Goal: Task Accomplishment & Management: Use online tool/utility

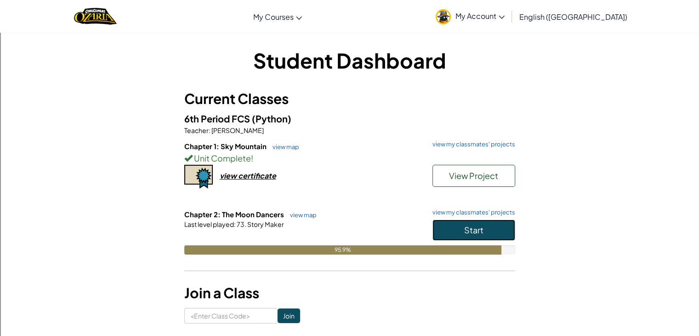
click at [485, 225] on button "Start" at bounding box center [474, 229] width 83 height 21
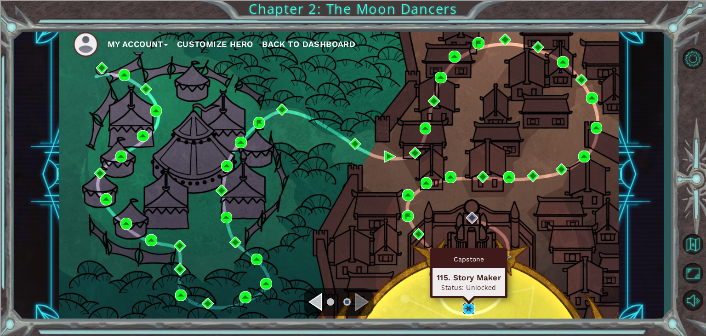
click at [463, 308] on img at bounding box center [469, 308] width 12 height 12
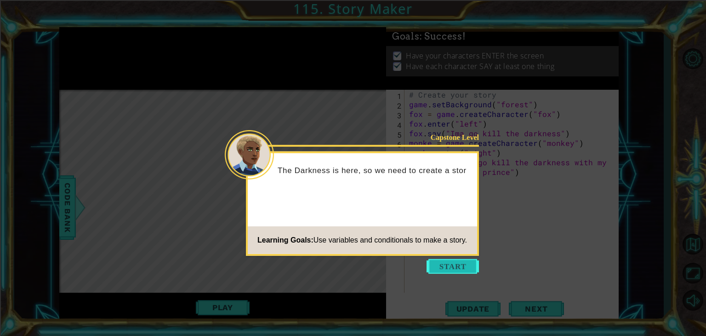
click at [442, 268] on button "Start" at bounding box center [453, 266] width 52 height 15
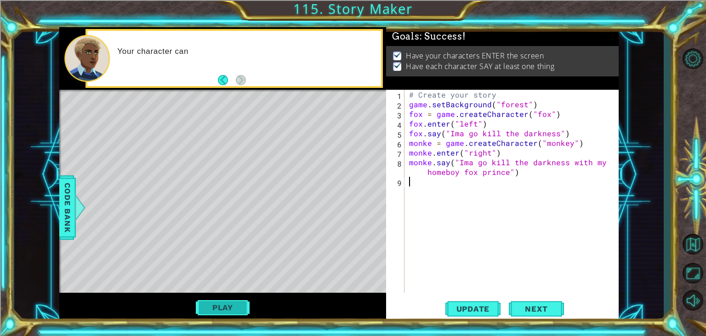
click at [238, 309] on button "Play" at bounding box center [223, 306] width 54 height 17
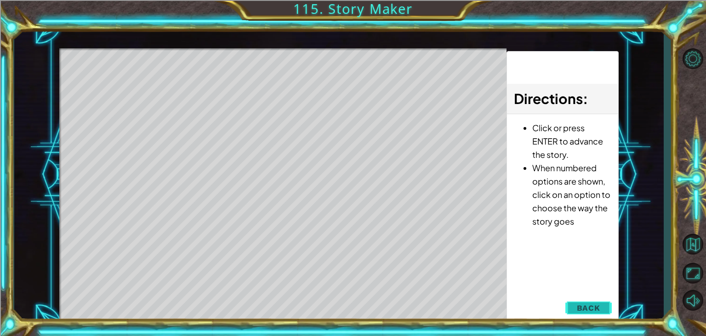
click at [584, 308] on span "Back" at bounding box center [588, 307] width 23 height 9
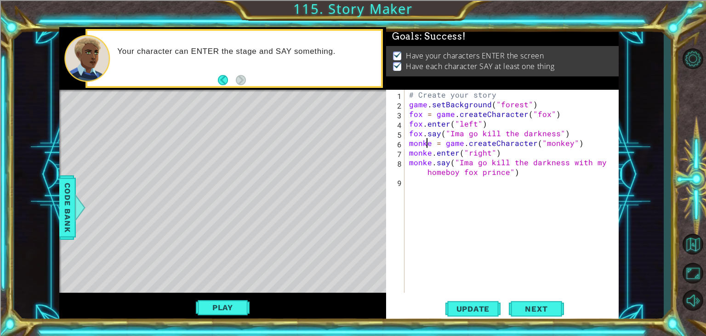
click at [429, 144] on div "# Create your story game . setBackground ( "forest" ) fox = game . createCharac…" at bounding box center [514, 201] width 214 height 222
click at [566, 142] on div "# Create your story game . setBackground ( "forest" ) fox = game . createCharac…" at bounding box center [514, 201] width 214 height 222
click at [430, 151] on div "# Create your story game . setBackground ( "forest" ) fox = game . createCharac…" at bounding box center [514, 201] width 214 height 222
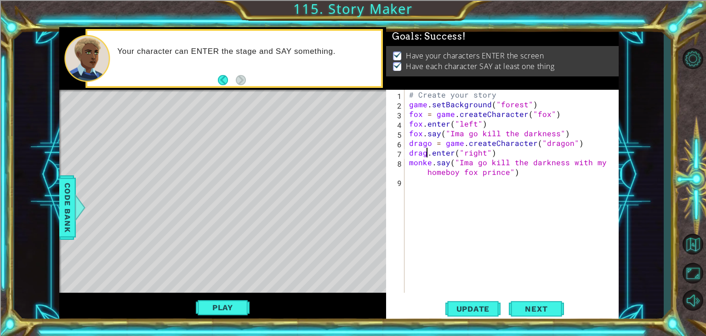
scroll to position [0, 1]
click at [431, 162] on div "# Create your story game . setBackground ( "forest" ) fox = game . createCharac…" at bounding box center [514, 201] width 214 height 222
click at [461, 159] on div "# Create your story game . setBackground ( "forest" ) fox = game . createCharac…" at bounding box center [514, 201] width 214 height 222
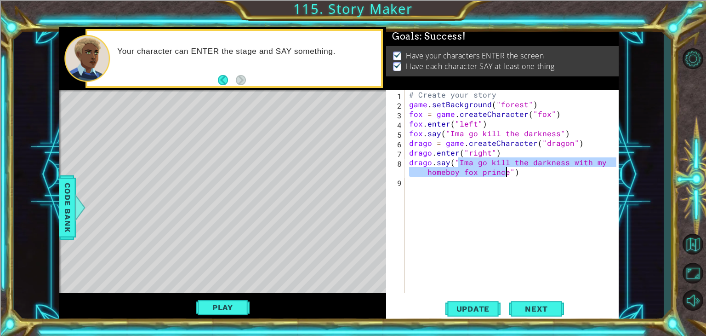
drag, startPoint x: 457, startPoint y: 160, endPoint x: 507, endPoint y: 173, distance: 51.7
click at [507, 173] on div "# Create your story game . setBackground ( "forest" ) fox = game . createCharac…" at bounding box center [514, 201] width 214 height 222
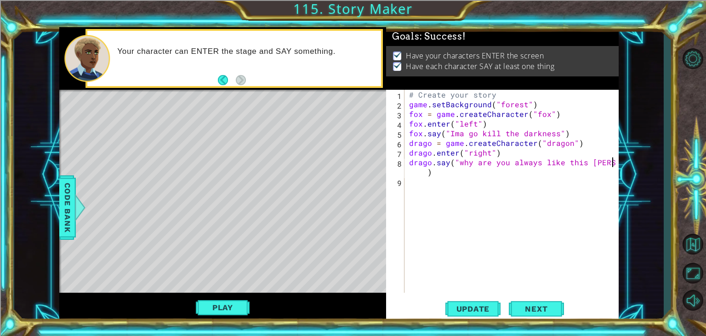
scroll to position [0, 12]
click at [423, 114] on div "# Create your story game . setBackground ( "forest" ) fox = game . createCharac…" at bounding box center [514, 201] width 214 height 222
click at [421, 124] on div "# Create your story game . setBackground ( "forest" ) [PERSON_NAME] = game . cr…" at bounding box center [514, 201] width 214 height 222
click at [421, 133] on div "# Create your story game . setBackground ( "forest" ) [PERSON_NAME] = game . cr…" at bounding box center [514, 201] width 214 height 222
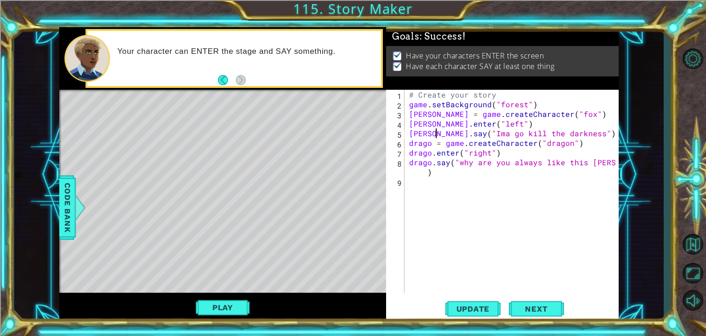
click at [414, 143] on div "# Create your story game . setBackground ( "forest" ) [PERSON_NAME] = game . cr…" at bounding box center [514, 201] width 214 height 222
type textarea "Drago = game.createCharacter("dragon")"
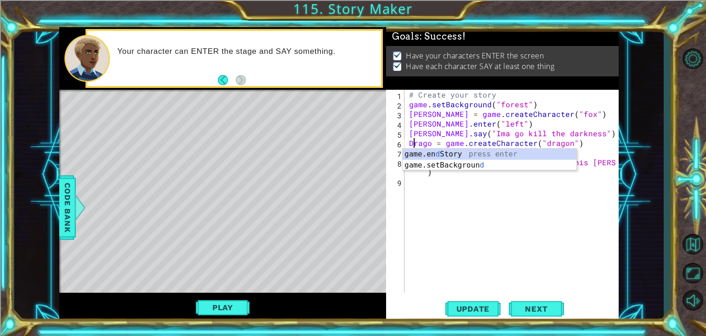
scroll to position [0, 0]
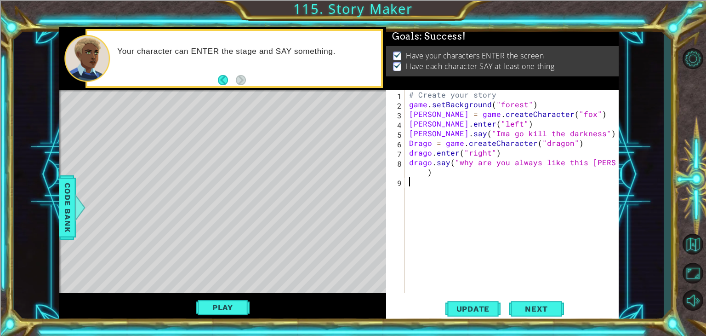
click at [464, 219] on div "# Create your story game . setBackground ( "forest" ) [PERSON_NAME] = game . cr…" at bounding box center [514, 201] width 214 height 222
click at [413, 151] on div "# Create your story game . setBackground ( "forest" ) [PERSON_NAME] = game . cr…" at bounding box center [514, 201] width 214 height 222
type textarea "Drago.enter("right")"
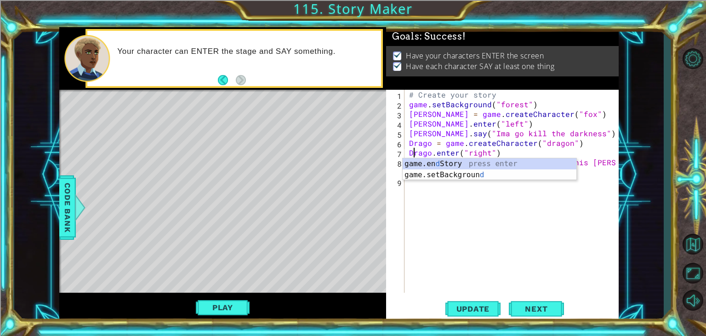
click at [452, 228] on div "# Create your story game . setBackground ( "forest" ) [PERSON_NAME] = game . cr…" at bounding box center [514, 201] width 214 height 222
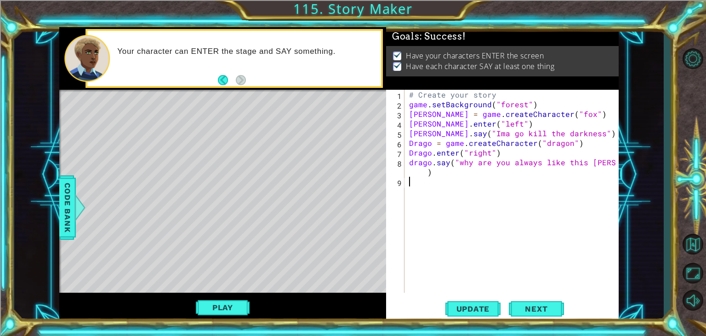
click at [413, 162] on div "# Create your story game . setBackground ( "forest" ) [PERSON_NAME] = game . cr…" at bounding box center [514, 201] width 214 height 222
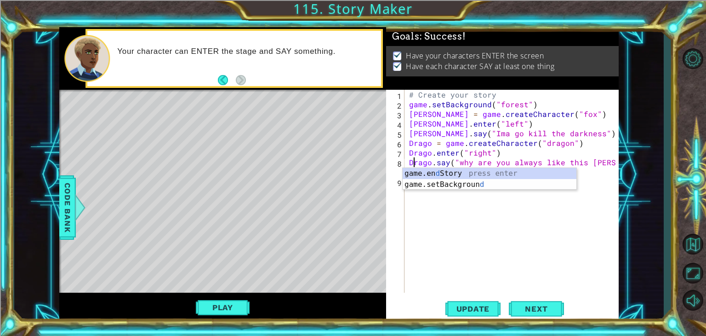
click at [475, 134] on div "# Create your story game . setBackground ( "forest" ) [PERSON_NAME] = game . cr…" at bounding box center [514, 201] width 214 height 222
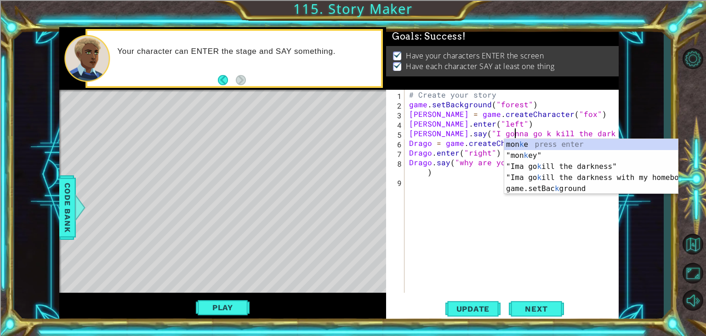
scroll to position [0, 6]
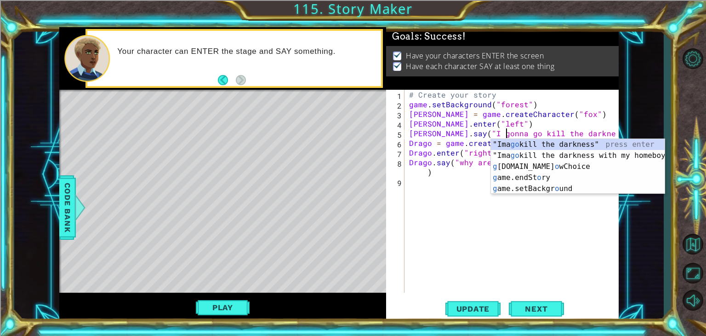
click at [586, 131] on div "# Create your story game . setBackground ( "forest" ) [PERSON_NAME] = game . cr…" at bounding box center [514, 201] width 214 height 222
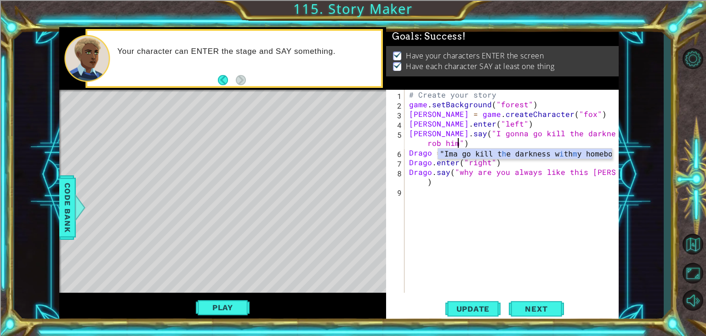
scroll to position [0, 14]
click at [613, 172] on div "# Create your story game . setBackground ( "forest" ) [PERSON_NAME] = game . cr…" at bounding box center [514, 201] width 214 height 222
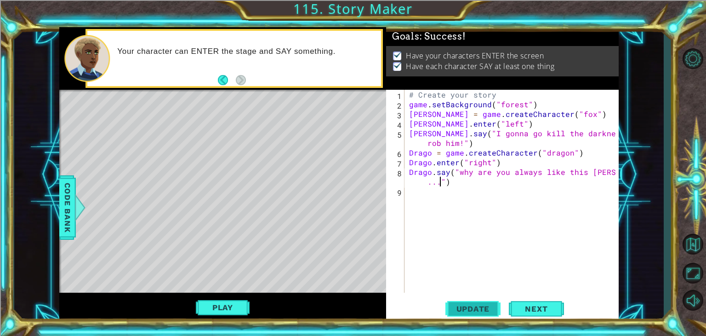
click at [452, 307] on span "Update" at bounding box center [473, 308] width 52 height 9
click at [230, 311] on button "Play" at bounding box center [223, 306] width 54 height 17
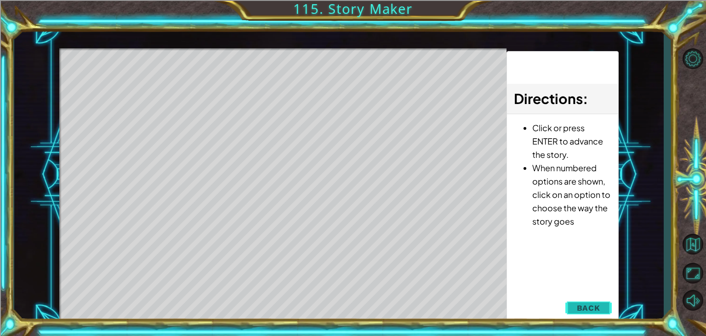
click at [595, 305] on span "Back" at bounding box center [588, 307] width 23 height 9
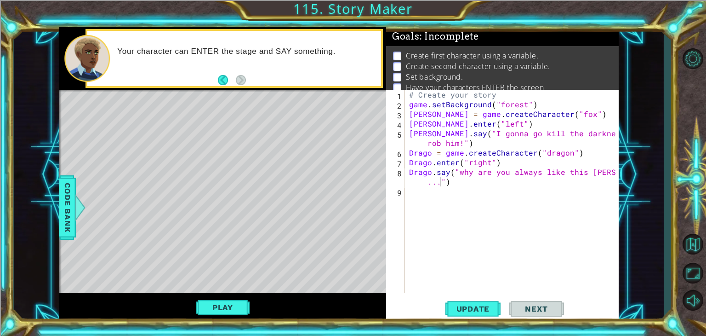
click at [465, 133] on div "# Create your story game . setBackground ( "forest" ) [PERSON_NAME] = game . cr…" at bounding box center [514, 201] width 214 height 222
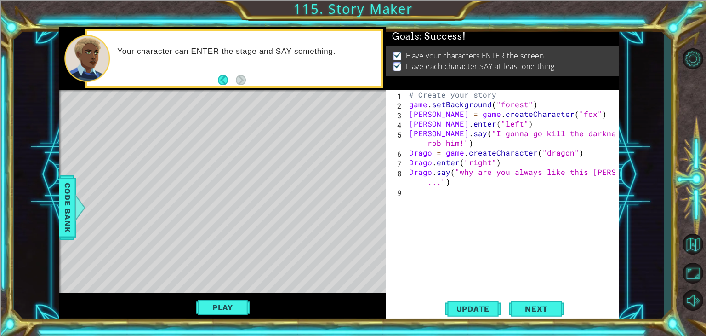
scroll to position [0, 4]
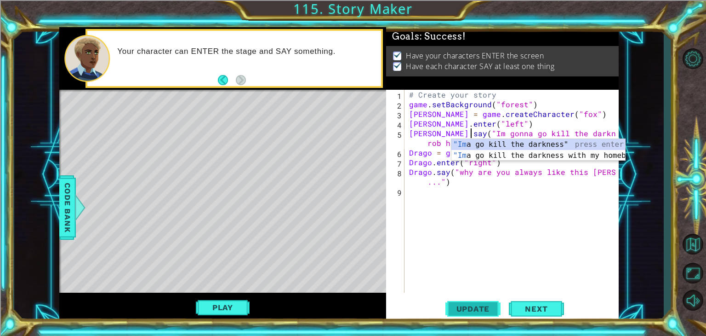
type textarea "[PERSON_NAME].say("Im gonna go kill the darkness and rob him!")"
click at [476, 311] on span "Update" at bounding box center [473, 308] width 52 height 9
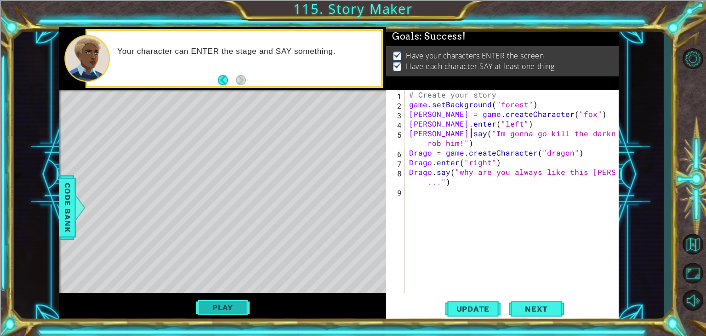
click at [228, 304] on button "Play" at bounding box center [223, 306] width 54 height 17
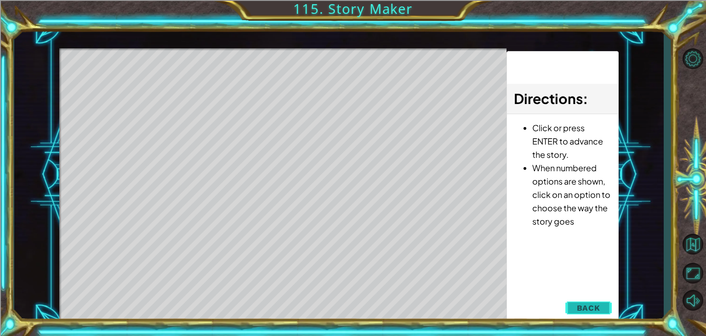
click at [588, 304] on span "Back" at bounding box center [588, 307] width 23 height 9
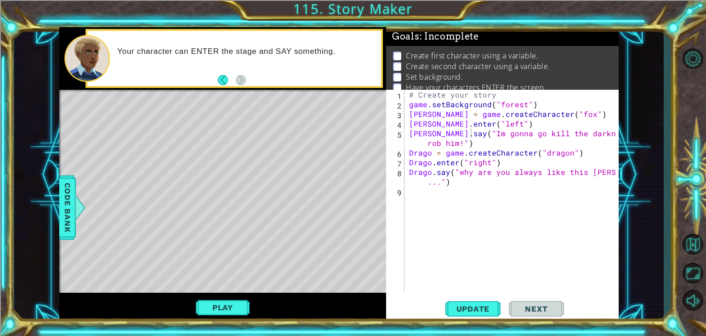
click at [406, 190] on div "[PERSON_NAME].say("Im gonna go kill the darkness and rob him!") 1 2 3 4 5 6 7 8…" at bounding box center [501, 191] width 230 height 203
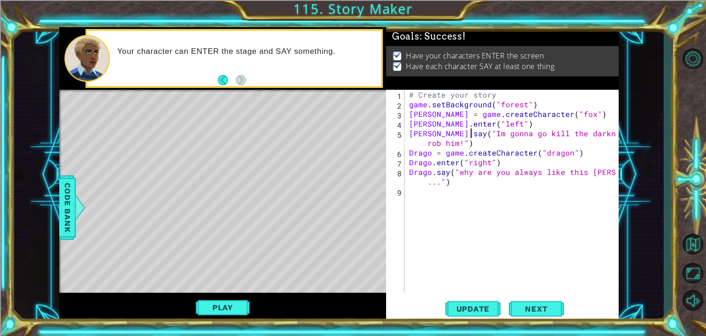
click at [421, 194] on div "# Create your story game . setBackground ( "forest" ) [PERSON_NAME] = game . cr…" at bounding box center [514, 201] width 214 height 222
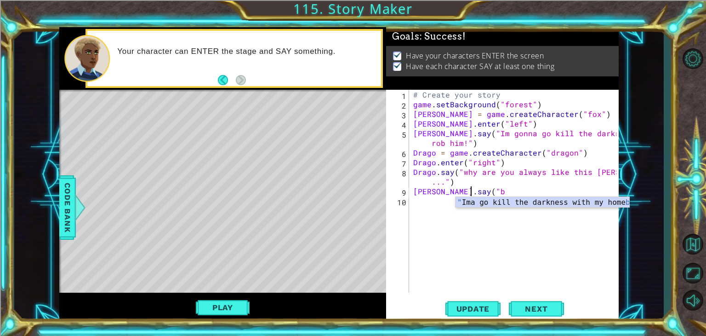
scroll to position [0, 2]
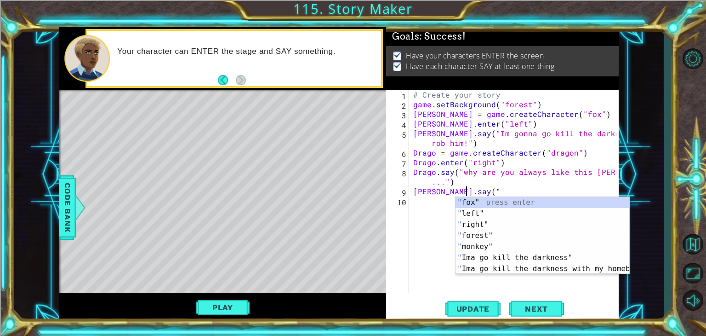
click at [466, 172] on div "# Create your story game . setBackground ( "forest" ) [PERSON_NAME] = game . cr…" at bounding box center [516, 201] width 210 height 222
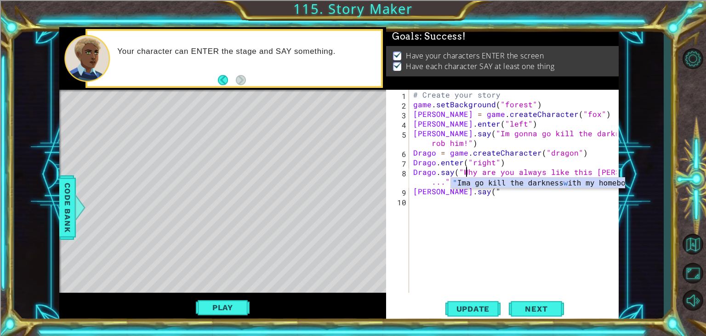
scroll to position [0, 3]
click at [473, 193] on div "# Create your story game . setBackground ( "forest" ) [PERSON_NAME] = game . cr…" at bounding box center [516, 201] width 210 height 222
type textarea "[PERSON_NAME].say("I dunno")"
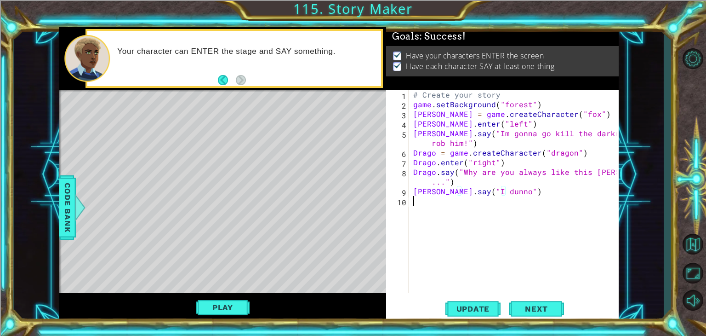
click at [423, 205] on div "# Create your story game . setBackground ( "forest" ) [PERSON_NAME] = game . cr…" at bounding box center [516, 201] width 210 height 222
type textarea "Drago.say("Why am i friends with you")"
click at [423, 205] on div "# Create your story game . setBackground ( "forest" ) [PERSON_NAME] = game . cr…" at bounding box center [516, 201] width 210 height 222
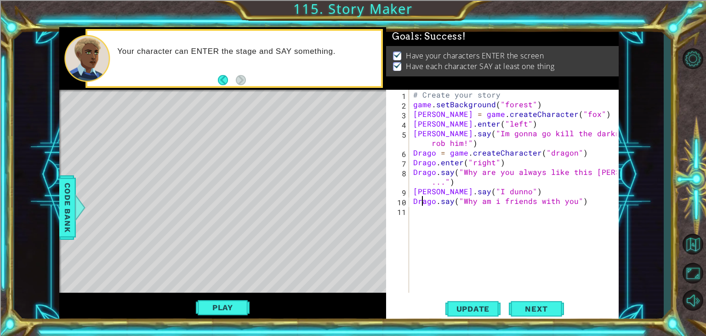
click at [422, 210] on div "# Create your story game . setBackground ( "forest" ) [PERSON_NAME] = game . cr…" at bounding box center [516, 201] width 210 height 222
type textarea "[PERSON_NAME].say("Because we grew up together?")"
click at [415, 224] on div "# Create your story game . setBackground ( "forest" ) [PERSON_NAME] = game . cr…" at bounding box center [516, 201] width 210 height 222
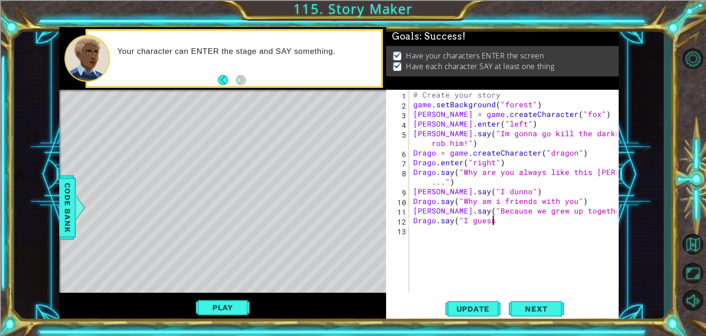
scroll to position [0, 5]
click at [444, 309] on div "Update Next" at bounding box center [504, 308] width 233 height 23
click at [457, 308] on span "Update" at bounding box center [473, 308] width 52 height 9
click at [224, 309] on button "Play" at bounding box center [223, 306] width 54 height 17
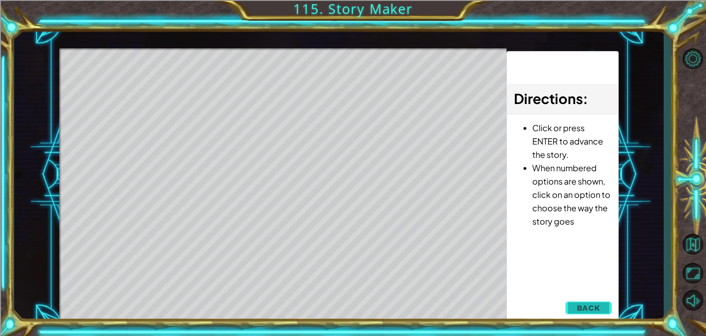
click at [596, 306] on span "Back" at bounding box center [588, 307] width 23 height 9
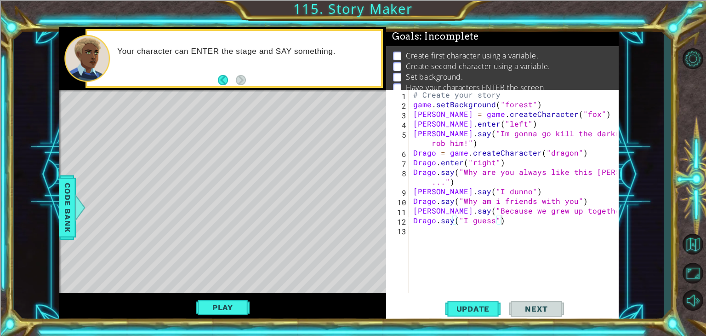
click at [573, 200] on div "# Create your story game . setBackground ( "forest" ) [PERSON_NAME] = game . cr…" at bounding box center [516, 201] width 210 height 222
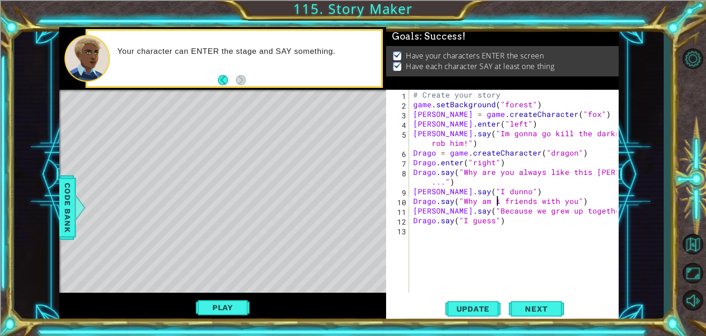
click at [497, 200] on div "# Create your story game . setBackground ( "forest" ) [PERSON_NAME] = game . cr…" at bounding box center [516, 201] width 210 height 222
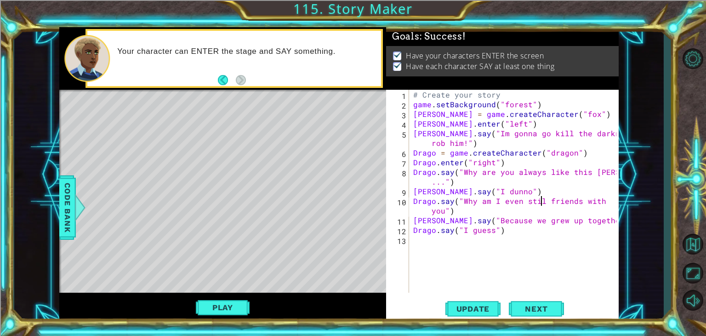
scroll to position [0, 8]
click at [443, 210] on div "# Create your story game . setBackground ( "forest" ) [PERSON_NAME] = game . cr…" at bounding box center [516, 201] width 210 height 222
click at [494, 228] on div "# Create your story game . setBackground ( "forest" ) [PERSON_NAME] = game . cr…" at bounding box center [516, 201] width 210 height 222
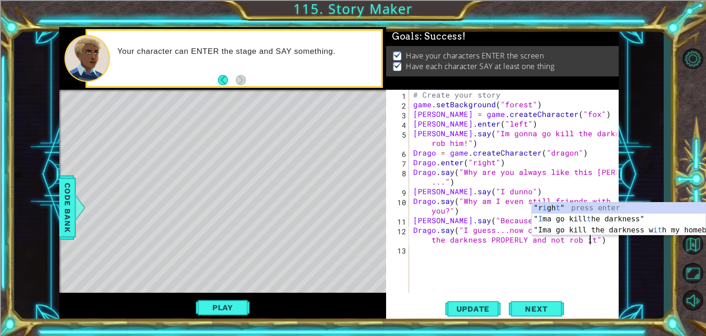
scroll to position [0, 22]
type textarea "Drago.say("I guess...now c'mon lets go trap the darkness PROPERLY and not rob i…"
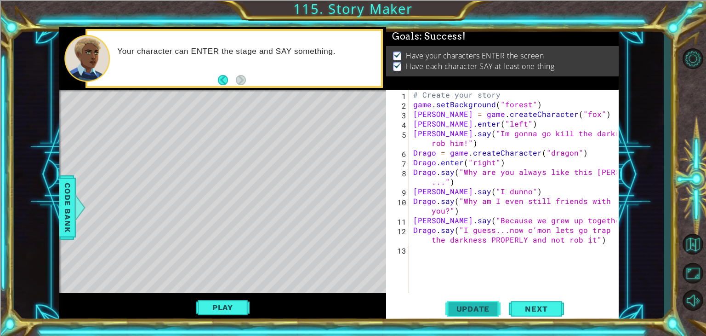
click at [483, 302] on button "Update" at bounding box center [472, 308] width 55 height 23
click at [226, 313] on button "Play" at bounding box center [223, 306] width 54 height 17
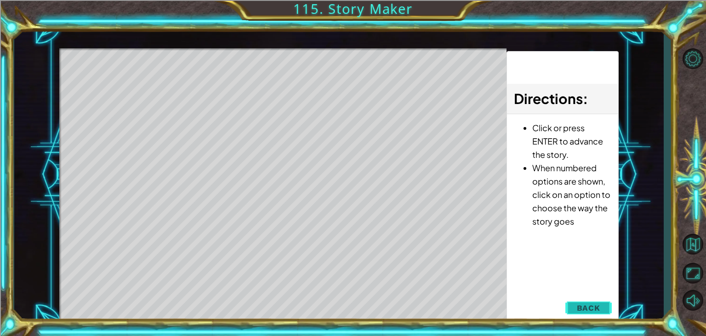
click at [594, 311] on div "1 ההההההההההההההההההההההההההההההההההההההההההההההההההההההההההההההההההההההההההההה…" at bounding box center [338, 174] width 559 height 295
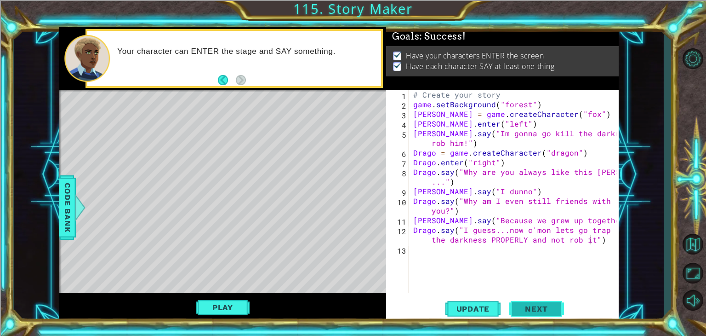
click at [540, 311] on span "Next" at bounding box center [536, 308] width 41 height 9
click at [536, 247] on div "# Create your story game . setBackground ( "forest" ) [PERSON_NAME] = game . cr…" at bounding box center [516, 201] width 210 height 222
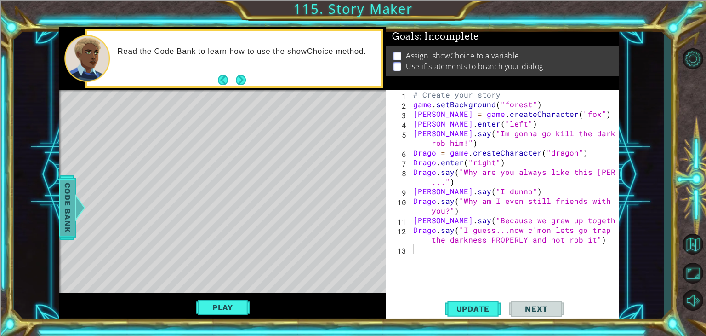
click at [65, 201] on span "Code Bank" at bounding box center [67, 207] width 15 height 56
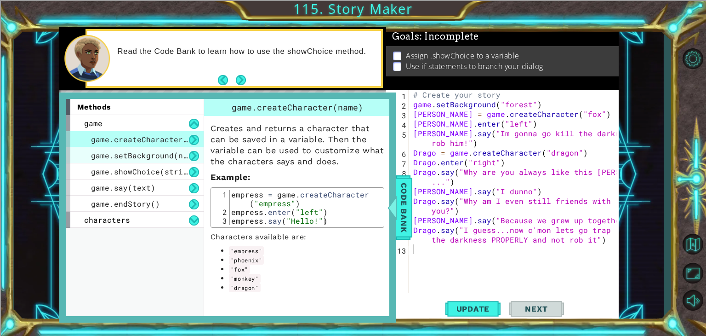
click at [177, 159] on span "game.setBackground(name)" at bounding box center [146, 155] width 110 height 10
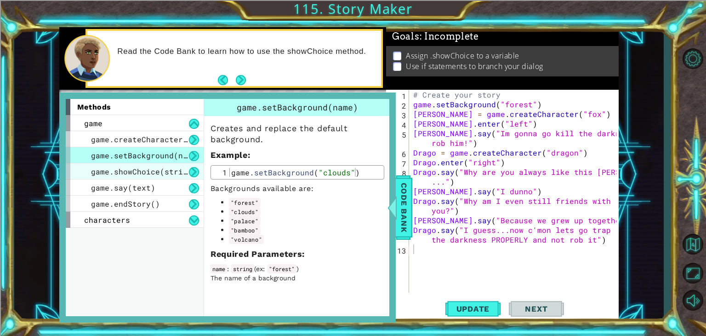
click at [178, 175] on div "game.showChoice(string1, string2)" at bounding box center [135, 171] width 138 height 16
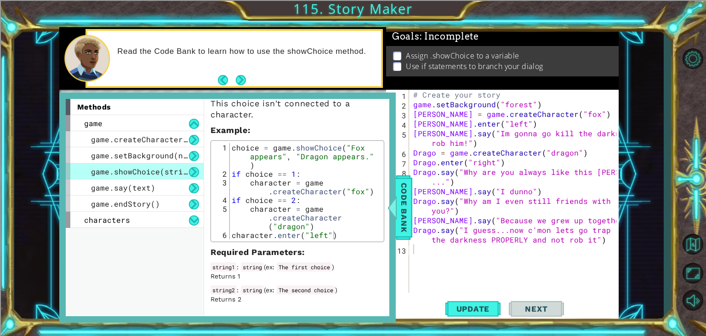
scroll to position [48, 0]
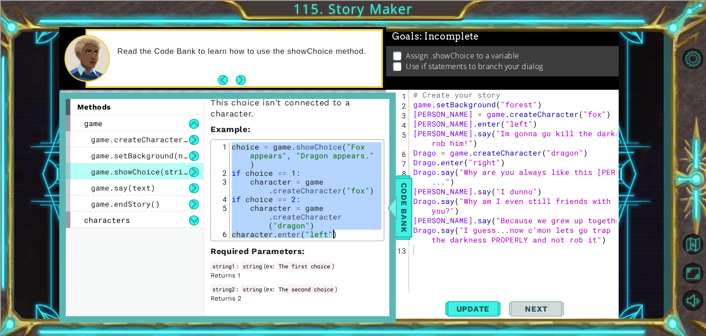
drag, startPoint x: 232, startPoint y: 144, endPoint x: 375, endPoint y: 233, distance: 168.4
click at [375, 233] on div "choice = game.showChoice("Fox appears", "Dragon appears.") 1 2 3 4 5 6 choice =…" at bounding box center [298, 190] width 174 height 102
type textarea "character = game.createCharacter("dragon") character.enter("left")"
click at [245, 80] on button "Next" at bounding box center [241, 79] width 17 height 17
click at [485, 144] on div "# Create your story game . setBackground ( "forest" ) [PERSON_NAME] = game . cr…" at bounding box center [516, 201] width 210 height 222
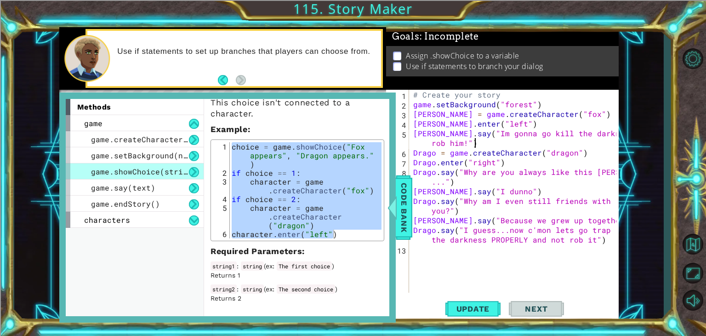
type textarea "[PERSON_NAME].say("Im gonna go kill the darkness and rob him!")"
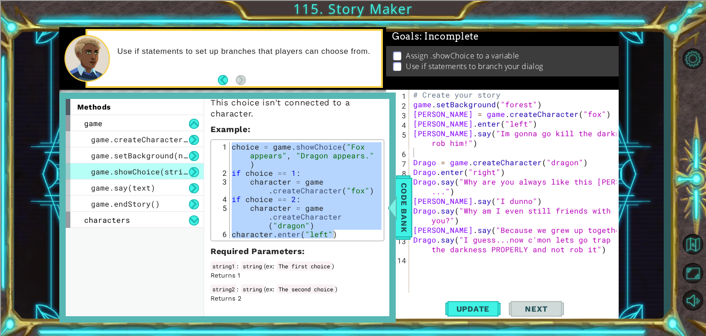
click at [287, 160] on div "choice = game . showChoice ( "Fox appears" , "Dragon appears." ) if choice == 1…" at bounding box center [306, 190] width 152 height 96
drag, startPoint x: 231, startPoint y: 144, endPoint x: 335, endPoint y: 235, distance: 138.8
click at [335, 235] on div "choice = game . showChoice ( "Fox appears" , "Dragon appears." ) if choice == 1…" at bounding box center [306, 207] width 152 height 131
drag, startPoint x: 240, startPoint y: 182, endPoint x: 245, endPoint y: 179, distance: 5.0
click at [240, 181] on div "choice = game . showChoice ( "Fox appears" , "Dragon appears." ) if choice == 1…" at bounding box center [306, 190] width 152 height 96
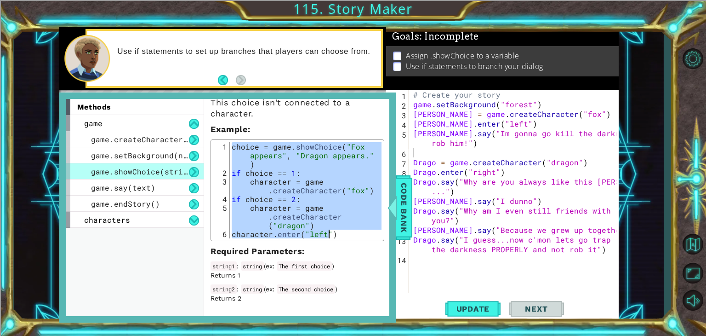
drag, startPoint x: 230, startPoint y: 144, endPoint x: 330, endPoint y: 234, distance: 134.1
click at [330, 234] on div "choice = game . showChoice ( "Fox appears" , "Dragon appears." ) if choice == 1…" at bounding box center [306, 207] width 152 height 131
type textarea "character = game.createCharacter("dragon") character.enter("left")"
click at [450, 156] on div "# Create your story game . setBackground ( "forest" ) [PERSON_NAME] = game . cr…" at bounding box center [516, 201] width 210 height 222
paste textarea "character.enter("left""
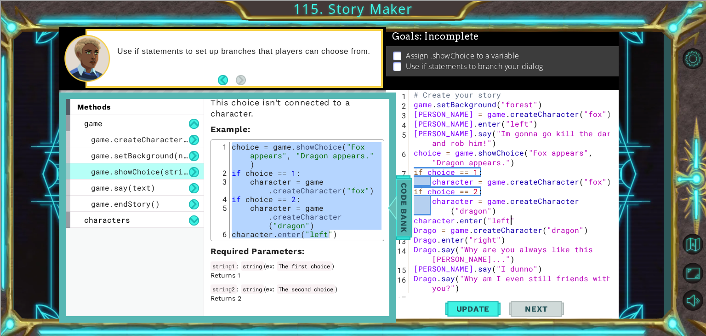
click at [401, 191] on span "Code Bank" at bounding box center [404, 207] width 15 height 56
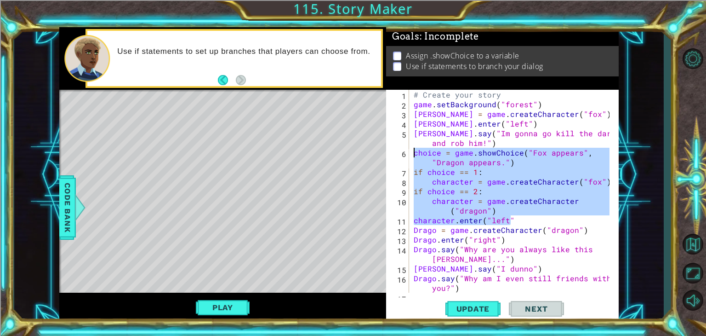
drag, startPoint x: 521, startPoint y: 218, endPoint x: 397, endPoint y: 150, distance: 141.3
click at [397, 150] on div "character.enter("left" 1 2 3 4 5 6 7 8 9 10 11 12 13 14 15 16 17 # Create your …" at bounding box center [501, 191] width 230 height 203
type textarea "choice = game.showChoice("Fox appears", "Dragon appears.") if choice == 1:"
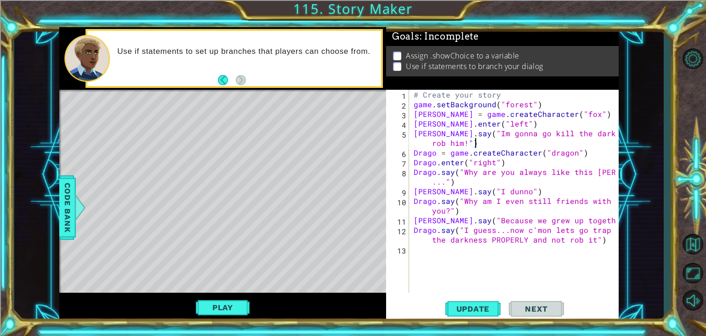
click at [540, 99] on div "# Create your story game . setBackground ( "forest" ) [PERSON_NAME] = game . cr…" at bounding box center [516, 201] width 209 height 222
click at [546, 100] on div "# Create your story game . setBackground ( "forest" ) [PERSON_NAME] = game . cr…" at bounding box center [516, 201] width 209 height 222
type textarea "game.setBackground("forest")"
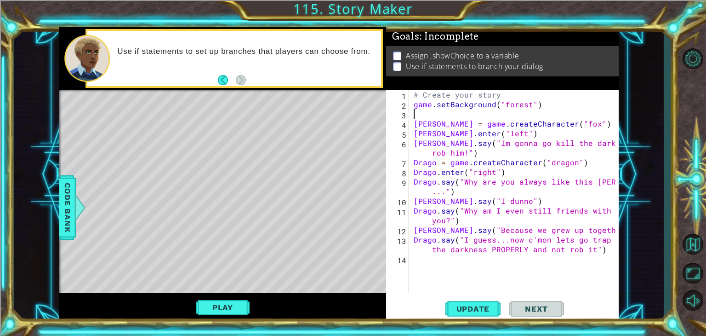
paste textarea "character.enter("left""
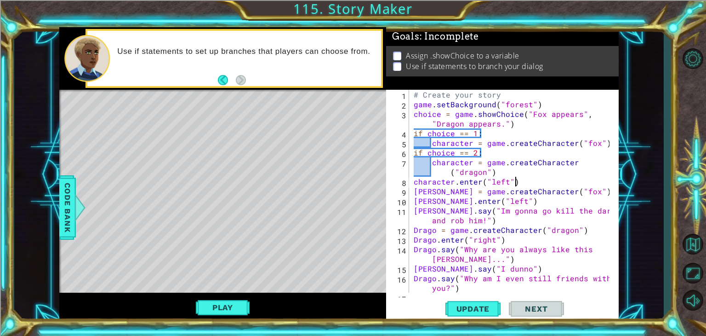
scroll to position [0, 6]
click at [484, 308] on span "Update" at bounding box center [473, 308] width 52 height 9
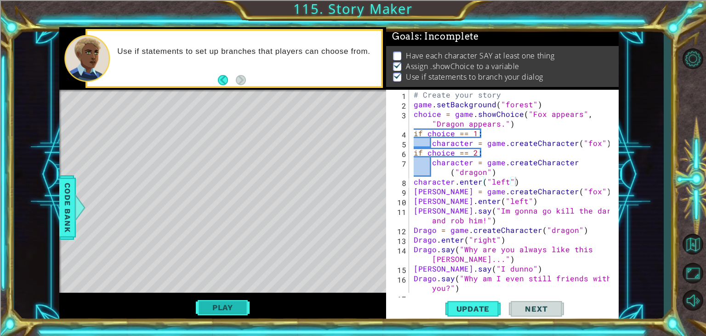
click at [240, 306] on button "Play" at bounding box center [223, 306] width 54 height 17
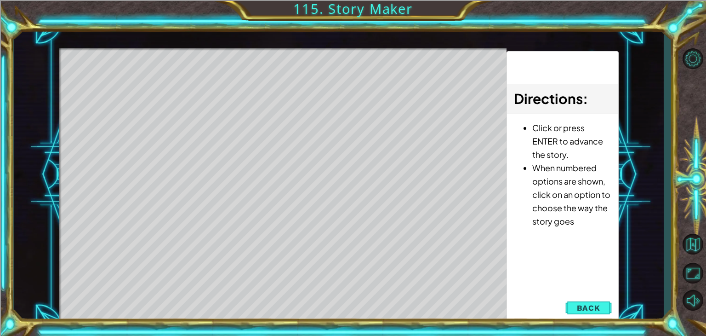
click at [587, 300] on button "Back" at bounding box center [588, 307] width 46 height 18
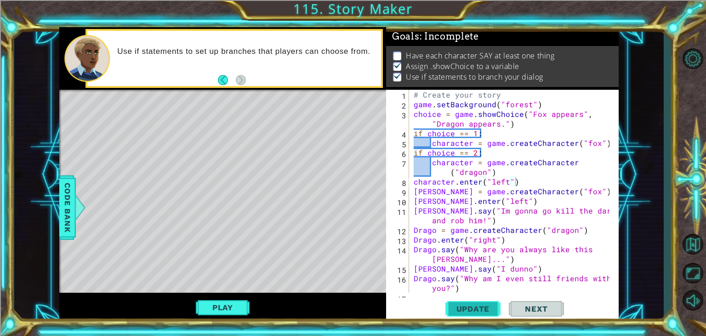
scroll to position [9, 0]
click at [470, 142] on div "# Create your story game . setBackground ( "forest" ) choice = game . showChoic…" at bounding box center [513, 201] width 202 height 222
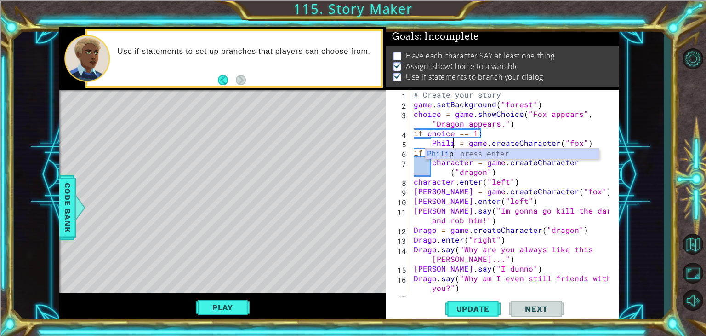
scroll to position [0, 3]
click at [491, 211] on div "# Create your story game . setBackground ( "forest" ) choice = game . showChoic…" at bounding box center [513, 201] width 202 height 222
click at [469, 163] on div "# Create your story game . setBackground ( "forest" ) choice = game . showChoic…" at bounding box center [513, 201] width 202 height 222
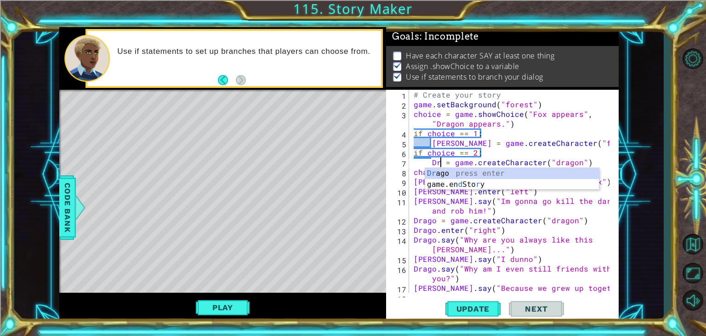
scroll to position [0, 2]
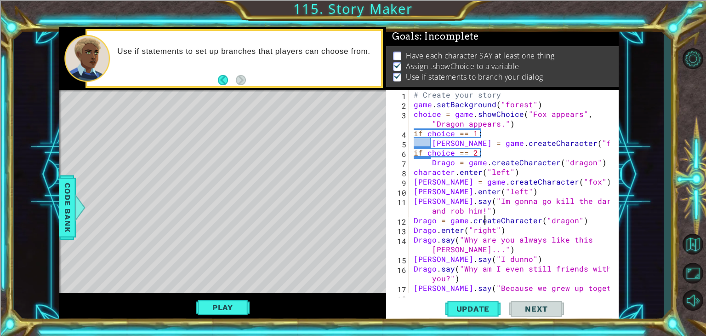
click at [484, 219] on div "# Create your story game . setBackground ( "forest" ) choice = game . showChoic…" at bounding box center [513, 206] width 202 height 232
drag, startPoint x: 414, startPoint y: 179, endPoint x: 604, endPoint y: 184, distance: 189.9
click at [604, 185] on div "# Create your story game . setBackground ( "forest" ) choice = game . showChoic…" at bounding box center [513, 206] width 202 height 232
type textarea "[PERSON_NAME] = game.createCharacter("fox")"
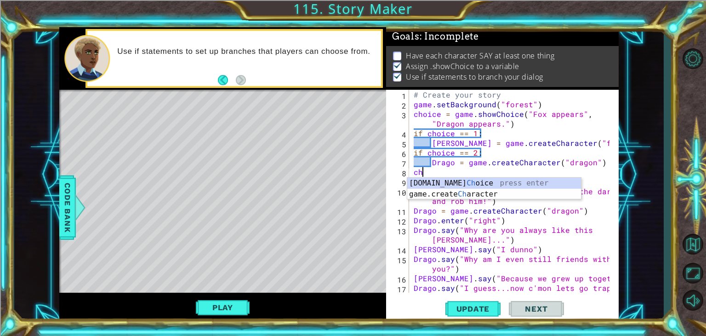
type textarea "c"
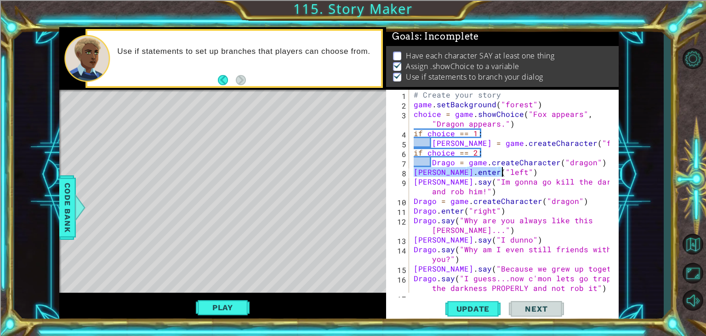
drag, startPoint x: 414, startPoint y: 172, endPoint x: 511, endPoint y: 175, distance: 97.0
click at [511, 175] on div "# Create your story game . setBackground ( "forest" ) choice = game . showChoic…" at bounding box center [513, 201] width 202 height 222
click at [417, 171] on div "# Create your story game . setBackground ( "forest" ) choice = game . showChoic…" at bounding box center [511, 191] width 198 height 203
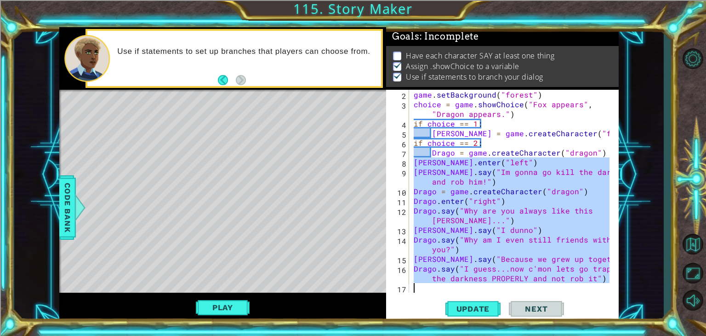
scroll to position [9, 0]
drag, startPoint x: 413, startPoint y: 171, endPoint x: 605, endPoint y: 276, distance: 219.7
click at [605, 276] on div "game . setBackground ( "forest" ) choice = game . showChoice ( "Fox appears" , …" at bounding box center [513, 201] width 202 height 222
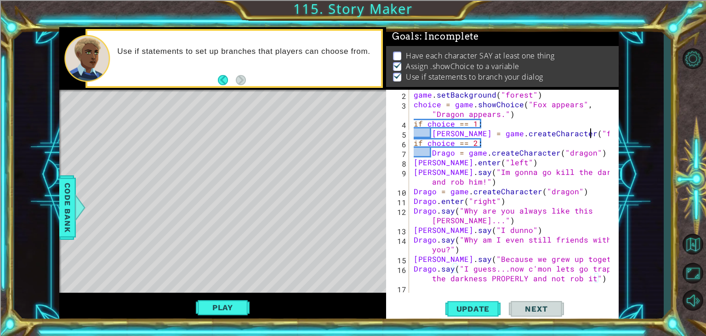
click at [596, 135] on div "game . setBackground ( "forest" ) choice = game . showChoice ( "Fox appears" , …" at bounding box center [513, 201] width 202 height 222
type textarea "[PERSON_NAME] = game.createCharacter("fox")"
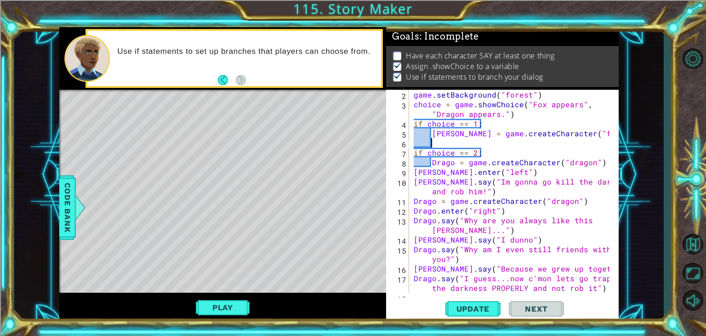
paste textarea "Drago.say("I guess...now c'mon lets go trap the darkness PROPERLY and not rob i…"
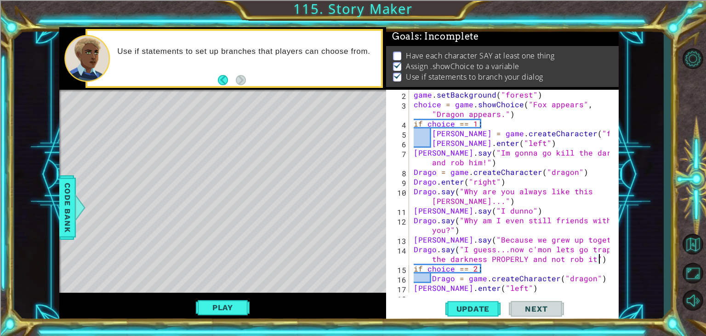
click at [414, 152] on div "game . setBackground ( "forest" ) choice = game . showChoice ( "Fox appears" , …" at bounding box center [513, 206] width 202 height 232
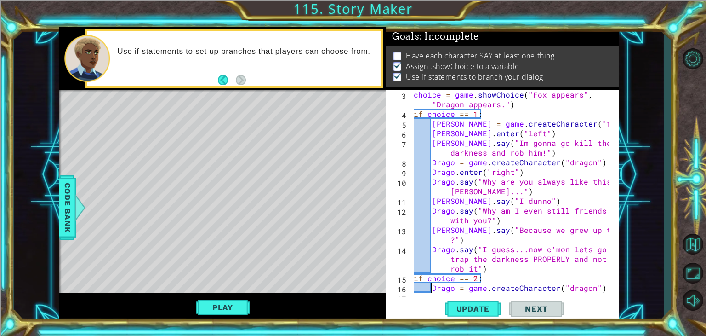
scroll to position [19, 0]
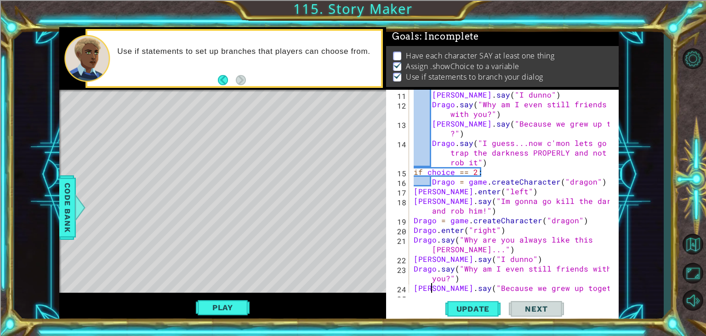
type textarea "Drago.say("I guess...now c'mon lets go trap the darkness PROPERLY and not rob i…"
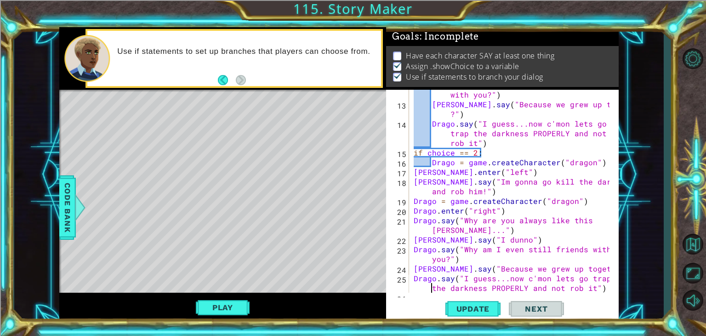
scroll to position [154, 0]
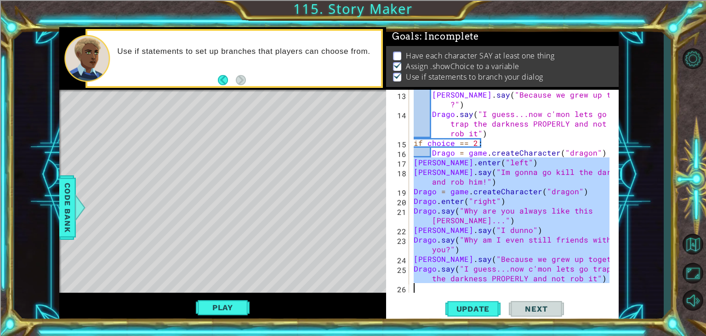
drag, startPoint x: 416, startPoint y: 160, endPoint x: 598, endPoint y: 289, distance: 222.9
click at [598, 289] on div "[PERSON_NAME] . say ( "Because we grew up together ?" ) [PERSON_NAME] . say ( "…" at bounding box center [513, 206] width 202 height 232
click at [599, 155] on div "[PERSON_NAME] . say ( "Because we grew up together ?" ) [PERSON_NAME] . say ( "…" at bounding box center [513, 206] width 202 height 232
type textarea "Drago = game.createCharacter("dragon")"
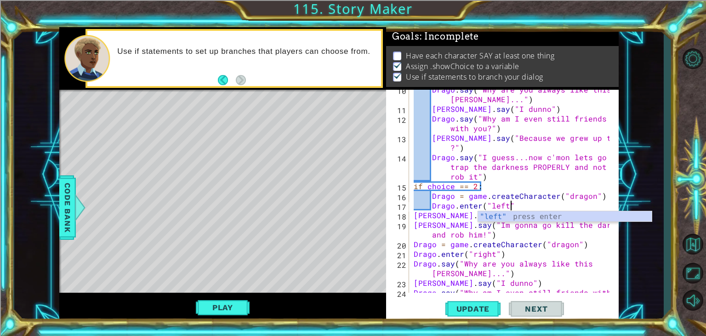
scroll to position [0, 6]
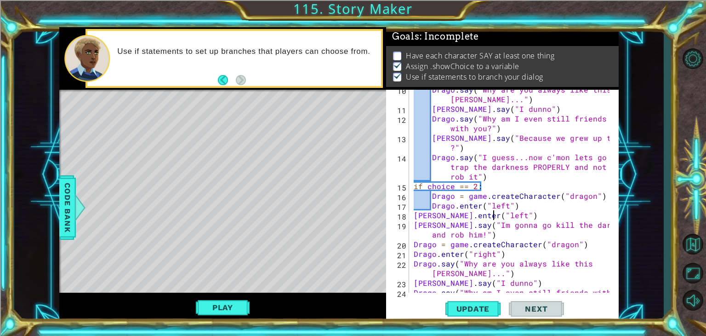
click at [493, 215] on div "Drago . say ( "Why are you always like this [PERSON_NAME]..." ) [PERSON_NAME] .…" at bounding box center [513, 205] width 202 height 241
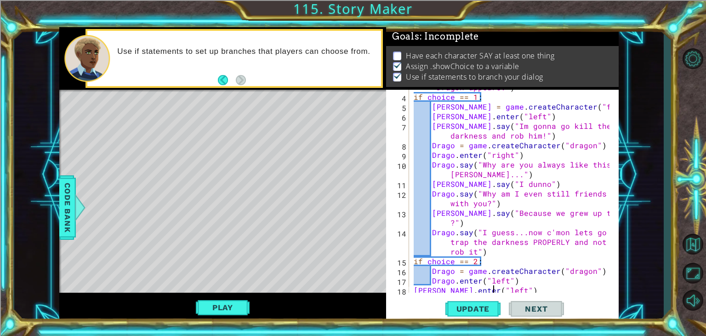
scroll to position [35, 0]
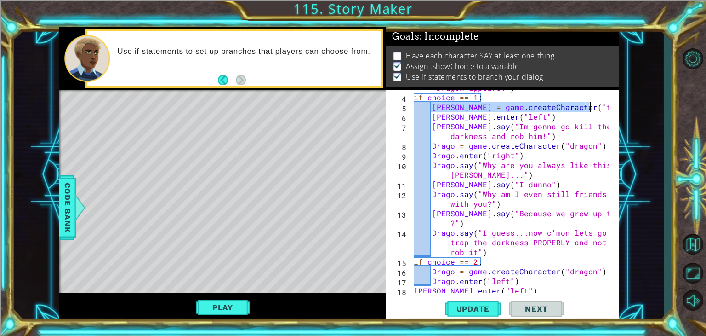
drag, startPoint x: 433, startPoint y: 107, endPoint x: 588, endPoint y: 110, distance: 155.9
click at [588, 110] on div "choice = game . showChoice ( "Fox appears" , "Dragon appears." ) if choice == 1…" at bounding box center [513, 189] width 202 height 232
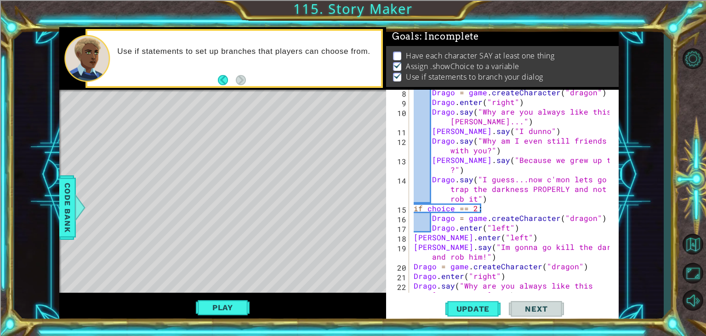
scroll to position [104, 0]
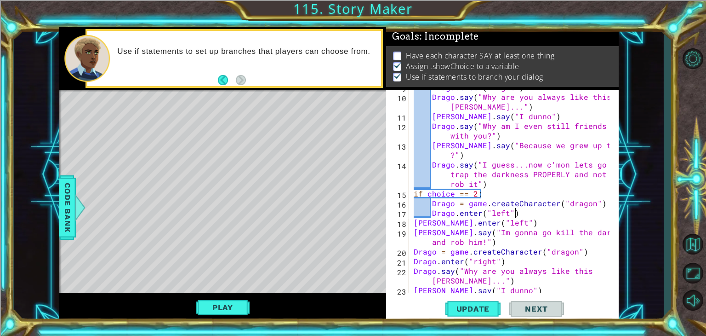
click at [523, 211] on div "Drago . enter ( "right" ) [PERSON_NAME] . say ( "Why are you always like this […" at bounding box center [513, 193] width 202 height 222
type textarea "Drago.enter("left")"
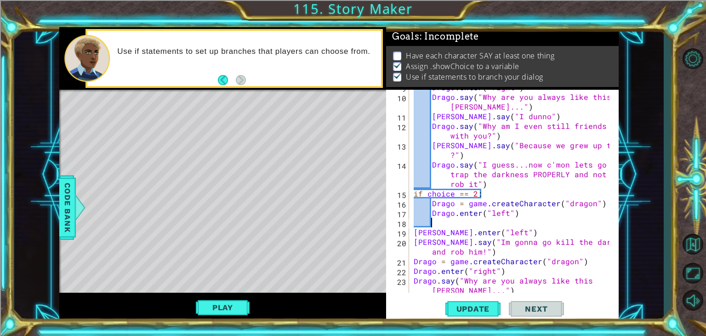
paste textarea "[PERSON_NAME] = game.createCharacter("fox")"
click at [493, 230] on div "Drago . enter ( "right" ) [PERSON_NAME] . say ( "Why are you always like this […" at bounding box center [513, 198] width 202 height 232
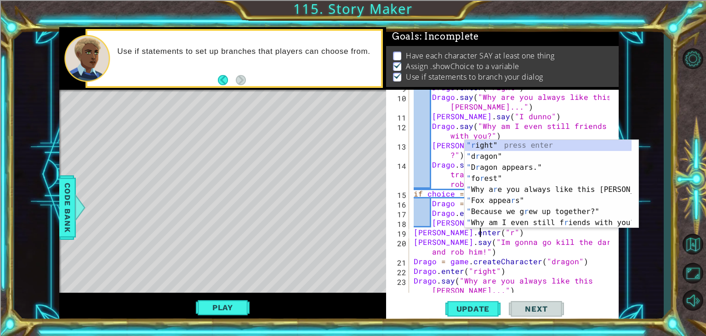
scroll to position [0, 4]
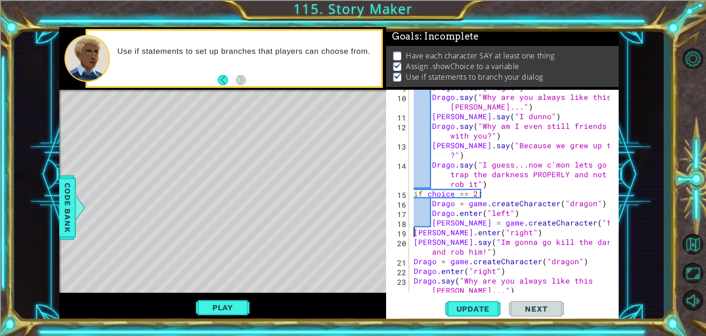
click at [414, 229] on div "Drago . enter ( "right" ) [PERSON_NAME] . say ( "Why are you always like this […" at bounding box center [513, 198] width 202 height 232
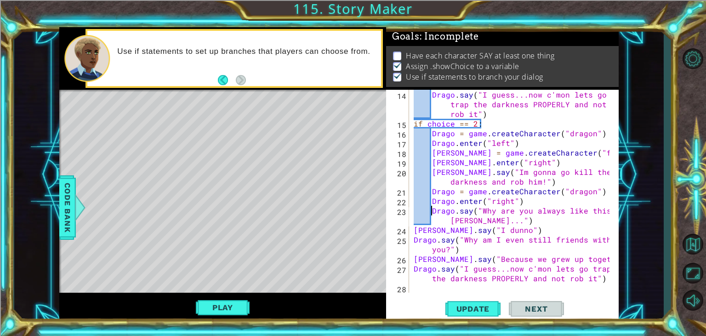
scroll to position [174, 0]
click at [413, 227] on div "Drago . say ( "I guess...now c'mon lets go trap the darkness PROPERLY and not r…" at bounding box center [513, 210] width 202 height 241
click at [416, 258] on div "Drago . say ( "I guess...now c'mon lets go trap the darkness PROPERLY and not r…" at bounding box center [513, 210] width 202 height 241
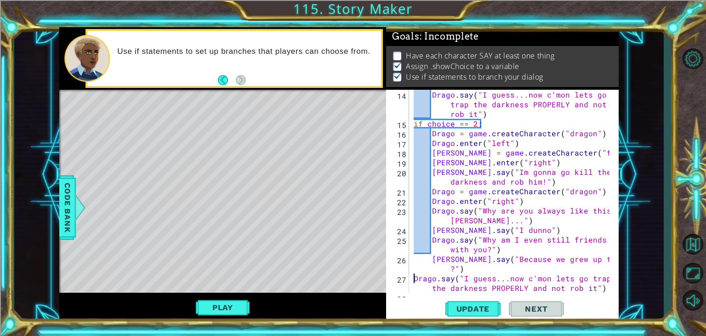
type textarea "Drago.say("I guess...now c'mon lets go trap the darkness PROPERLY and not rob i…"
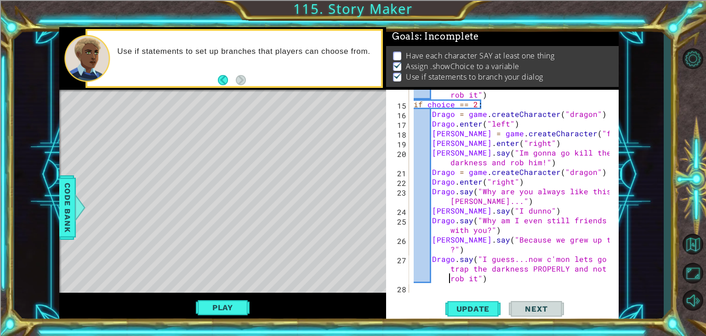
scroll to position [0, 0]
click at [476, 308] on span "Update" at bounding box center [473, 308] width 52 height 9
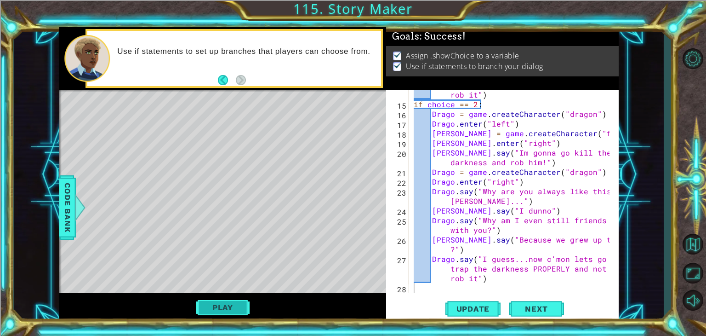
click at [222, 305] on button "Play" at bounding box center [223, 306] width 54 height 17
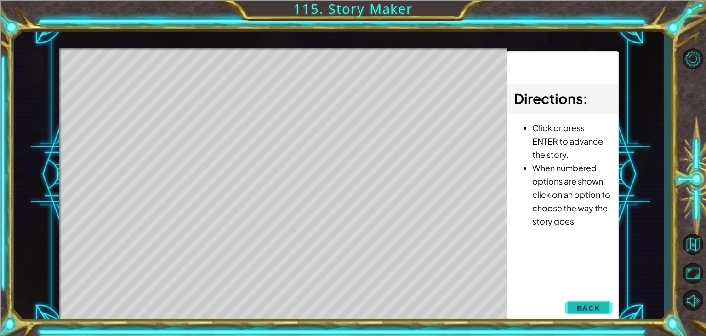
click at [581, 304] on span "Back" at bounding box center [588, 307] width 23 height 9
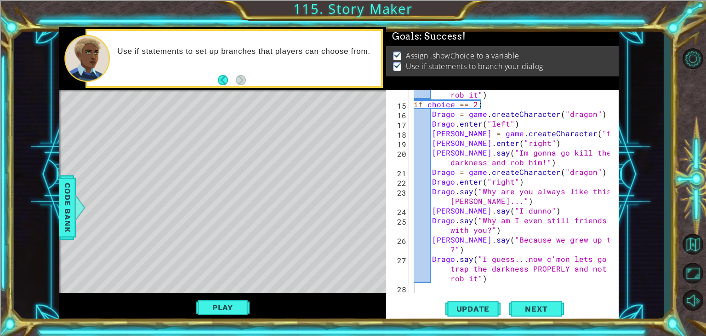
click at [430, 170] on div "Drago . say ( "I guess...now c'mon lets go trap the darkness PROPERLY and not r…" at bounding box center [513, 190] width 202 height 241
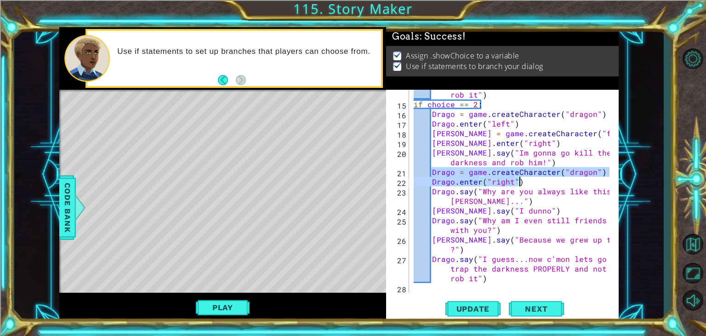
drag, startPoint x: 431, startPoint y: 171, endPoint x: 572, endPoint y: 182, distance: 141.1
click at [572, 182] on div "Drago . say ( "I guess...now c'mon lets go trap the darkness PROPERLY and not r…" at bounding box center [513, 190] width 202 height 241
type textarea "Drago = game.createCharacter("dragon") [PERSON_NAME].enter("right")"
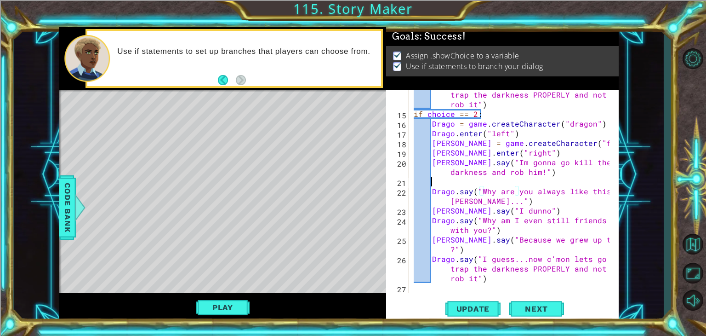
scroll to position [183, 0]
type textarea "[PERSON_NAME].say("Im gonna go kill the darkness and rob him!")"
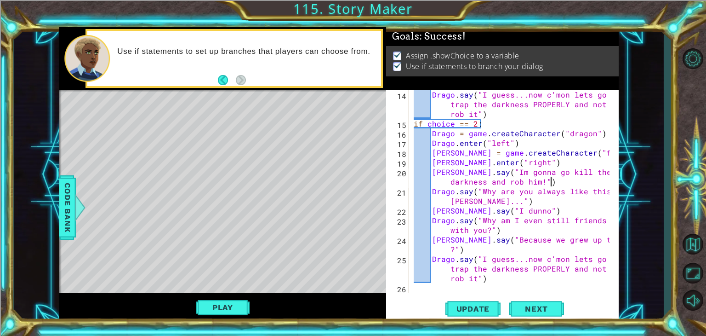
scroll to position [174, 0]
click at [469, 308] on span "Update" at bounding box center [473, 308] width 52 height 9
click at [220, 304] on button "Play" at bounding box center [223, 306] width 54 height 17
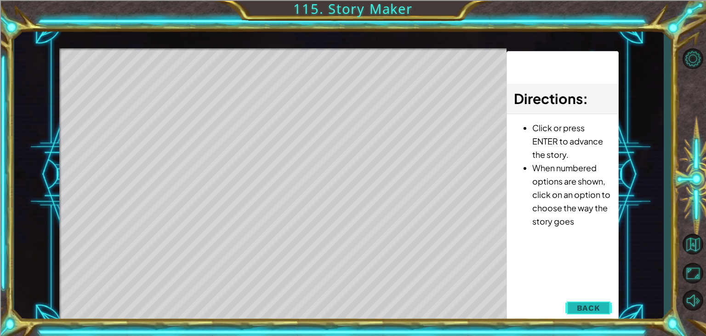
click at [576, 308] on div "1 ההההההההההההההההההההההההההההההההההההההההההההההההההההההההההההההההההההההההההההה…" at bounding box center [338, 174] width 559 height 295
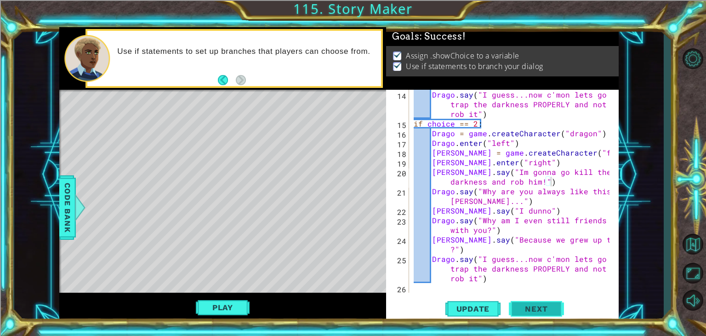
click at [541, 306] on span "Next" at bounding box center [536, 308] width 41 height 9
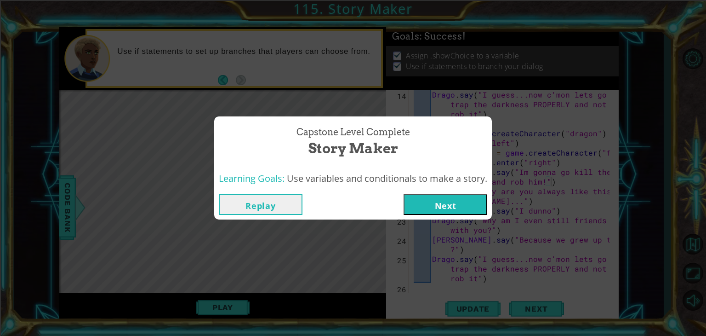
click at [475, 206] on button "Next" at bounding box center [446, 204] width 84 height 21
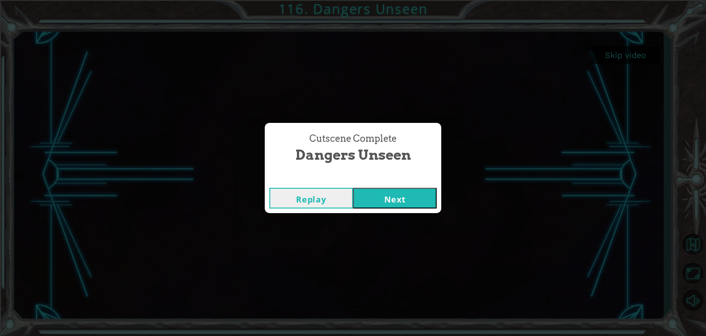
click at [405, 216] on div "Cutscene Complete Dangers Unseen Replay Next" at bounding box center [353, 168] width 706 height 336
click at [403, 200] on button "Next" at bounding box center [395, 198] width 84 height 21
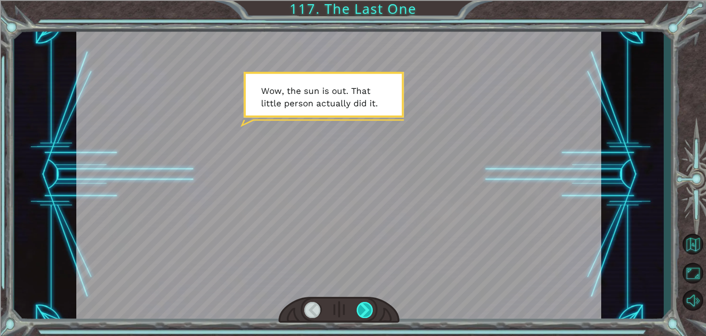
click at [372, 312] on div at bounding box center [365, 310] width 17 height 16
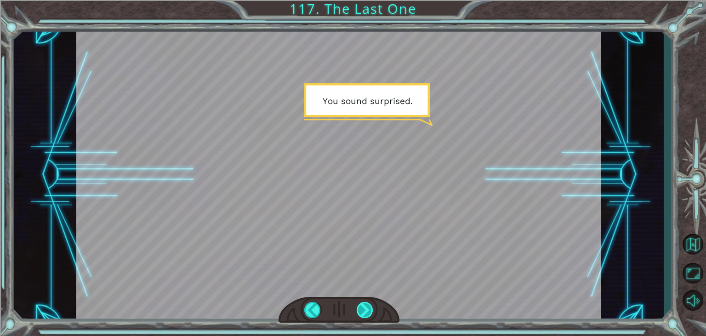
click at [372, 312] on div at bounding box center [365, 310] width 17 height 16
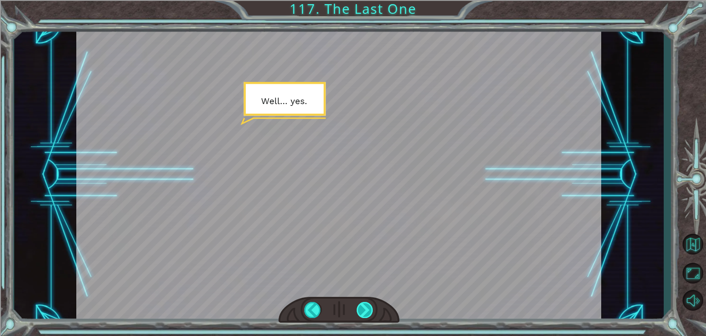
click at [372, 312] on div at bounding box center [365, 310] width 17 height 16
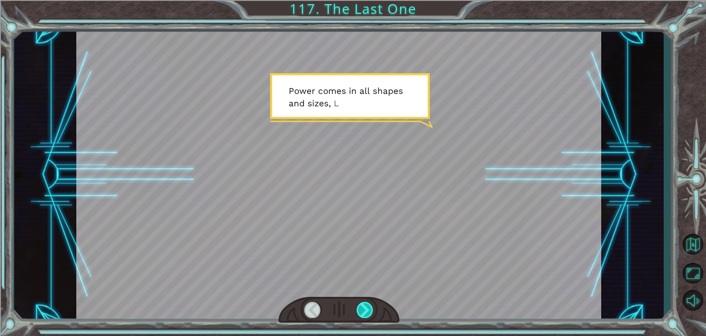
click at [372, 312] on div at bounding box center [365, 310] width 17 height 16
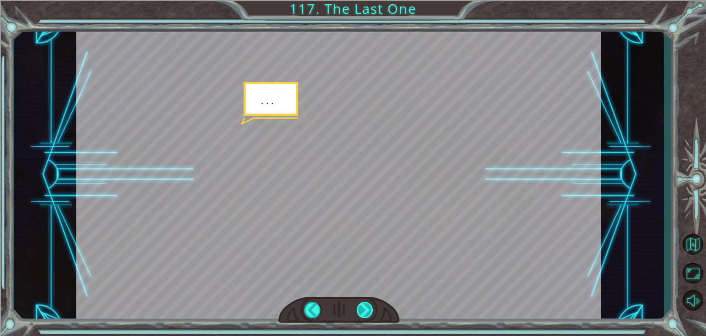
click at [372, 312] on div at bounding box center [365, 310] width 17 height 16
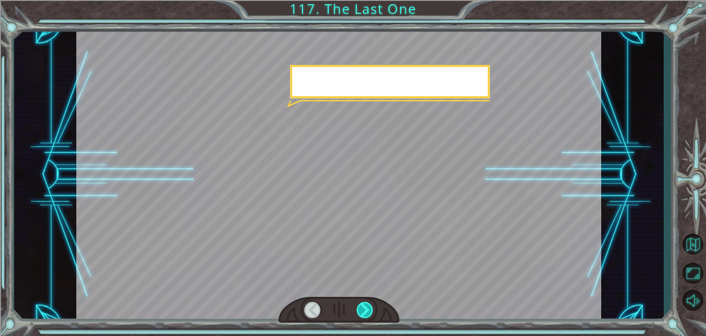
click at [372, 312] on div at bounding box center [365, 310] width 17 height 16
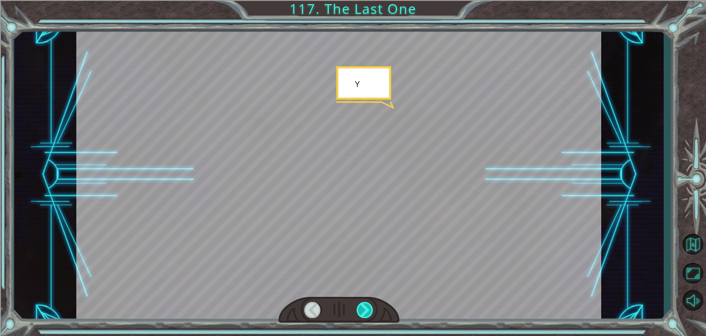
click at [372, 312] on div at bounding box center [365, 310] width 17 height 16
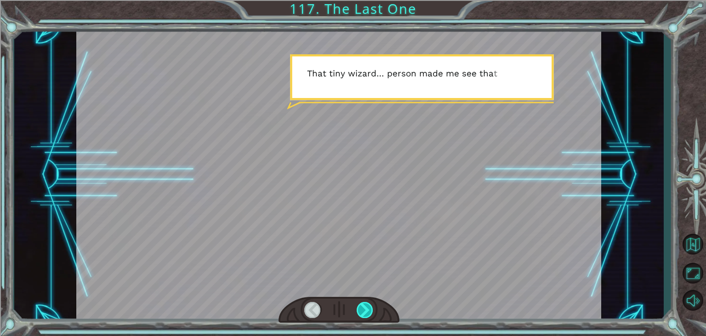
click at [372, 312] on div at bounding box center [365, 310] width 17 height 16
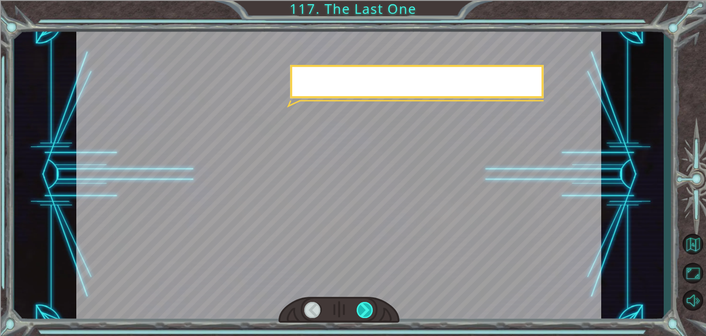
click at [372, 312] on div at bounding box center [365, 310] width 17 height 16
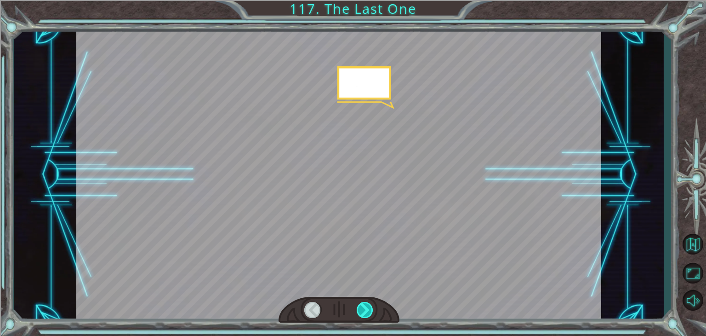
click at [372, 312] on div at bounding box center [365, 310] width 17 height 16
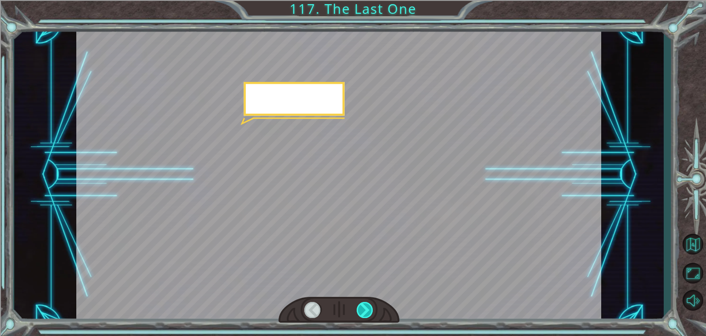
click at [372, 312] on div at bounding box center [365, 310] width 17 height 16
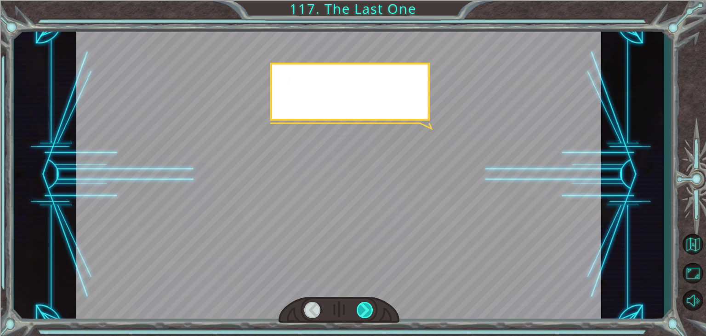
click at [372, 312] on div at bounding box center [365, 310] width 17 height 16
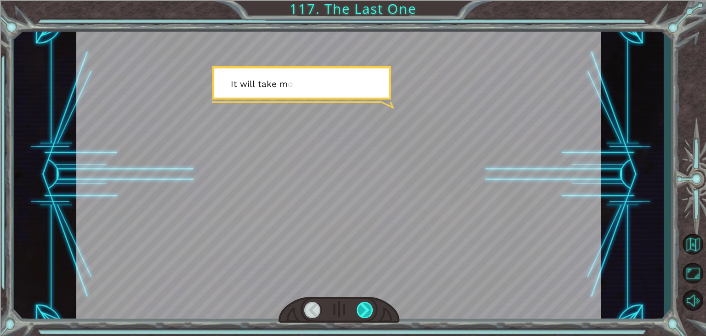
click at [372, 312] on div at bounding box center [365, 310] width 17 height 16
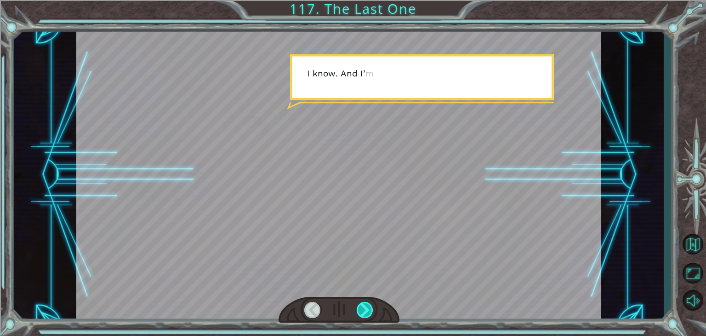
click at [372, 312] on div at bounding box center [365, 310] width 17 height 16
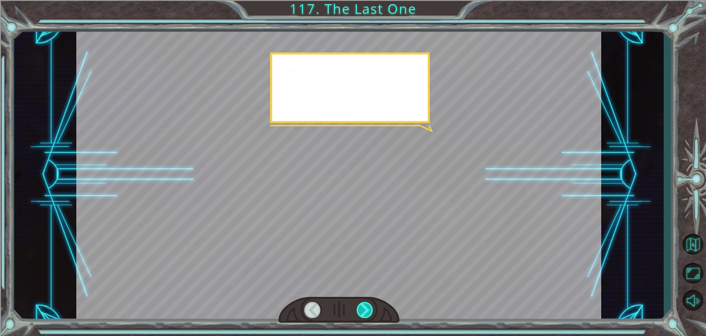
click at [372, 312] on div at bounding box center [365, 310] width 17 height 16
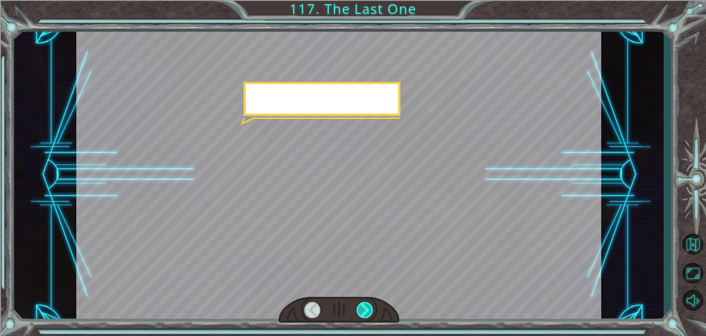
click at [372, 312] on div at bounding box center [365, 310] width 17 height 16
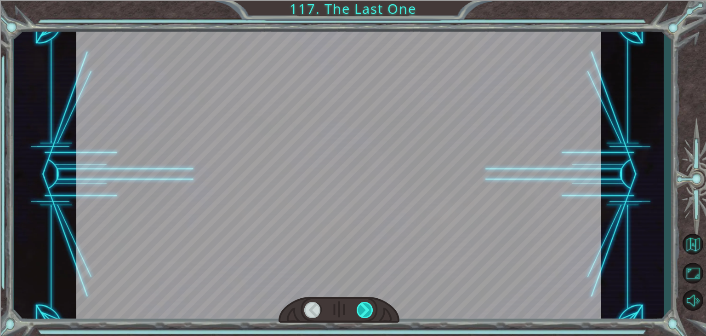
click at [372, 312] on div at bounding box center [365, 310] width 17 height 16
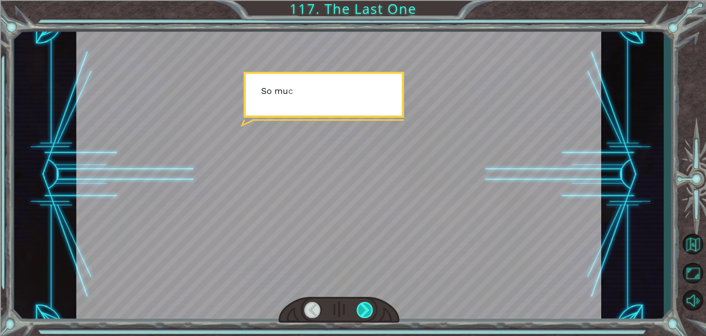
click at [372, 312] on div at bounding box center [365, 310] width 17 height 16
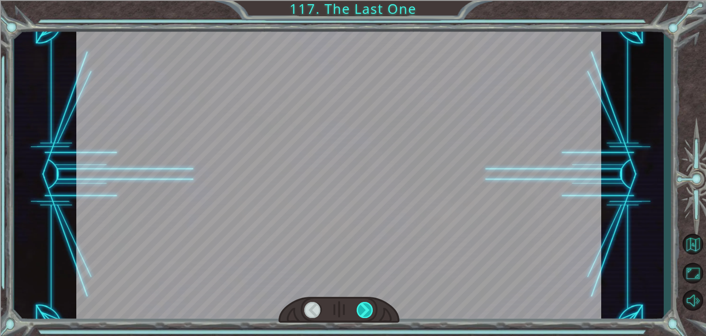
click at [372, 312] on div at bounding box center [365, 310] width 17 height 16
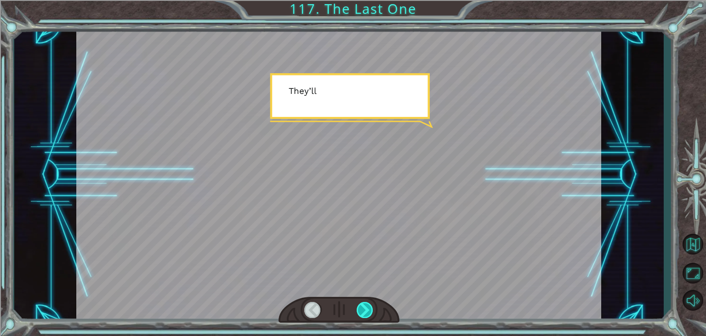
click at [372, 312] on div at bounding box center [365, 310] width 17 height 16
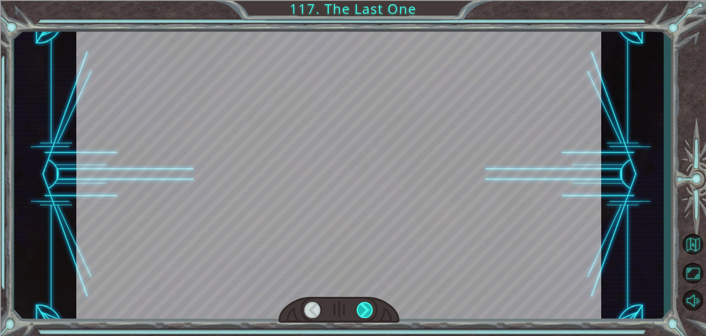
click at [372, 312] on div at bounding box center [365, 310] width 17 height 16
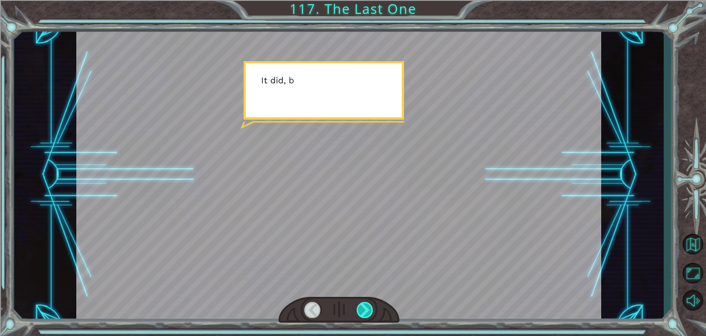
click at [372, 312] on div at bounding box center [365, 310] width 17 height 16
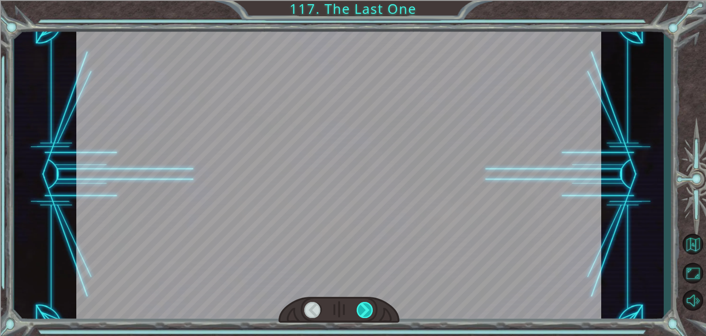
click at [372, 312] on div at bounding box center [365, 310] width 17 height 16
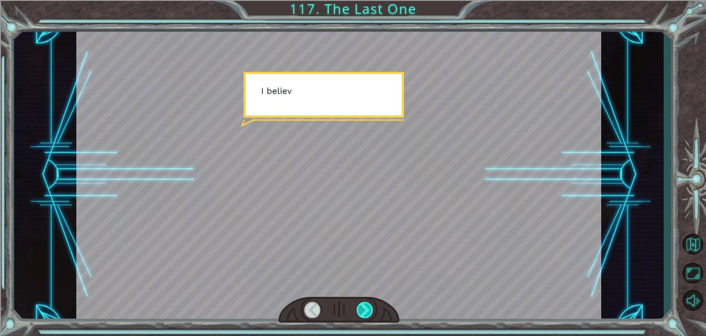
click at [372, 312] on div at bounding box center [365, 310] width 17 height 16
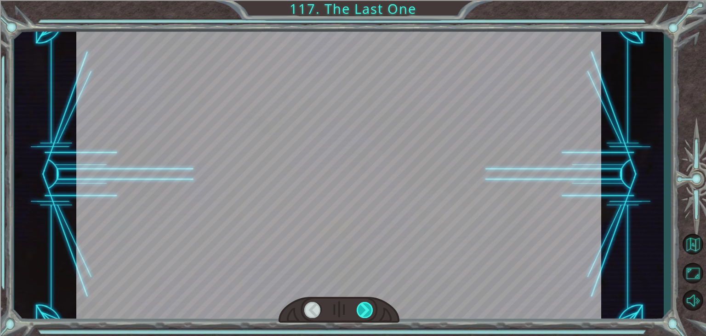
click at [372, 312] on div at bounding box center [365, 310] width 17 height 16
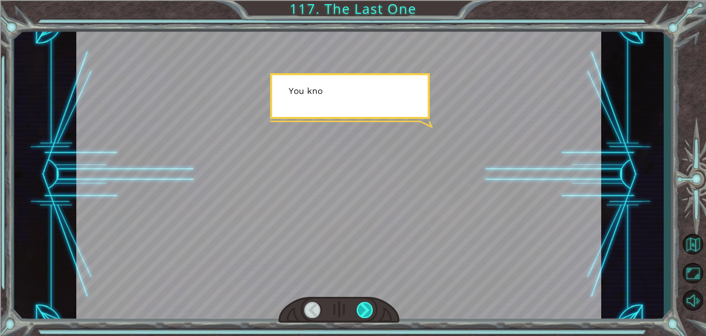
click at [372, 312] on div at bounding box center [365, 310] width 17 height 16
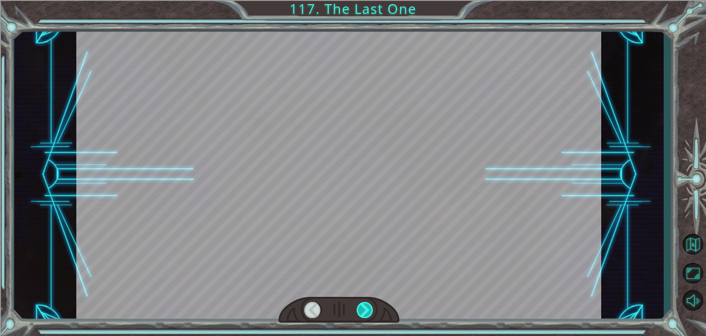
click at [372, 312] on div at bounding box center [365, 310] width 17 height 16
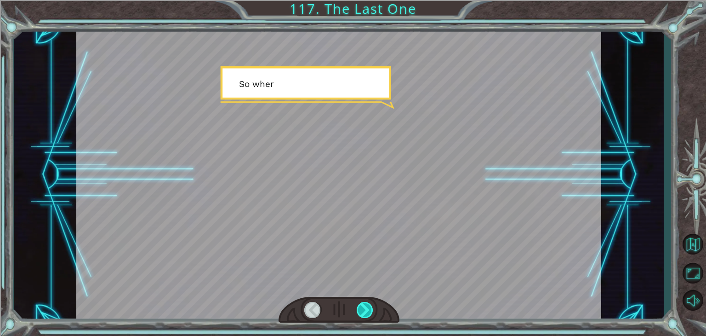
click at [372, 312] on div at bounding box center [365, 310] width 17 height 16
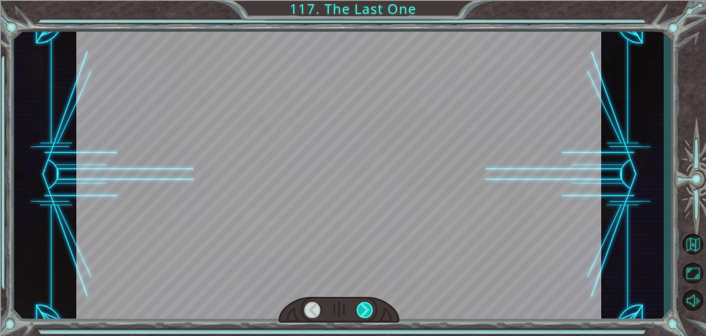
click at [372, 312] on div at bounding box center [365, 310] width 17 height 16
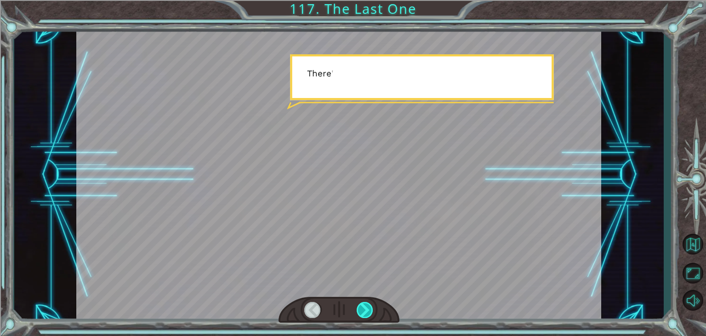
click at [372, 312] on div at bounding box center [365, 310] width 17 height 16
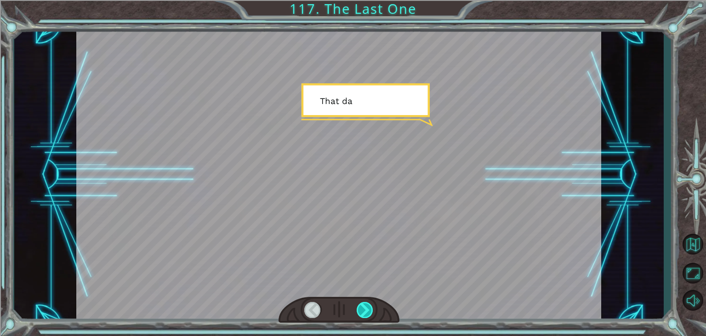
click at [372, 312] on div at bounding box center [365, 310] width 17 height 16
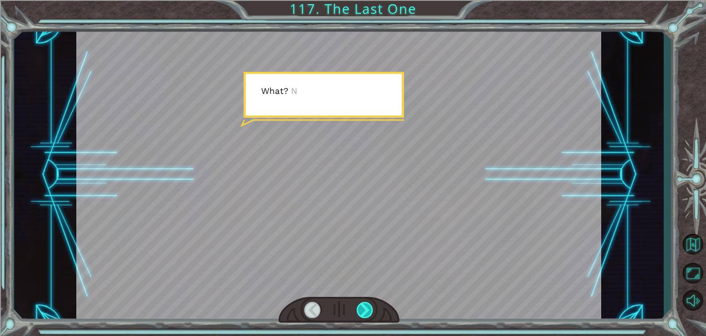
click at [372, 312] on div at bounding box center [365, 310] width 17 height 16
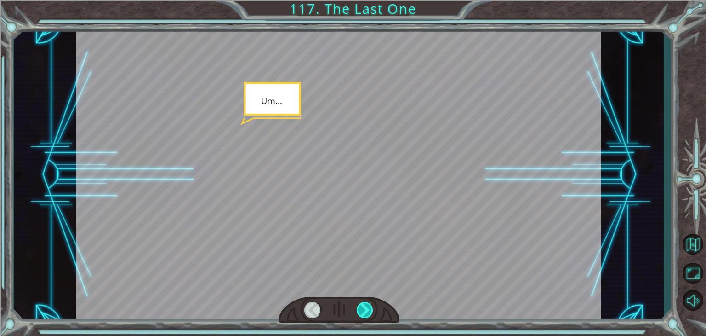
click at [372, 312] on div at bounding box center [365, 310] width 17 height 16
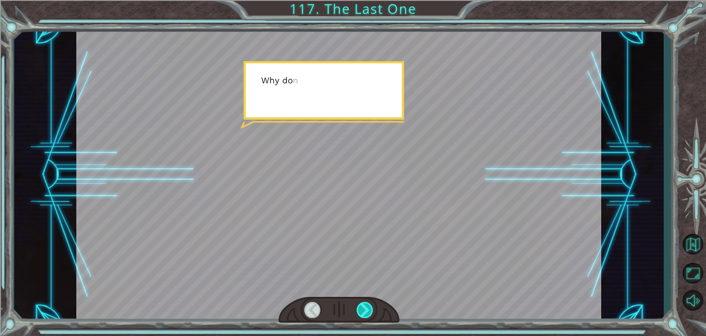
click at [372, 312] on div at bounding box center [365, 310] width 17 height 16
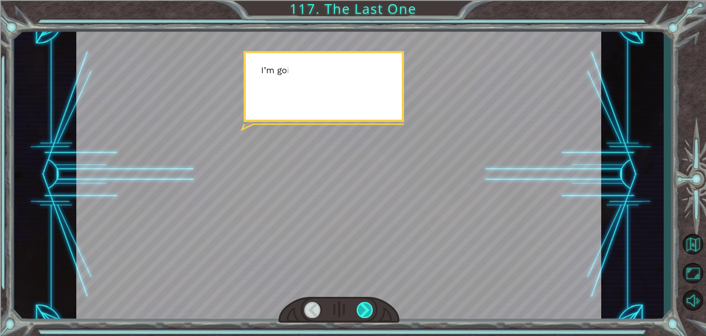
click at [372, 312] on div at bounding box center [365, 310] width 17 height 16
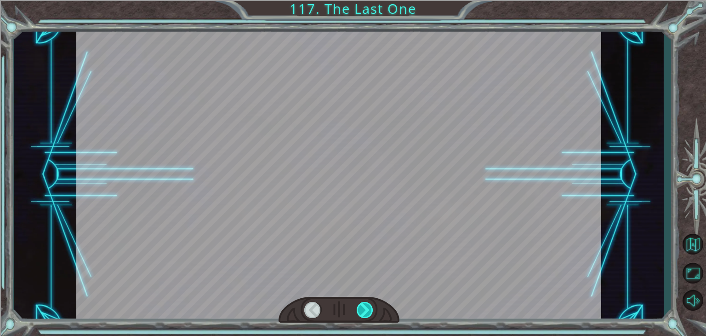
click at [372, 312] on div at bounding box center [365, 310] width 17 height 16
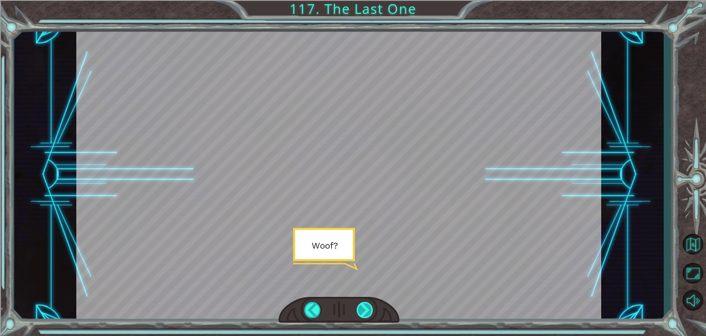
click at [372, 312] on div at bounding box center [365, 310] width 17 height 16
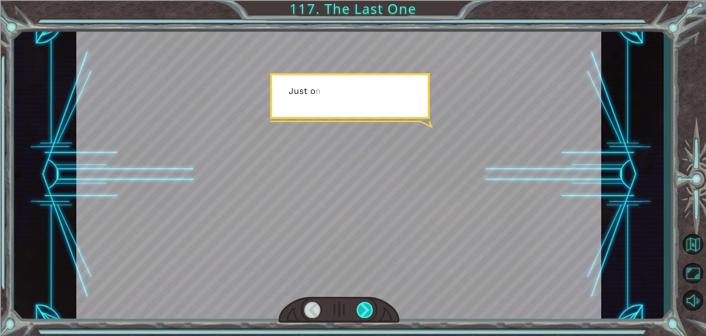
click at [372, 312] on div at bounding box center [365, 310] width 17 height 16
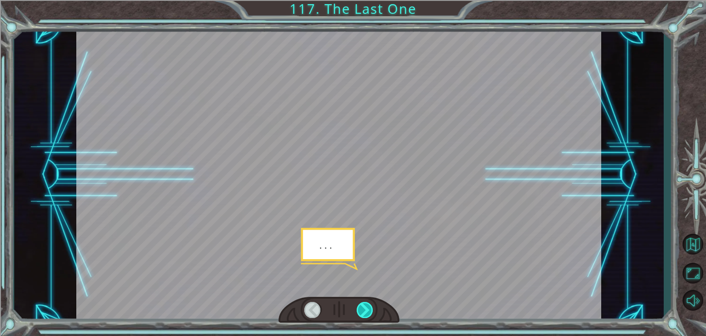
click at [372, 312] on div at bounding box center [365, 310] width 17 height 16
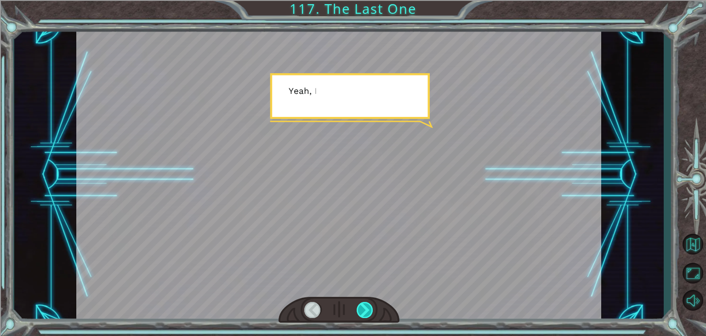
click at [372, 312] on div at bounding box center [365, 310] width 17 height 16
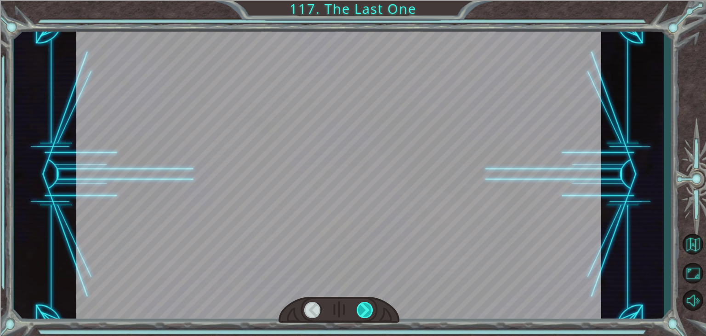
click at [372, 312] on div at bounding box center [365, 310] width 17 height 16
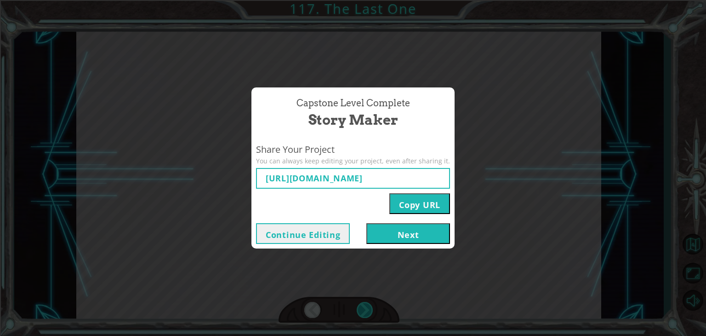
type input "[URL][DOMAIN_NAME]"
click at [396, 235] on button "Next" at bounding box center [408, 233] width 84 height 21
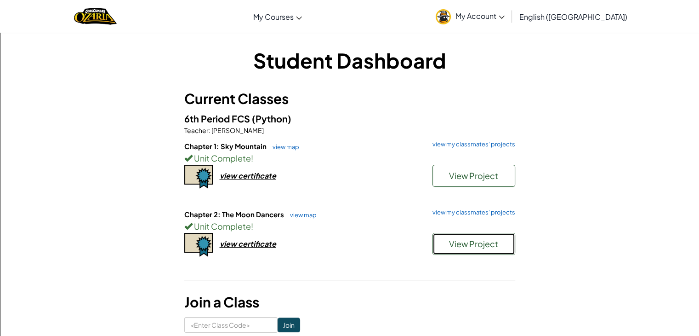
click at [476, 243] on span "View Project" at bounding box center [473, 243] width 49 height 11
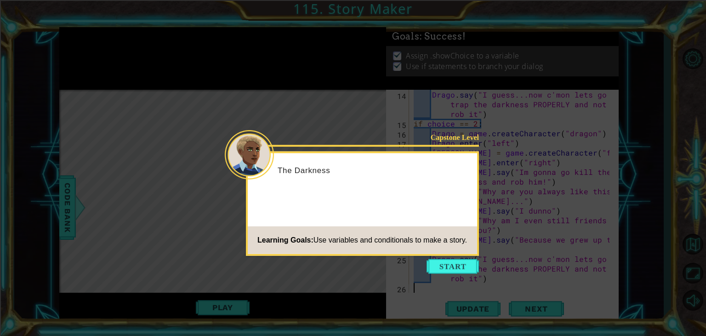
scroll to position [174, 0]
click at [452, 263] on button "Start" at bounding box center [453, 266] width 52 height 15
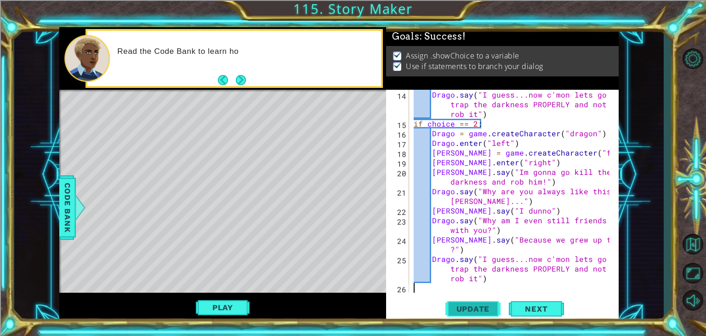
click at [485, 307] on span "Update" at bounding box center [473, 308] width 52 height 9
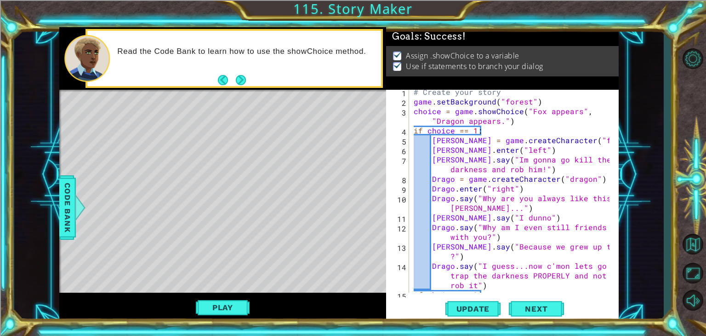
scroll to position [0, 0]
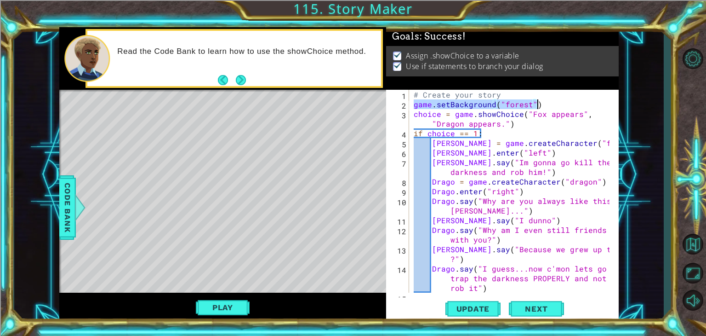
drag, startPoint x: 414, startPoint y: 103, endPoint x: 570, endPoint y: 105, distance: 156.3
click at [570, 105] on div "# Create your story game . setBackground ( "forest" ) choice = game . showChoic…" at bounding box center [513, 201] width 202 height 222
type textarea "game.setBackground("forest")"
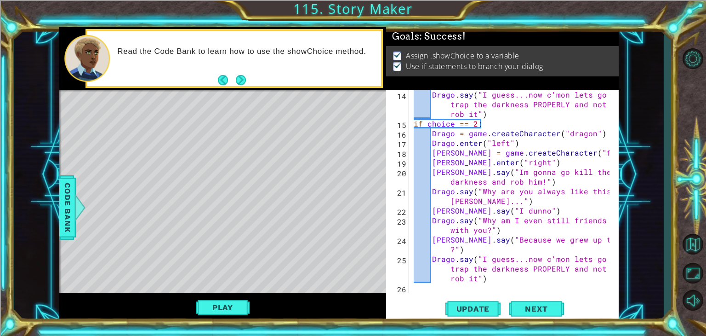
scroll to position [174, 0]
click at [425, 289] on div "Drago . say ( "I guess...now c'mon lets go trap the darkness PROPERLY and not r…" at bounding box center [513, 210] width 202 height 241
paste textarea "game.setBackground("forest")"
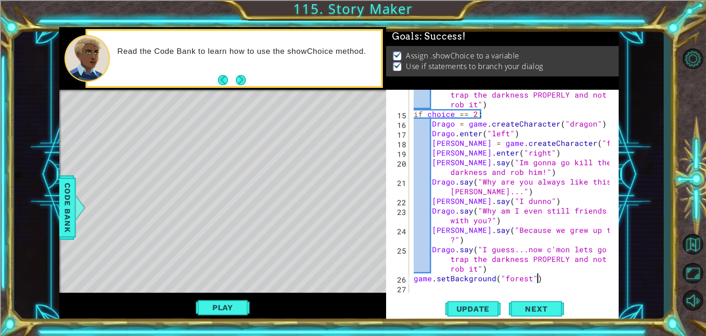
scroll to position [183, 0]
click at [527, 276] on div "Drago . say ( "I guess...now c'mon lets go trap the darkness PROPERLY and not r…" at bounding box center [513, 200] width 202 height 241
click at [497, 271] on div "Drago . say ( "I guess...now c'mon lets go trap the darkness PROPERLY and not r…" at bounding box center [513, 200] width 202 height 241
type textarea "Drago.say("I guess...now c'mon lets go trap the darkness PROPERLY and not rob i…"
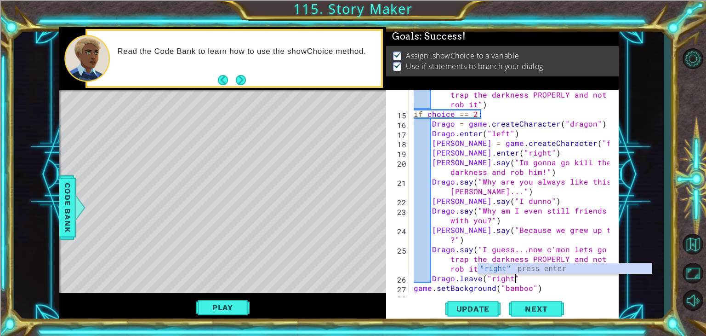
scroll to position [0, 6]
type textarea "Drago.leave("right")"
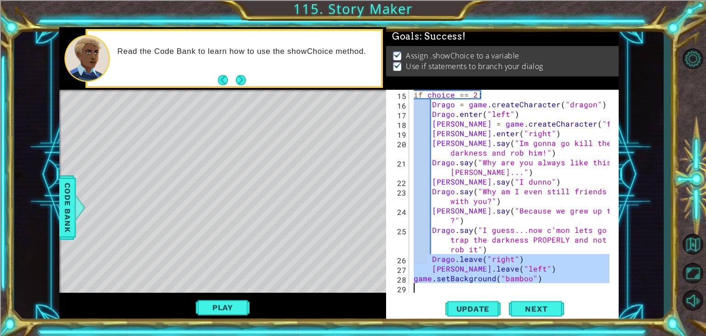
scroll to position [202, 0]
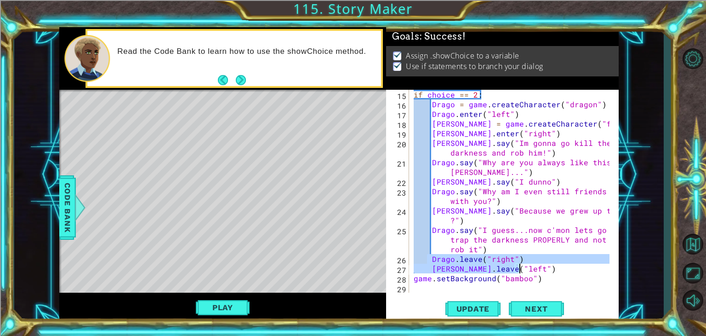
drag, startPoint x: 429, startPoint y: 276, endPoint x: 527, endPoint y: 267, distance: 98.3
click at [528, 270] on div "if choice == 2 : Drago = game . createCharacter ( "dragon" ) [PERSON_NAME] . en…" at bounding box center [513, 201] width 202 height 222
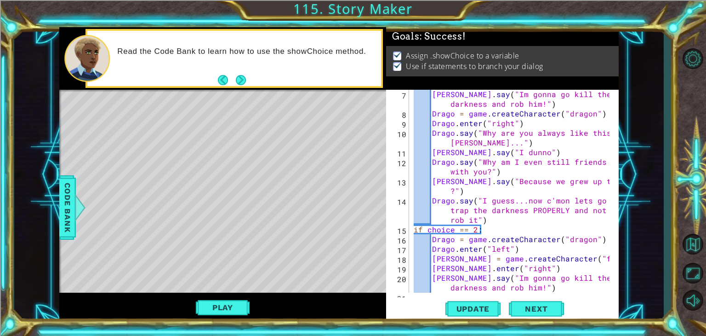
scroll to position [63, 0]
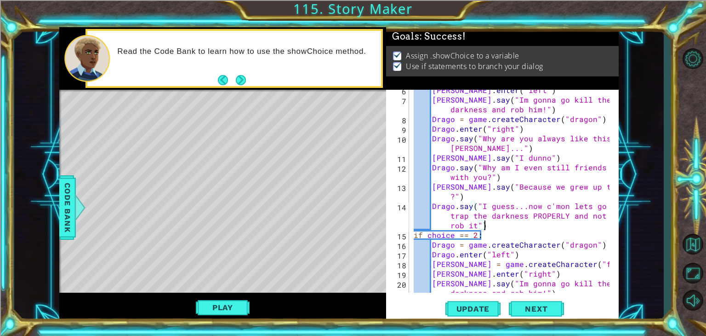
click at [500, 228] on div "[PERSON_NAME] . enter ( "left" ) [PERSON_NAME] . say ( "Im gonna go kill the da…" at bounding box center [513, 201] width 202 height 232
type textarea "Drago.say("I guess...now c'mon lets go trap the darkness PROPERLY and not rob i…"
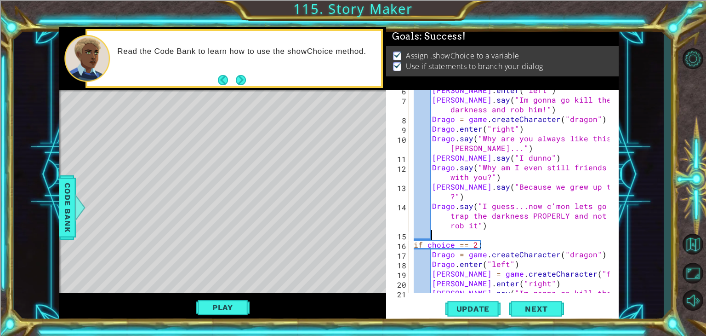
paste textarea "[PERSON_NAME].leave("left")"
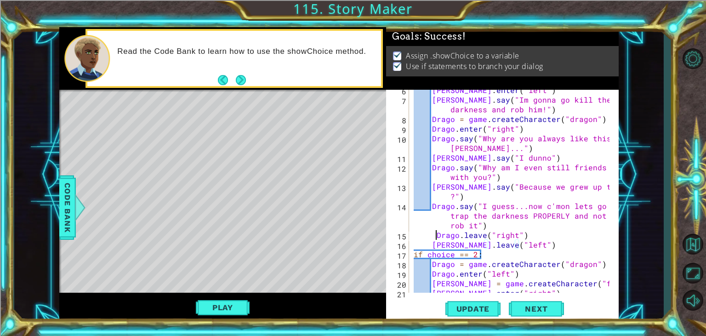
click at [436, 234] on div "[PERSON_NAME] . enter ( "left" ) [PERSON_NAME] . say ( "Im gonna go kill the da…" at bounding box center [513, 196] width 202 height 222
click at [521, 236] on div "[PERSON_NAME] . enter ( "left" ) [PERSON_NAME] . say ( "Im gonna go kill the da…" at bounding box center [513, 196] width 202 height 222
click at [511, 235] on div "[PERSON_NAME] . enter ( "left" ) [PERSON_NAME] . say ( "Im gonna go kill the da…" at bounding box center [513, 196] width 202 height 222
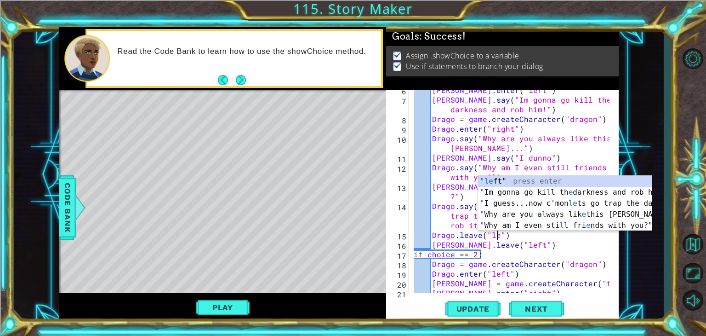
scroll to position [0, 6]
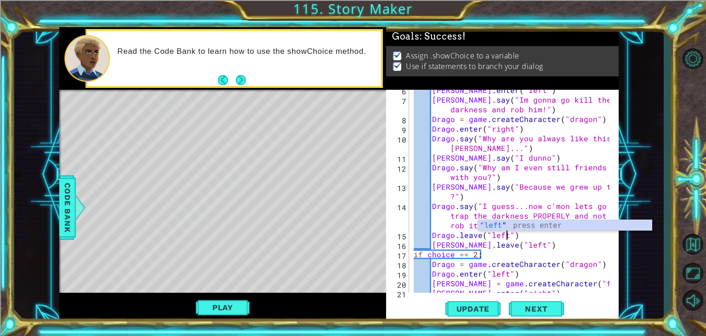
click at [513, 245] on div "[PERSON_NAME] . enter ( "left" ) [PERSON_NAME] . say ( "Im gonna go kill the da…" at bounding box center [513, 196] width 202 height 222
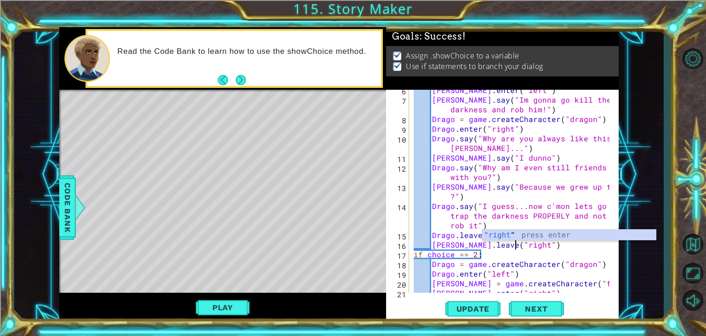
scroll to position [0, 6]
click at [74, 210] on div at bounding box center [79, 208] width 11 height 28
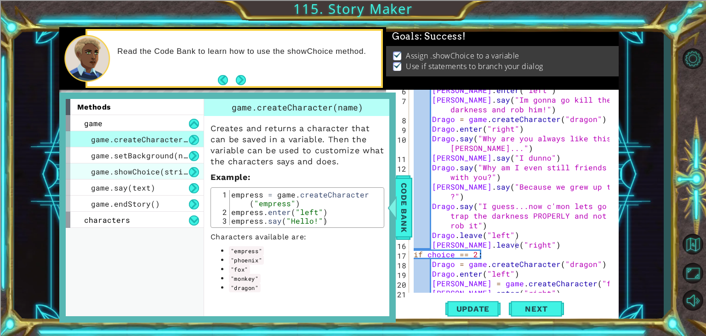
click at [166, 173] on span "game.showChoice(string1, string2)" at bounding box center [167, 171] width 152 height 10
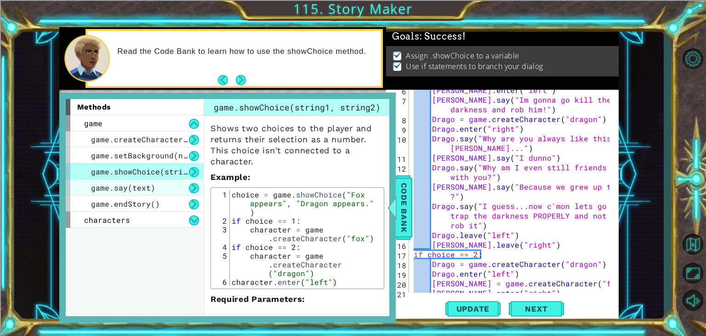
click at [164, 188] on div "game.say(text)" at bounding box center [135, 187] width 138 height 16
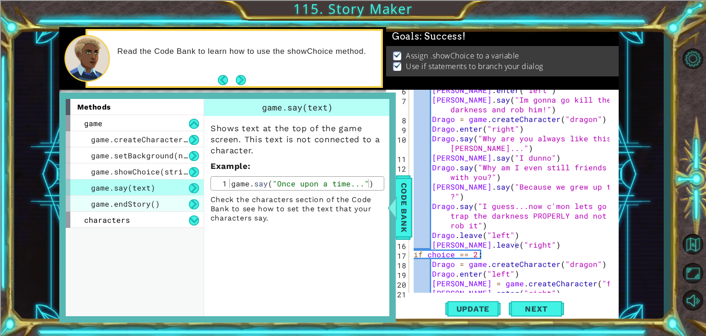
click at [159, 205] on div "game.endStory()" at bounding box center [135, 203] width 138 height 16
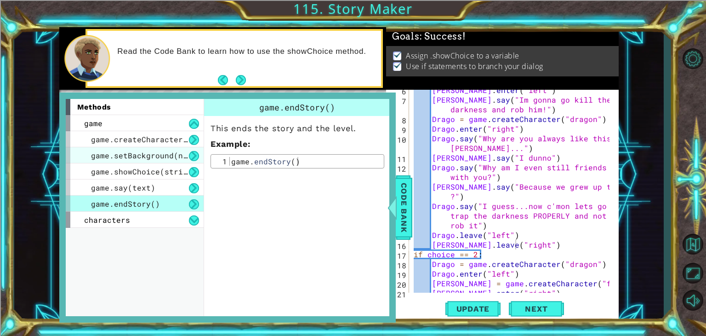
click at [156, 158] on span "game.setBackground(name)" at bounding box center [146, 155] width 110 height 10
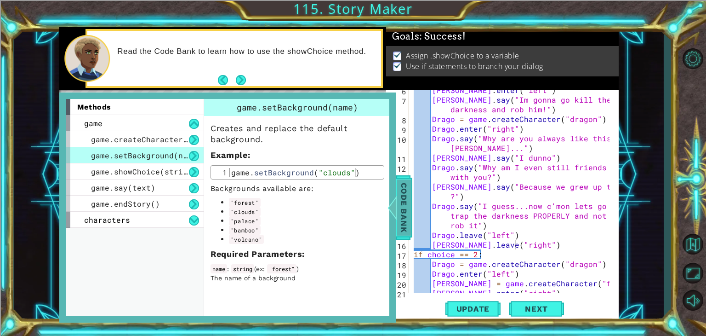
click at [402, 193] on span "Code Bank" at bounding box center [404, 207] width 15 height 56
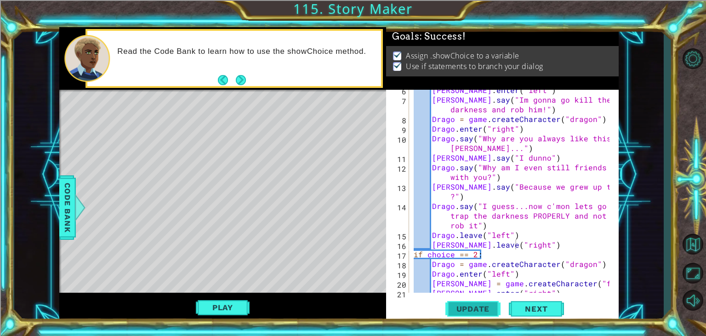
click at [469, 311] on span "Update" at bounding box center [473, 308] width 52 height 9
click at [223, 305] on button "Play" at bounding box center [223, 306] width 54 height 17
click at [67, 195] on span "Code Bank" at bounding box center [67, 207] width 15 height 56
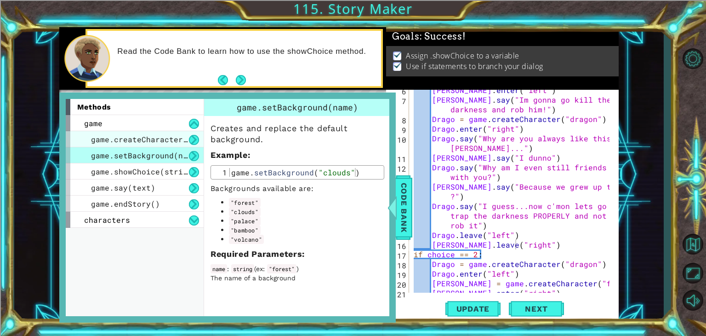
click at [141, 136] on span "game.createCharacter(name)" at bounding box center [151, 139] width 120 height 10
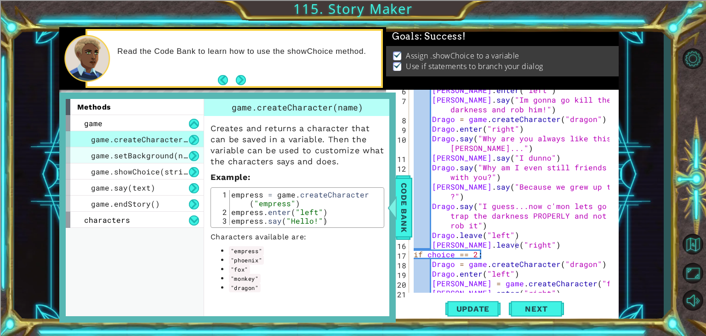
click at [142, 152] on span "game.setBackground(name)" at bounding box center [146, 155] width 110 height 10
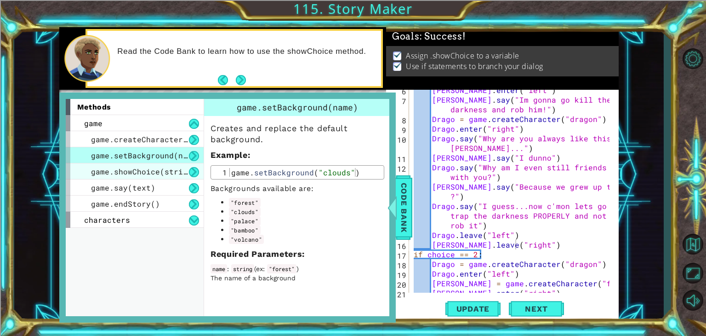
click at [149, 164] on div "game.showChoice(string1, string2)" at bounding box center [135, 171] width 138 height 16
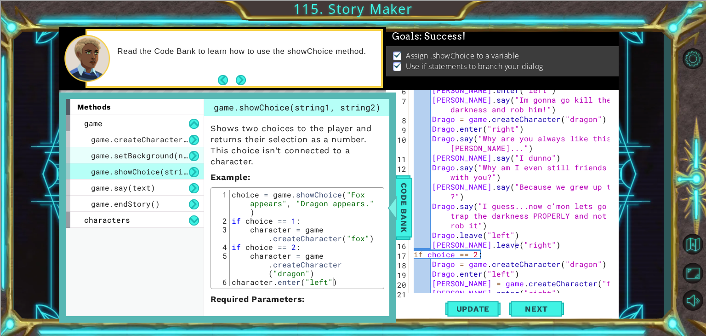
click at [143, 151] on span "game.setBackground(name)" at bounding box center [146, 155] width 110 height 10
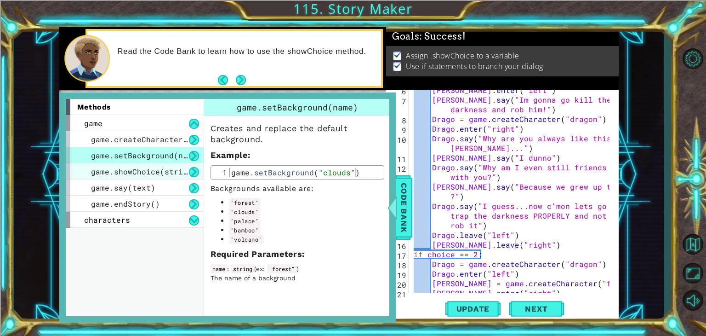
click at [142, 175] on span "game.showChoice(string1, string2)" at bounding box center [167, 171] width 152 height 10
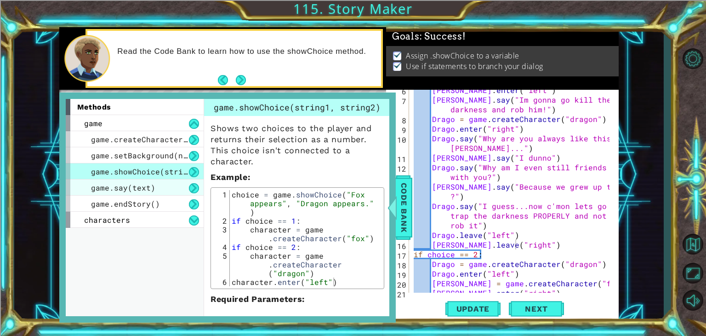
click at [143, 192] on div "game.say(text)" at bounding box center [135, 187] width 138 height 16
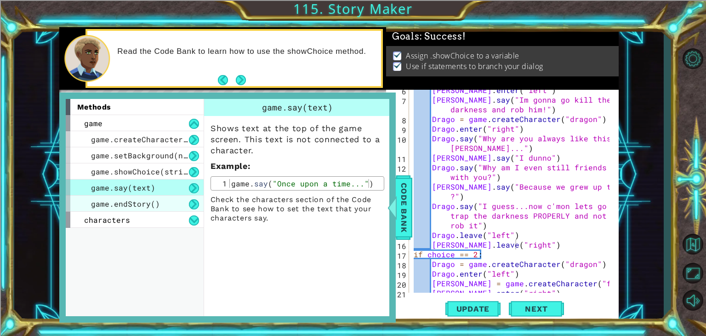
click at [142, 203] on span "game.endStory()" at bounding box center [125, 204] width 69 height 10
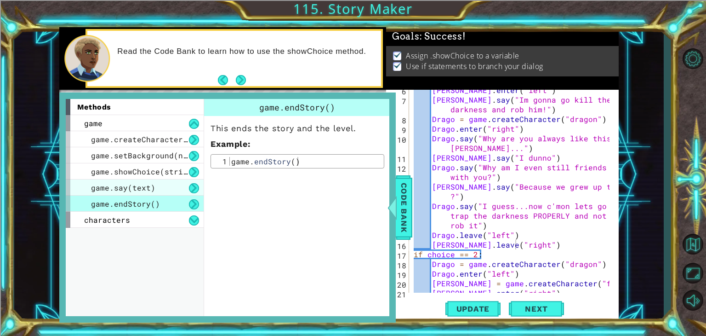
click at [147, 183] on span "game.say(text)" at bounding box center [123, 187] width 64 height 10
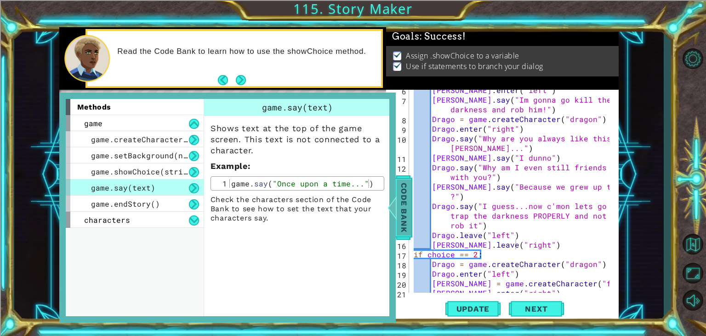
click at [411, 193] on span "Code Bank" at bounding box center [404, 207] width 15 height 56
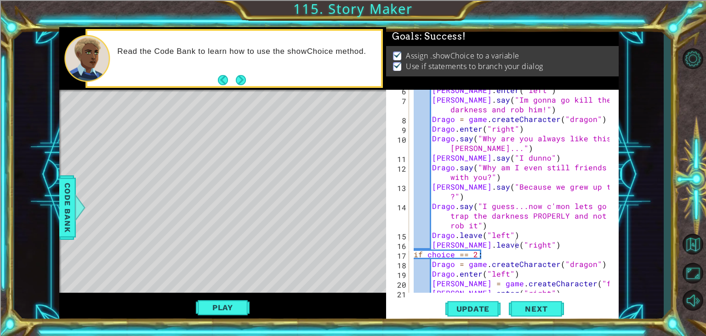
click at [479, 236] on div "[PERSON_NAME] . enter ( "left" ) [PERSON_NAME] . say ( "Im gonna go kill the da…" at bounding box center [513, 196] width 202 height 222
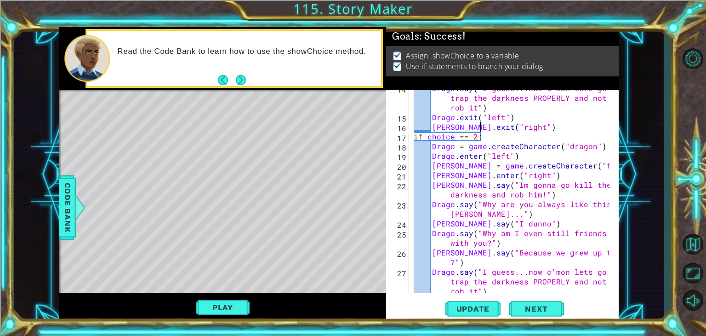
scroll to position [222, 0]
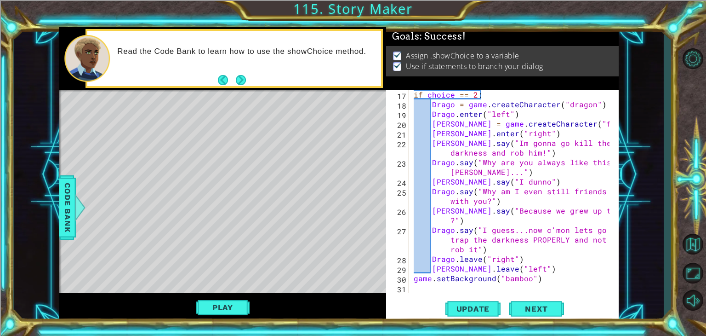
click at [478, 258] on div "if choice == 2 : Drago = game . createCharacter ( "dragon" ) [PERSON_NAME] . en…" at bounding box center [513, 201] width 202 height 222
click at [484, 268] on div "if choice == 2 : Drago = game . createCharacter ( "dragon" ) [PERSON_NAME] . en…" at bounding box center [513, 201] width 202 height 222
click at [473, 302] on button "Update" at bounding box center [472, 308] width 55 height 23
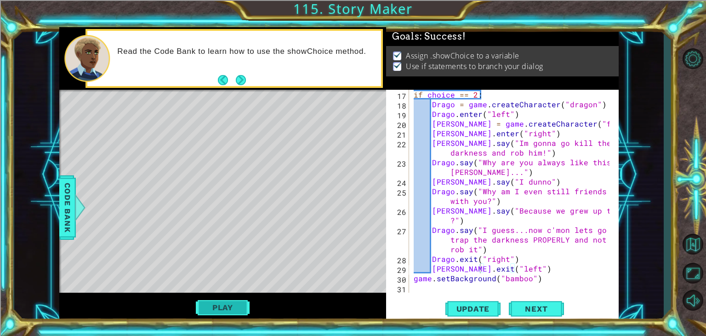
click at [228, 300] on button "Play" at bounding box center [223, 306] width 54 height 17
click at [506, 268] on div "if choice == 2 : Drago = game . createCharacter ( "dragon" ) [PERSON_NAME] . en…" at bounding box center [513, 201] width 202 height 222
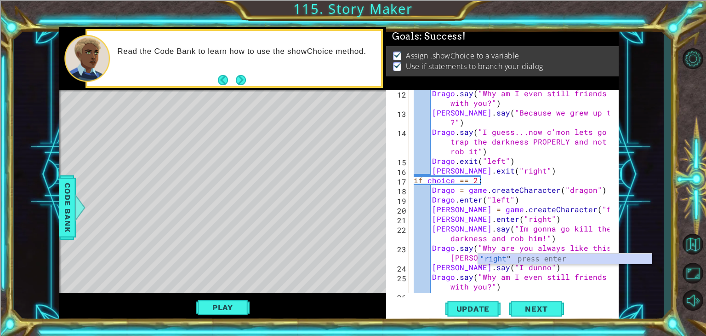
scroll to position [136, 0]
click at [500, 162] on div "Drago . say ( "Why am I even still friends with you?" ) [PERSON_NAME] . say ( "…" at bounding box center [513, 208] width 202 height 241
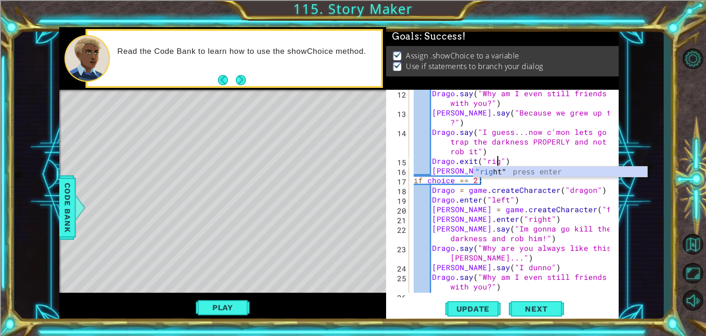
scroll to position [0, 6]
click at [484, 308] on span "Update" at bounding box center [473, 308] width 52 height 9
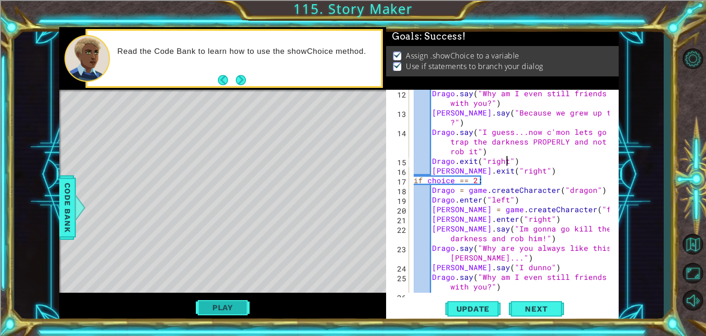
click at [213, 308] on button "Play" at bounding box center [223, 306] width 54 height 17
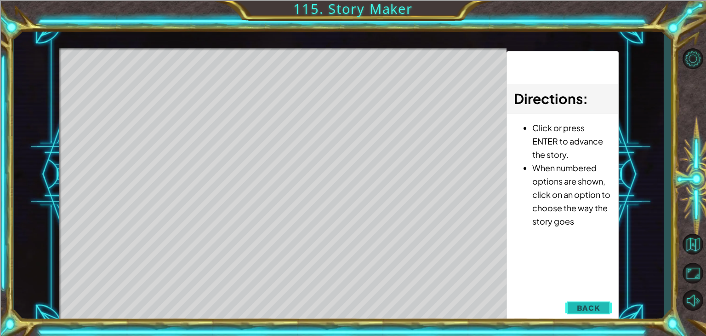
click at [577, 308] on span "Back" at bounding box center [588, 307] width 23 height 9
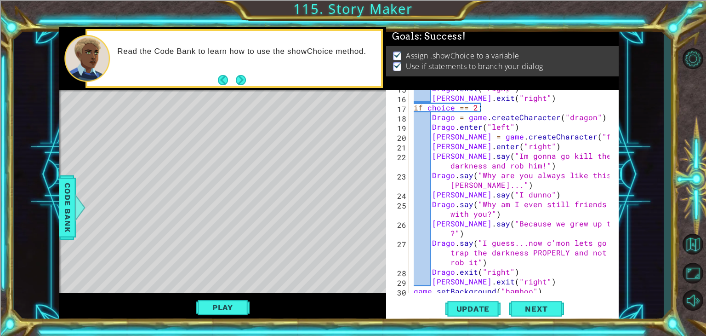
scroll to position [222, 0]
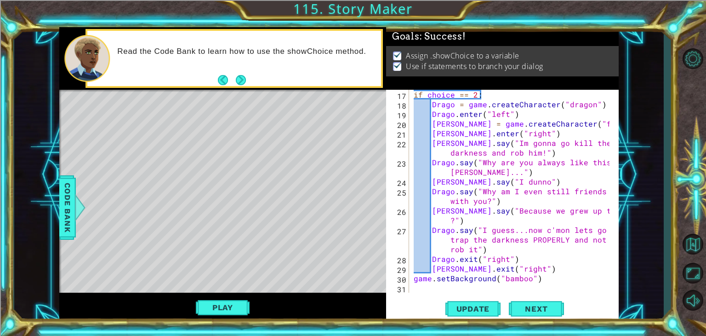
click at [619, 241] on div "1 ההההההההההההההההההההההההההההההההההההההההההההההההההההההההההההההההההההההההההההה…" at bounding box center [339, 174] width 650 height 295
click at [487, 268] on div "if choice == 2 : Drago = game . createCharacter ( "dragon" ) [PERSON_NAME] . en…" at bounding box center [513, 201] width 202 height 222
type textarea "[PERSON_NAME].exit("right")"
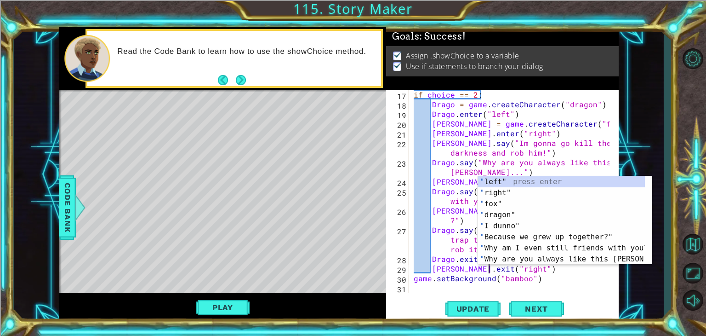
click at [568, 285] on div "if choice == 2 : Drago = game . createCharacter ( "dragon" ) [PERSON_NAME] . en…" at bounding box center [513, 201] width 202 height 222
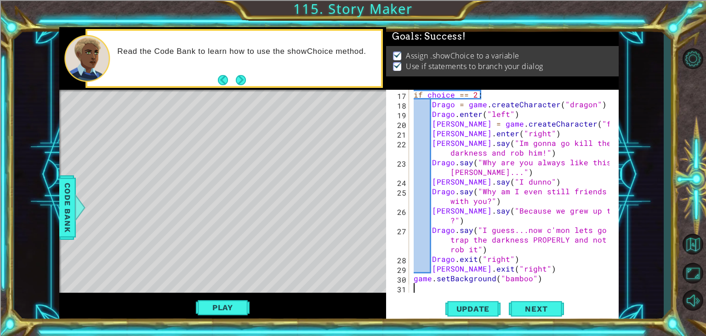
scroll to position [222, 0]
click at [424, 288] on div "if choice == 2 : Drago = game . createCharacter ( "dragon" ) [PERSON_NAME] . en…" at bounding box center [513, 201] width 202 height 222
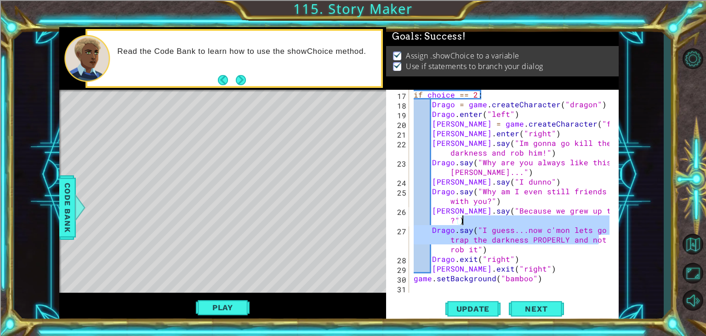
drag, startPoint x: 608, startPoint y: 242, endPoint x: 608, endPoint y: 220, distance: 22.1
click at [608, 220] on div at bounding box center [611, 80] width 9 height 425
click at [601, 277] on div "if choice == 2 : Drago = game . createCharacter ( "dragon" ) [PERSON_NAME] . en…" at bounding box center [513, 201] width 202 height 222
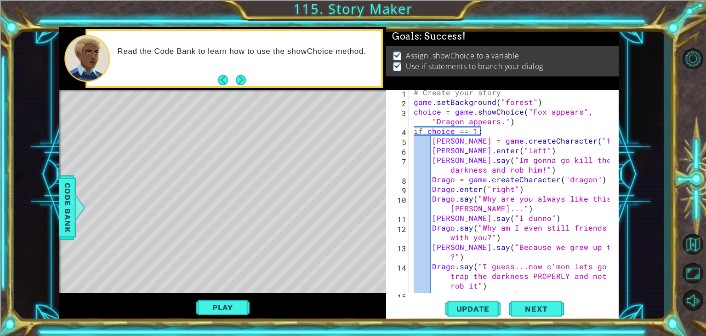
scroll to position [0, 0]
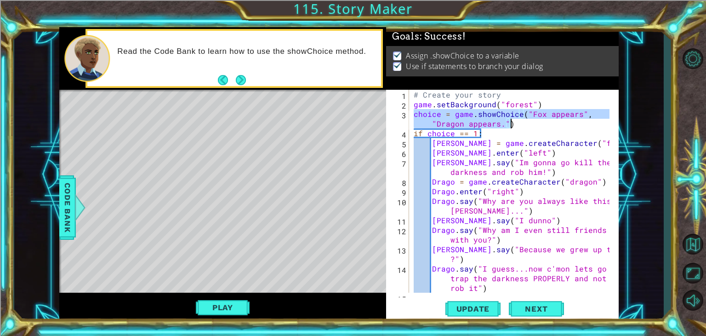
drag, startPoint x: 414, startPoint y: 113, endPoint x: 558, endPoint y: 125, distance: 144.5
click at [558, 125] on div "# Create your story game . setBackground ( "forest" ) choice = game . showChoic…" at bounding box center [513, 201] width 202 height 222
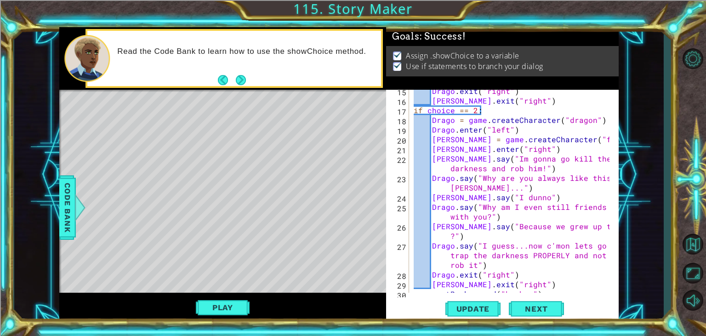
scroll to position [222, 0]
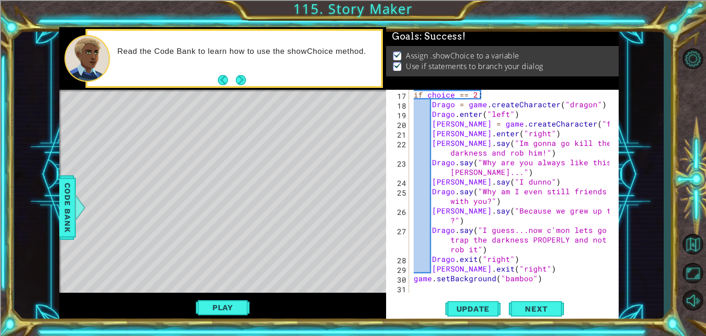
click at [531, 263] on div "if choice == 2 : Drago = game . createCharacter ( "dragon" ) [PERSON_NAME] . en…" at bounding box center [513, 201] width 202 height 222
click at [535, 273] on div "if choice == 2 : Drago = game . createCharacter ( "dragon" ) [PERSON_NAME] . en…" at bounding box center [513, 201] width 202 height 222
type textarea "[PERSON_NAME].exit("right")"
paste textarea "choice = game.showChoice("Fox appears", "Dragon appears.")"
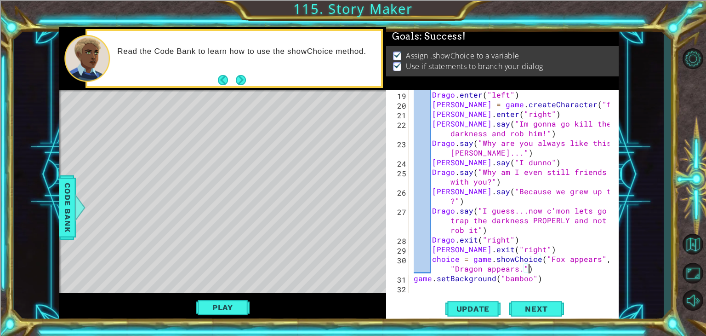
scroll to position [241, 0]
click at [593, 258] on div "Drago . enter ( "left" ) [PERSON_NAME] = game . createCharacter ( "fox" ) [PERS…" at bounding box center [513, 201] width 202 height 222
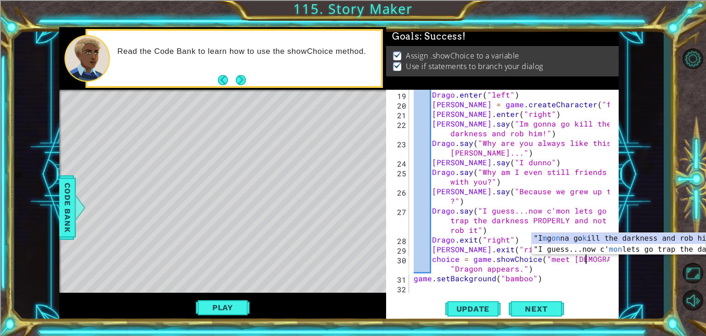
scroll to position [0, 11]
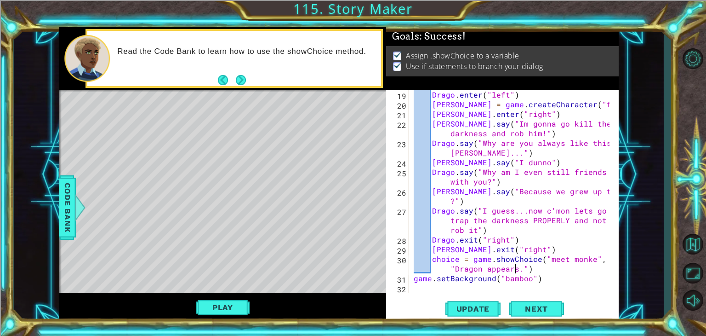
click at [515, 268] on div "Drago . enter ( "left" ) [PERSON_NAME] = game . createCharacter ( "fox" ) [PERS…" at bounding box center [513, 201] width 202 height 222
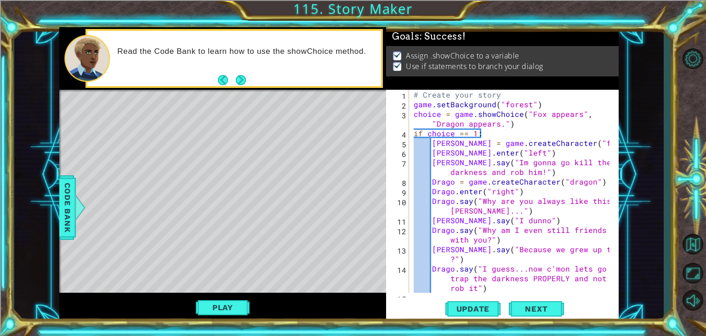
scroll to position [0, 0]
drag, startPoint x: 414, startPoint y: 131, endPoint x: 498, endPoint y: 132, distance: 84.1
click at [498, 132] on div "# Create your story game . setBackground ( "forest" ) choice = game . showChoic…" at bounding box center [513, 201] width 202 height 222
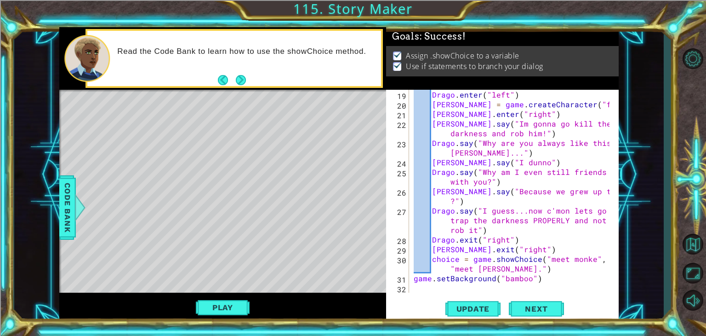
scroll to position [241, 0]
click at [524, 267] on div "Drago . enter ( "left" ) [PERSON_NAME] = game . createCharacter ( "fox" ) [PERS…" at bounding box center [513, 201] width 202 height 222
type textarea "choice = game.showChoice("meet monke", "meet [PERSON_NAME].")"
paste textarea "if choice == 1:"
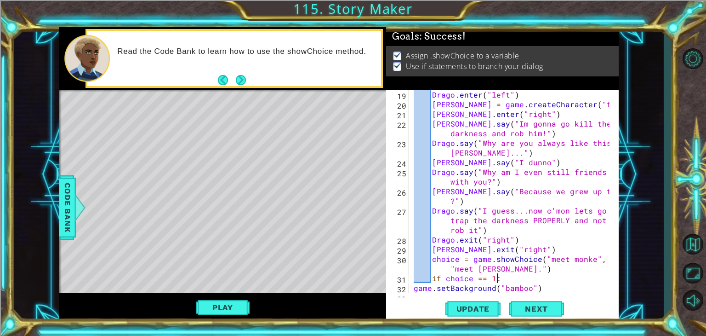
scroll to position [251, 0]
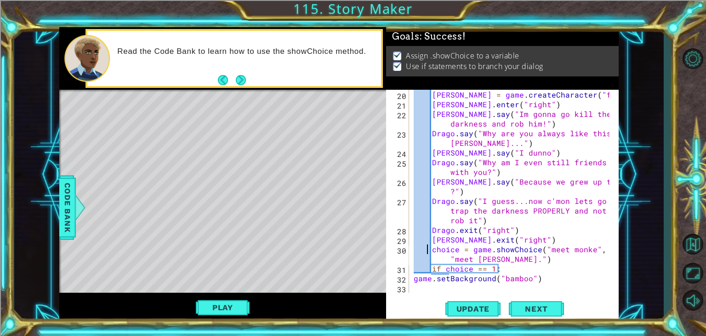
click at [429, 249] on div "[PERSON_NAME] = game . createCharacter ( "fox" ) [PERSON_NAME] . enter ( "right…" at bounding box center [513, 201] width 202 height 222
click at [431, 260] on div "[PERSON_NAME] = game . createCharacter ( "fox" ) [PERSON_NAME] . enter ( "right…" at bounding box center [513, 201] width 202 height 222
click at [433, 267] on div "[PERSON_NAME] = game . createCharacter ( "fox" ) [PERSON_NAME] . enter ( "right…" at bounding box center [513, 201] width 202 height 222
click at [417, 278] on div "[PERSON_NAME] = game . createCharacter ( "fox" ) [PERSON_NAME] . enter ( "right…" at bounding box center [513, 201] width 202 height 222
click at [414, 280] on div "[PERSON_NAME] = game . createCharacter ( "fox" ) [PERSON_NAME] . enter ( "right…" at bounding box center [513, 201] width 202 height 222
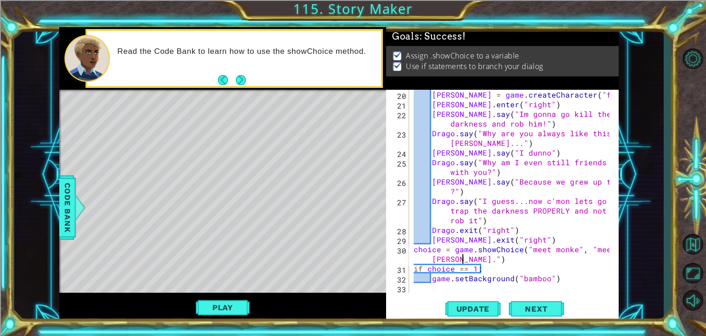
click at [486, 260] on div "[PERSON_NAME] = game . createCharacter ( "fox" ) [PERSON_NAME] . enter ( "right…" at bounding box center [513, 201] width 202 height 222
type textarea "choice = game.showChoice("meet monke", "meet [PERSON_NAME].")"
click at [422, 289] on div "[PERSON_NAME] = game . createCharacter ( "fox" ) [PERSON_NAME] . enter ( "right…" at bounding box center [513, 201] width 202 height 222
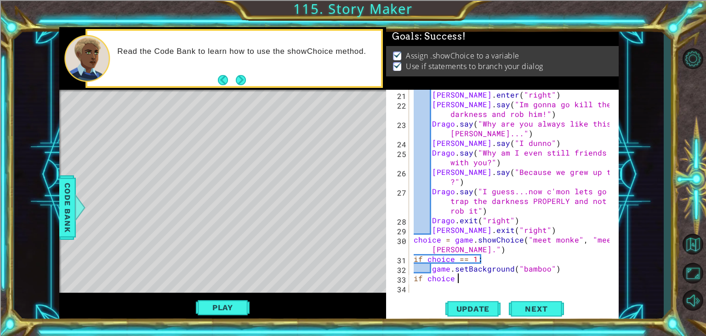
scroll to position [0, 2]
type textarea "if choice == 2:"
click at [423, 288] on div "[PERSON_NAME] . enter ( "right" ) [PERSON_NAME] . say ( "Im gonna go kill the d…" at bounding box center [513, 201] width 202 height 222
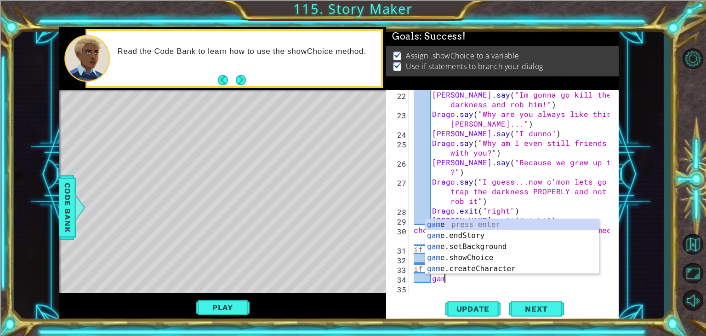
scroll to position [0, 1]
click at [473, 247] on div "game press enter game .endStory press enter game .setBackground press enter gam…" at bounding box center [512, 257] width 174 height 77
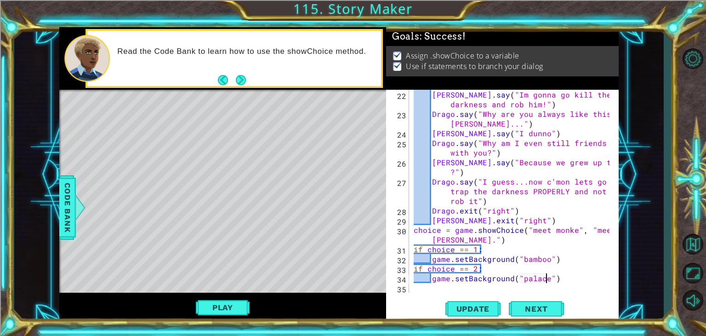
scroll to position [0, 8]
click at [462, 309] on span "Update" at bounding box center [473, 308] width 52 height 9
click at [540, 305] on span "Next" at bounding box center [536, 308] width 41 height 9
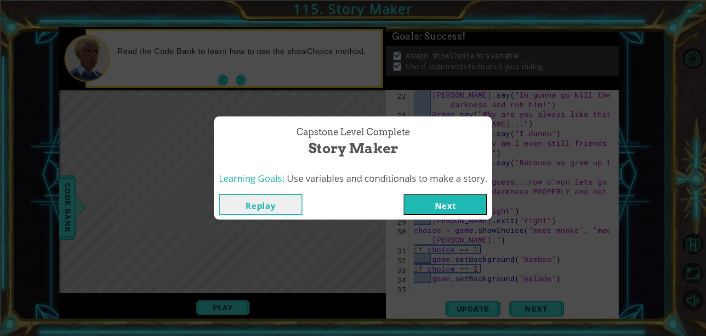
click at [272, 199] on button "Replay" at bounding box center [261, 204] width 84 height 21
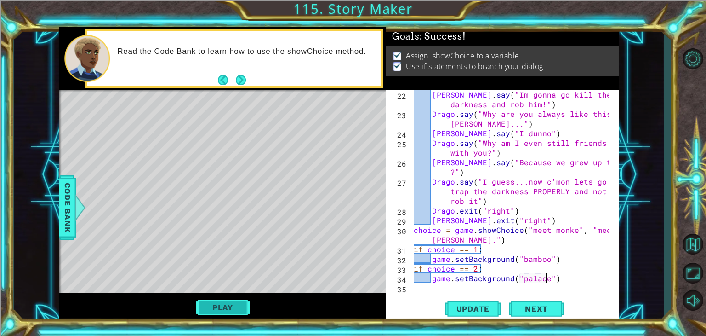
click at [234, 305] on button "Play" at bounding box center [223, 306] width 54 height 17
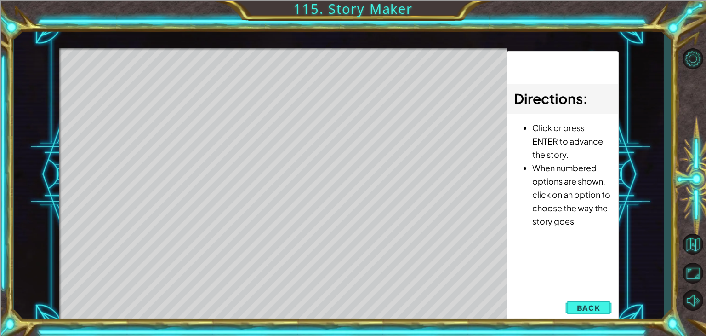
click at [600, 304] on button "Back" at bounding box center [588, 307] width 46 height 18
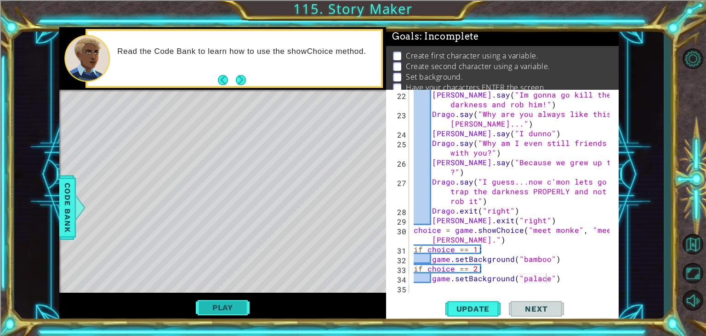
click at [206, 302] on button "Play" at bounding box center [223, 306] width 54 height 17
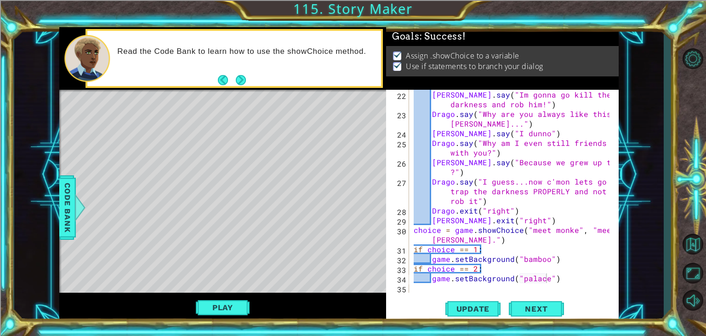
type textarea "game.setBackground("bamboo")"
click at [556, 259] on div "[PERSON_NAME] . say ( "Im gonna go kill the darkness and rob him!" ) [PERSON_NA…" at bounding box center [513, 206] width 202 height 232
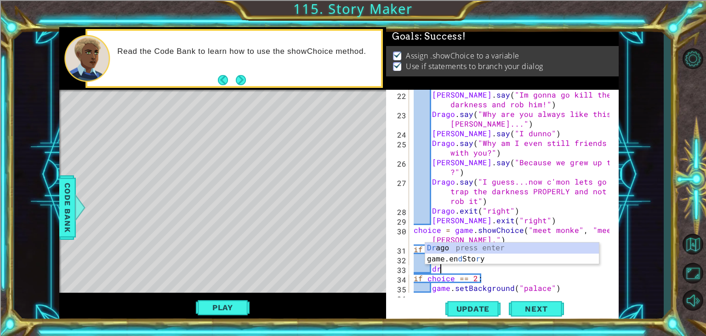
type textarea "d"
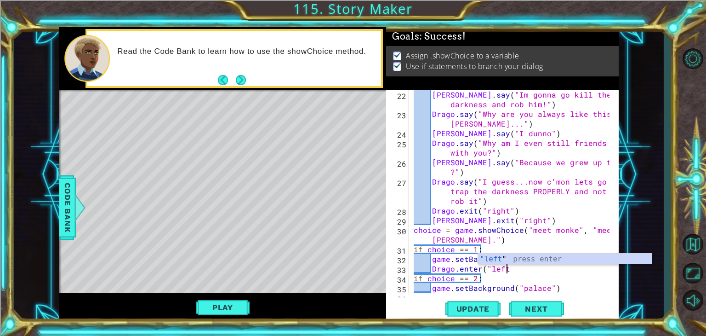
scroll to position [0, 6]
type textarea "Drago.enter("left")"
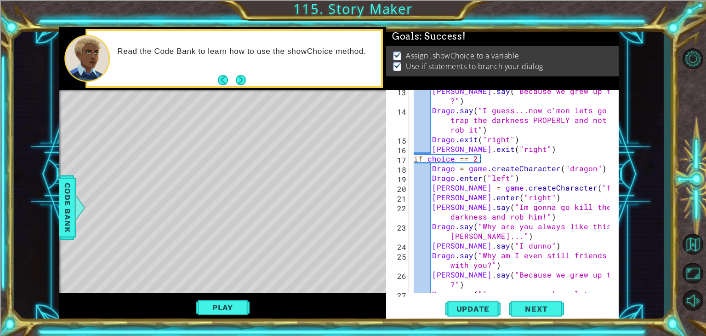
scroll to position [158, 0]
drag, startPoint x: 431, startPoint y: 167, endPoint x: 597, endPoint y: 168, distance: 166.4
click at [597, 168] on div "[PERSON_NAME] . say ( "Because we grew up together ?" ) [PERSON_NAME] . say ( "…" at bounding box center [513, 211] width 202 height 251
type textarea "Drago = game.createCharacter("dragon")"
click at [616, 189] on div "Drago = game.createCharacter("dragon") 13 14 15 16 17 18 19 20 21 22 23 24 25 2…" at bounding box center [502, 206] width 233 height 232
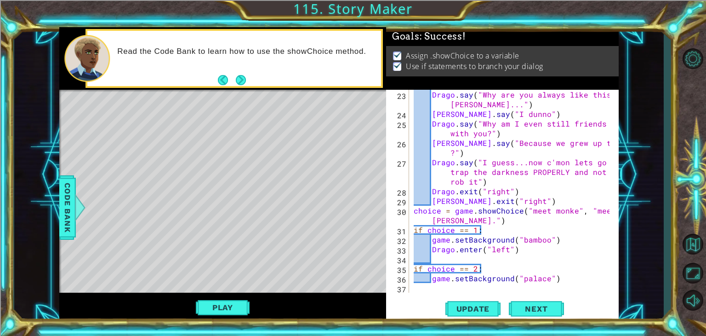
scroll to position [290, 0]
click at [470, 258] on div "Drago . say ( "Why are you always like this [PERSON_NAME]..." ) [PERSON_NAME] .…" at bounding box center [513, 206] width 202 height 232
paste textarea "Drago = game.createCharacter("dragon")"
click at [450, 258] on div "Drago . say ( "Why are you always like this [PERSON_NAME]..." ) [PERSON_NAME] .…" at bounding box center [513, 206] width 202 height 232
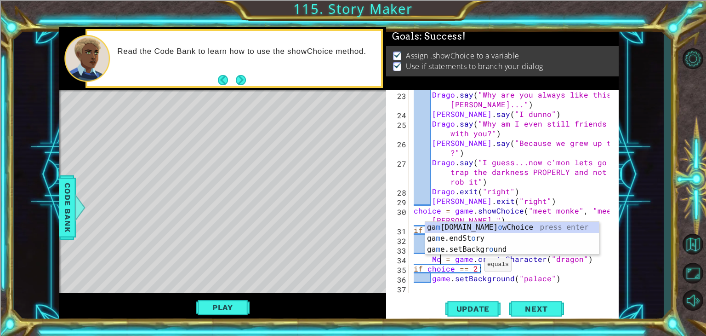
scroll to position [0, 2]
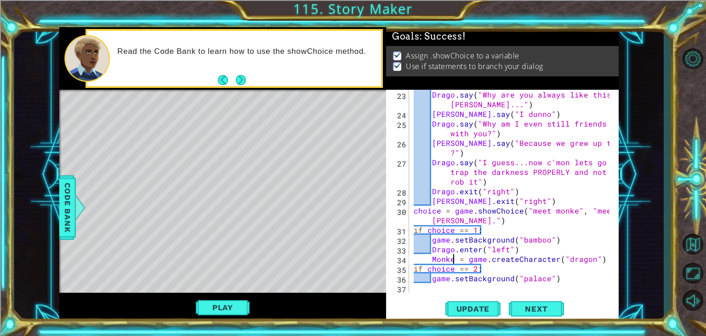
click at [592, 258] on div "Drago . say ( "Why are you always like this [PERSON_NAME]..." ) [PERSON_NAME] .…" at bounding box center [513, 206] width 202 height 232
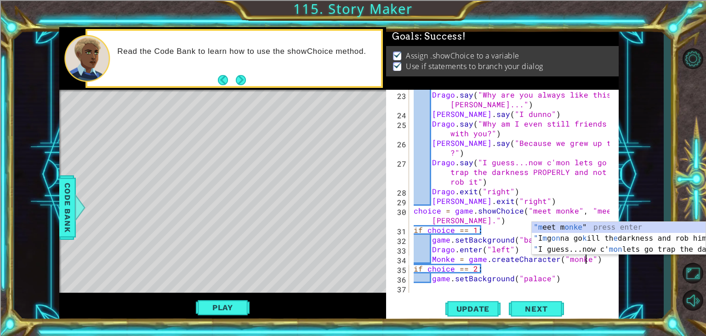
scroll to position [0, 11]
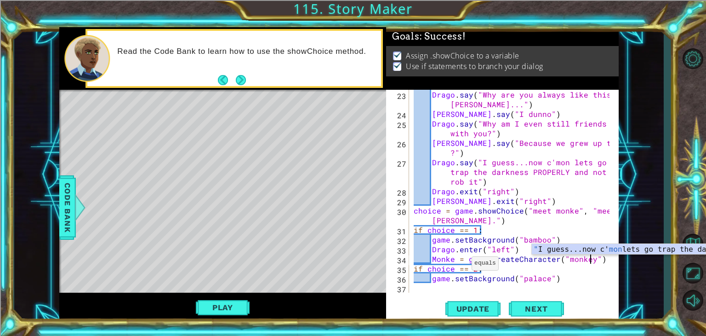
click at [461, 265] on div "Drago . say ( "Why are you always like this [PERSON_NAME]..." ) [PERSON_NAME] .…" at bounding box center [513, 206] width 202 height 232
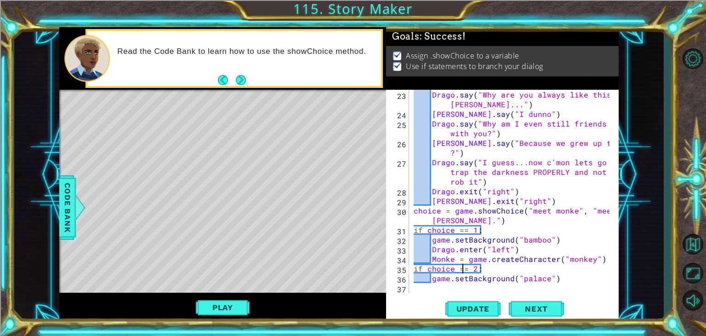
click at [593, 258] on div "Drago . say ( "Why are you always like this [PERSON_NAME]..." ) [PERSON_NAME] .…" at bounding box center [513, 206] width 202 height 232
type textarea "Monke = game.createCharacter("monkey")"
click at [603, 261] on div "Drago . say ( "Why are you always like this [PERSON_NAME]..." ) [PERSON_NAME] .…" at bounding box center [513, 206] width 202 height 232
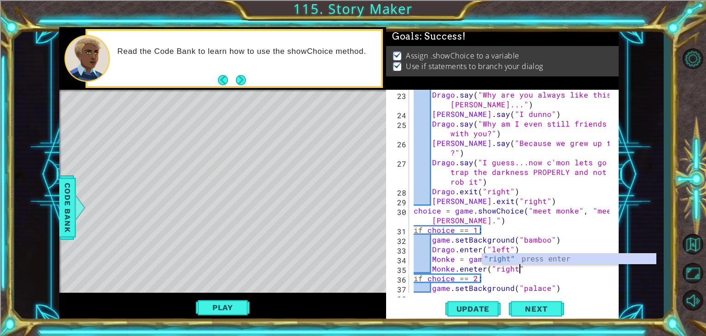
scroll to position [0, 6]
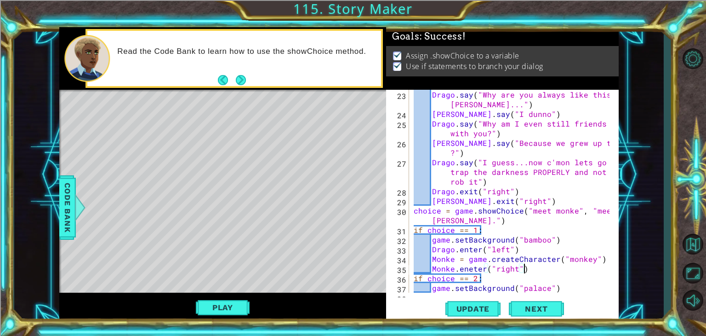
click at [472, 266] on div "Drago . say ( "Why are you always like this [PERSON_NAME]..." ) [PERSON_NAME] .…" at bounding box center [513, 206] width 202 height 232
type textarea "Monke.enter("right")"
click at [541, 269] on div "Drago . say ( "Why are you always like this [PERSON_NAME]..." ) [PERSON_NAME] .…" at bounding box center [513, 206] width 202 height 232
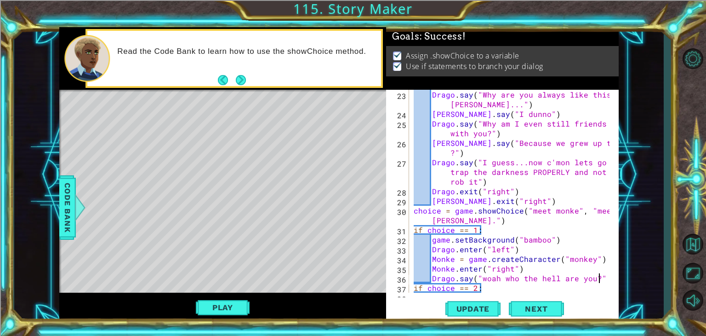
scroll to position [0, 11]
type textarea "Drago.say("woah who the hell are you?")"
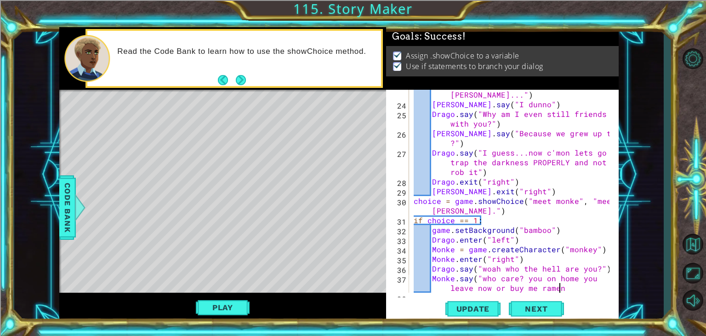
scroll to position [0, 18]
click at [555, 276] on div "Drago . say ( "Why are you always like this [PERSON_NAME]..." ) [PERSON_NAME] .…" at bounding box center [513, 196] width 202 height 232
click at [563, 291] on div "Drago . say ( "Why are you always like this [PERSON_NAME]..." ) [PERSON_NAME] .…" at bounding box center [513, 196] width 202 height 232
click at [568, 289] on div "Drago . say ( "Why are you always like this [PERSON_NAME]..." ) [PERSON_NAME] .…" at bounding box center [513, 196] width 202 height 232
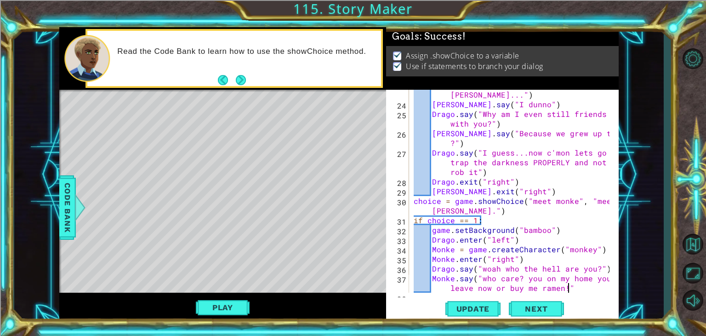
type textarea "Monke.say("who care? you on my home you leave now or buy me ramen!")"
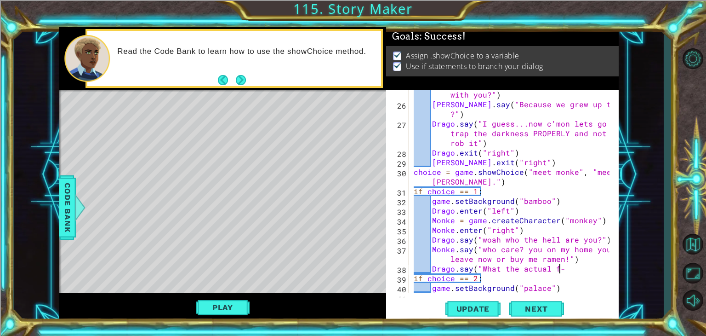
scroll to position [0, 9]
type textarea "Drago.say("What the actual f-")"
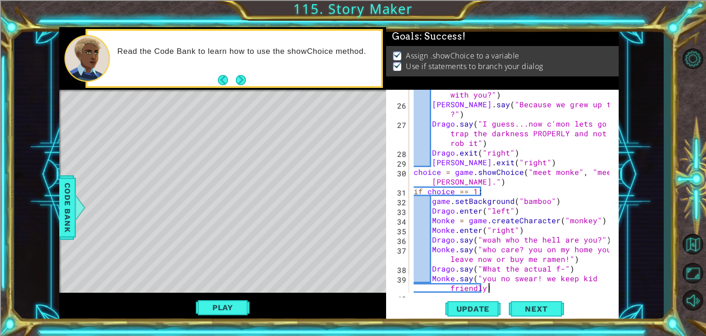
scroll to position [0, 13]
type textarea "Monke.say("you no swear! we keep kid friendly!")"
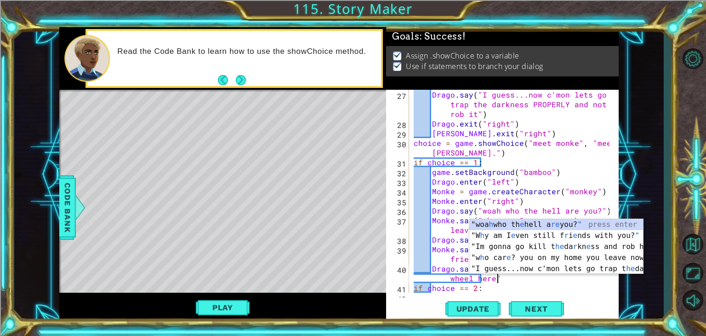
type textarea "Drago.say("yeah [PERSON_NAME] you take the wheel here")"
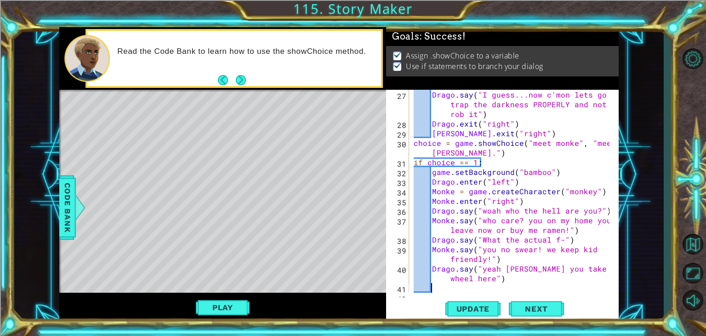
scroll to position [0, 0]
type textarea "Drago.exit"
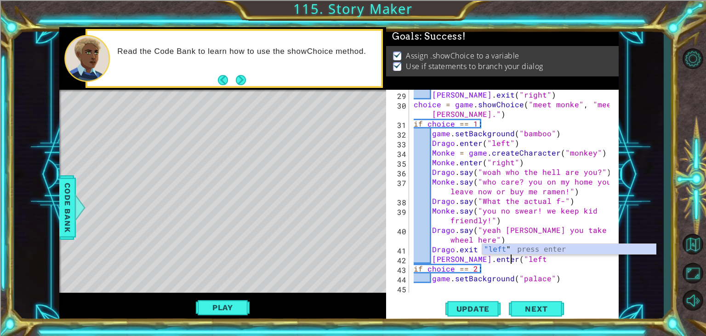
scroll to position [0, 6]
type textarea "[PERSON_NAME].enter("left")"
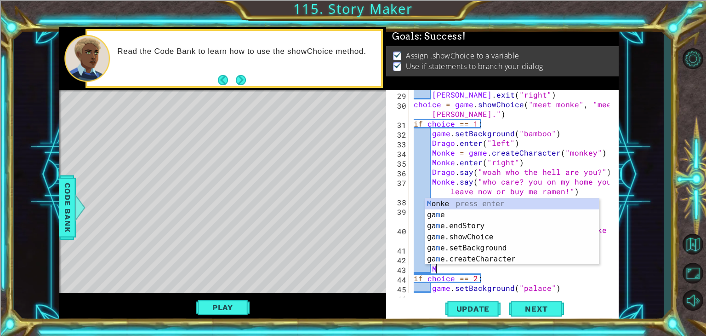
scroll to position [0, 0]
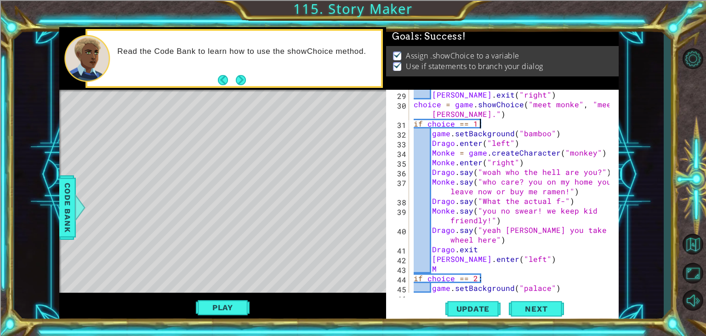
click at [545, 128] on div "[PERSON_NAME] . exit ( "right" ) choice = game . showChoice ( "meet monke" , "m…" at bounding box center [513, 201] width 202 height 222
click at [438, 266] on div "[PERSON_NAME] . exit ( "right" ) choice = game . showChoice ( "meet monke" , "m…" at bounding box center [513, 201] width 202 height 222
type textarea "Monke.say("Two of you of course")"
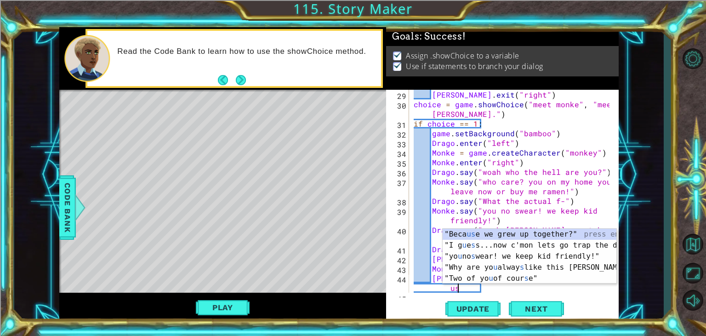
scroll to position [0, 11]
type textarea "[PERSON_NAME].say("I'll get ramen if you help us")"
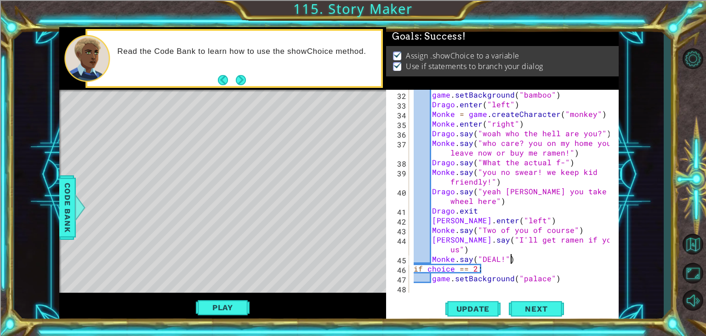
scroll to position [0, 6]
click at [471, 306] on span "Update" at bounding box center [473, 308] width 52 height 9
click at [210, 310] on button "Play" at bounding box center [223, 306] width 54 height 17
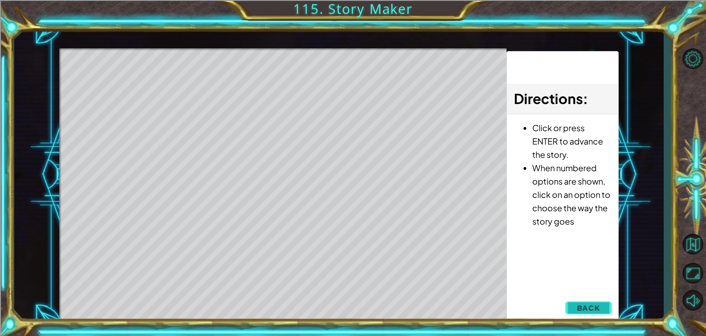
click at [593, 308] on span "Back" at bounding box center [588, 307] width 23 height 9
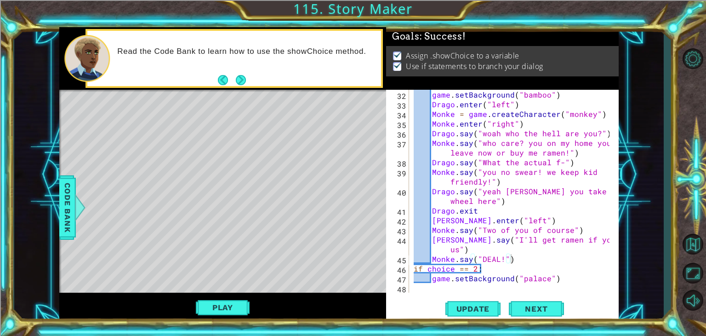
type textarea "Drago.exit"
drag, startPoint x: 475, startPoint y: 209, endPoint x: 431, endPoint y: 212, distance: 44.2
click at [431, 212] on div "game . setBackground ( "bamboo" ) [PERSON_NAME] . enter ( "left" ) Monke = game…" at bounding box center [513, 201] width 202 height 222
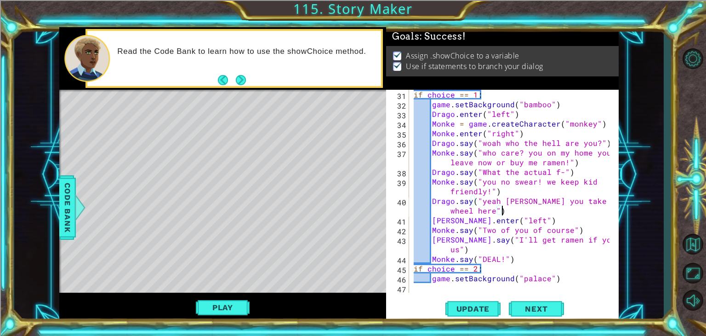
click at [514, 258] on div "if choice == 1 : game . setBackground ( "bamboo" ) [PERSON_NAME] . enter ( "lef…" at bounding box center [513, 201] width 202 height 222
type textarea "Monke.say("DEAL!")"
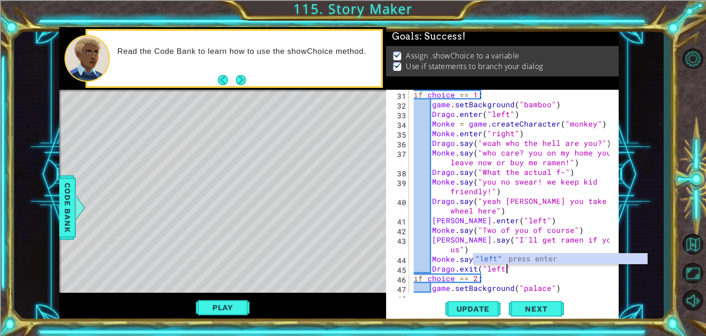
scroll to position [0, 5]
type textarea "Drago.exit("left")"
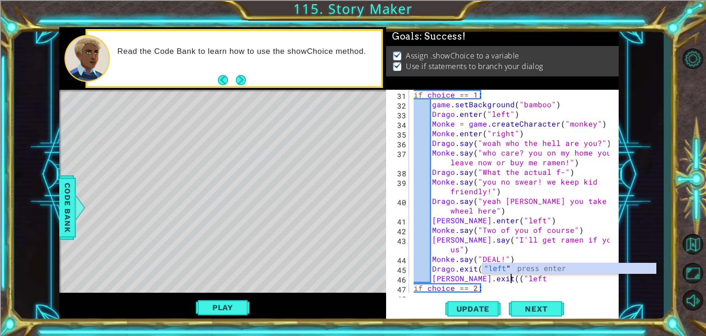
scroll to position [0, 6]
type textarea "[PERSON_NAME].exit("left")"
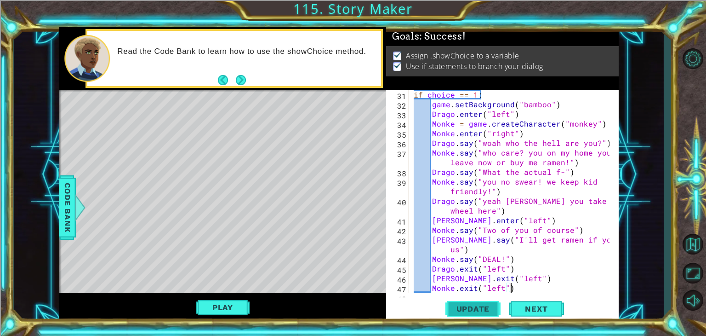
click at [473, 313] on button "Update" at bounding box center [472, 308] width 55 height 23
click at [224, 304] on button "Play" at bounding box center [223, 306] width 54 height 17
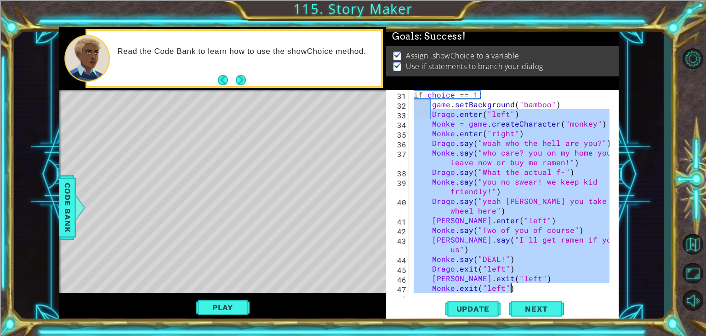
scroll to position [454, 0]
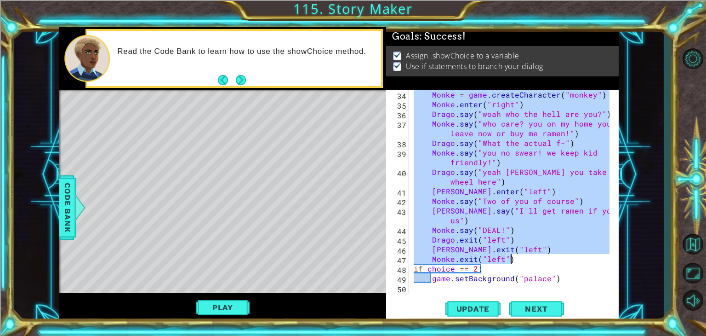
drag, startPoint x: 432, startPoint y: 116, endPoint x: 524, endPoint y: 258, distance: 169.7
click at [524, 258] on div "Monke = game . createCharacter ( "monkey" ) Monke . enter ( "right" ) [PERSON_N…" at bounding box center [513, 201] width 202 height 222
type textarea "[PERSON_NAME].exit("left") Monke.exit("left")"
click at [426, 290] on div "Monke = game . createCharacter ( "monkey" ) Monke . enter ( "right" ) [PERSON_N…" at bounding box center [513, 201] width 202 height 222
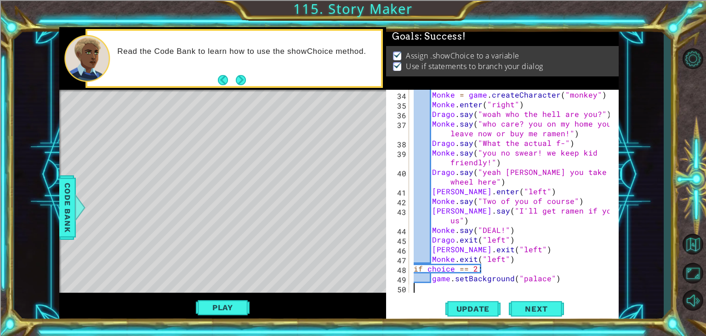
scroll to position [0, 0]
paste textarea "Monke.exit("left")"
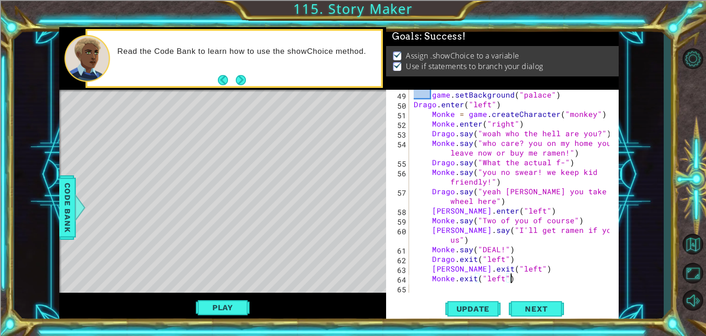
click at [412, 103] on div "game . setBackground ( "palace" ) [PERSON_NAME] . enter ( "left" ) Monke = game…" at bounding box center [513, 201] width 202 height 222
click at [457, 120] on div "game . setBackground ( "palace" ) [PERSON_NAME] . enter ( "left" ) Monke = game…" at bounding box center [513, 201] width 202 height 222
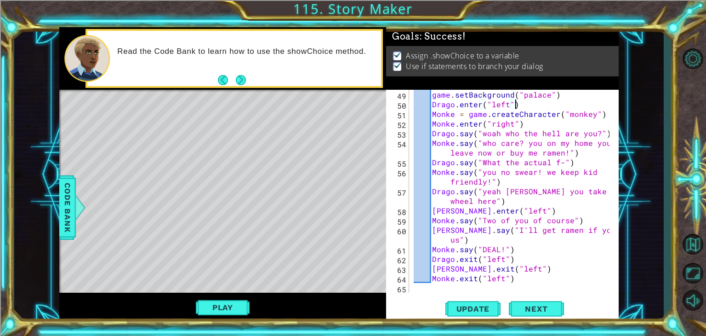
click at [519, 107] on div "game . setBackground ( "palace" ) [PERSON_NAME] . enter ( "left" ) Monke = game…" at bounding box center [513, 201] width 202 height 222
click at [450, 113] on div "game . setBackground ( "palace" ) [PERSON_NAME] . enter ( "left" ) Monke = game…" at bounding box center [513, 201] width 202 height 222
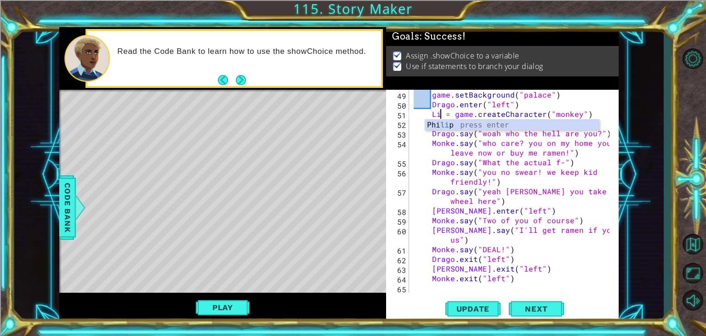
scroll to position [0, 2]
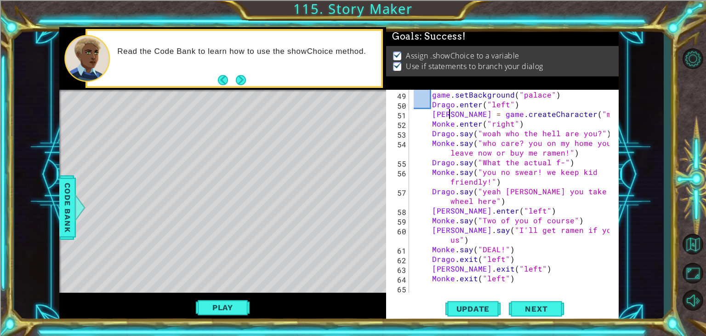
click at [584, 113] on div "game . setBackground ( "palace" ) [PERSON_NAME] . enter ( "left" ) [PERSON_NAME…" at bounding box center [513, 201] width 202 height 222
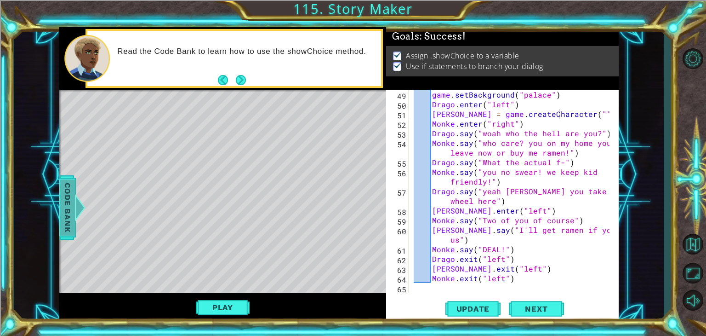
click at [60, 205] on span "Code Bank" at bounding box center [67, 207] width 15 height 56
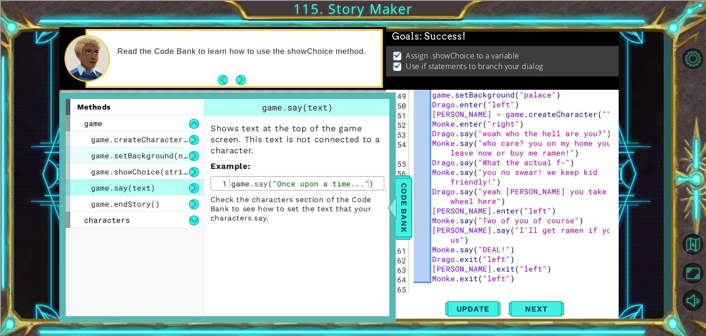
click at [124, 155] on span "game.setBackground(name)" at bounding box center [146, 155] width 110 height 10
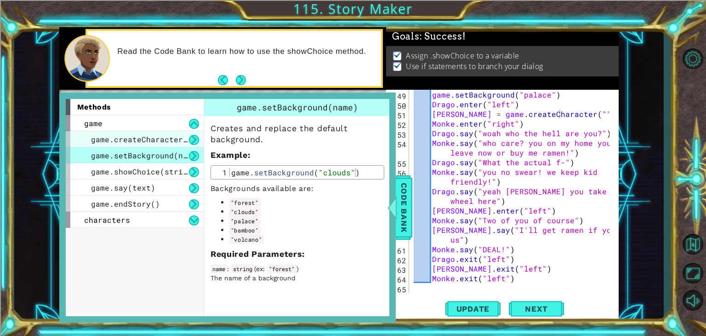
click at [131, 135] on span "game.createCharacter(name)" at bounding box center [151, 139] width 120 height 10
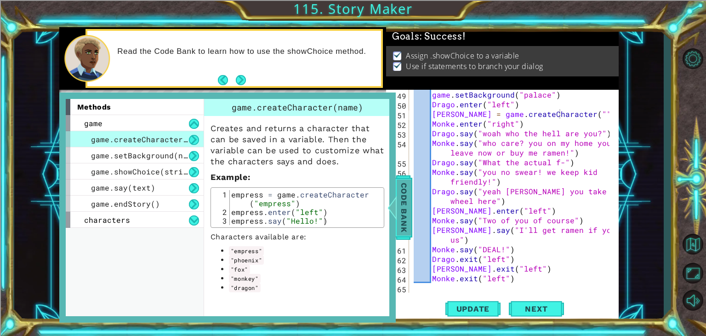
click at [399, 212] on span "Code Bank" at bounding box center [404, 207] width 15 height 56
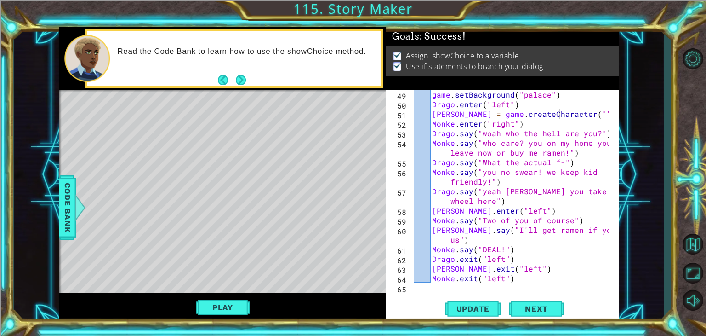
click at [559, 114] on div "game . setBackground ( "palace" ) [PERSON_NAME] . enter ( "left" ) [PERSON_NAME…" at bounding box center [513, 201] width 202 height 222
click at [451, 122] on div "game . setBackground ( "palace" ) [PERSON_NAME] . enter ( "left" ) [PERSON_NAME…" at bounding box center [513, 201] width 202 height 222
drag, startPoint x: 479, startPoint y: 134, endPoint x: 596, endPoint y: 135, distance: 116.3
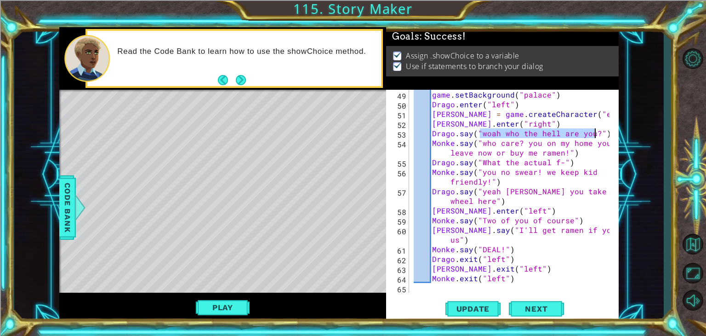
click at [596, 135] on div "game . setBackground ( "palace" ) [PERSON_NAME] . enter ( "left" ) [PERSON_NAME…" at bounding box center [513, 201] width 202 height 222
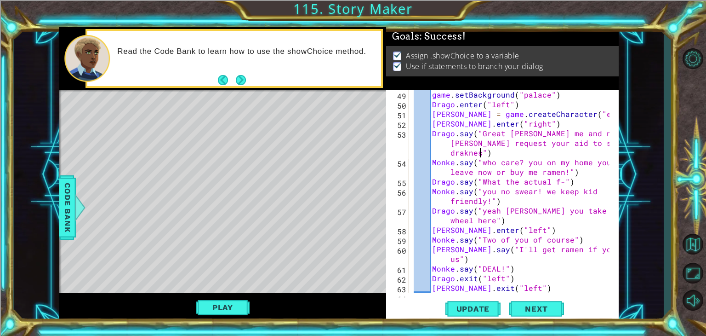
scroll to position [0, 24]
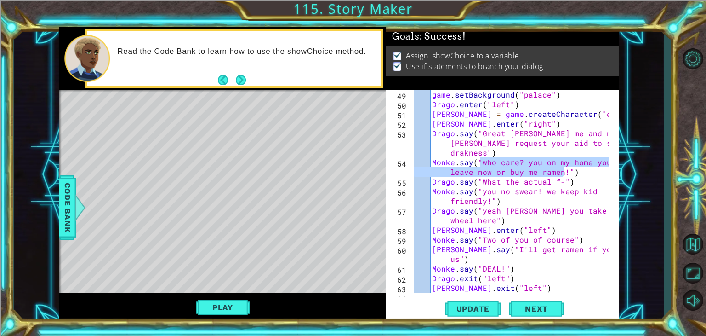
drag, startPoint x: 480, startPoint y: 163, endPoint x: 564, endPoint y: 175, distance: 84.6
click at [564, 175] on div "game . setBackground ( "palace" ) [PERSON_NAME] . enter ( "left" ) [PERSON_NAME…" at bounding box center [513, 201] width 202 height 222
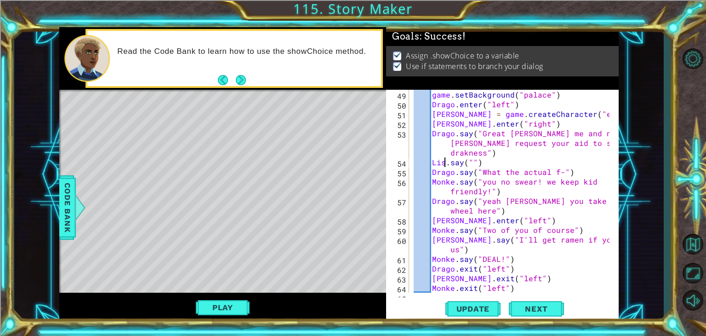
scroll to position [0, 2]
click at [475, 162] on div "game . setBackground ( "palace" ) [PERSON_NAME] . enter ( "left" ) [PERSON_NAME…" at bounding box center [513, 201] width 202 height 222
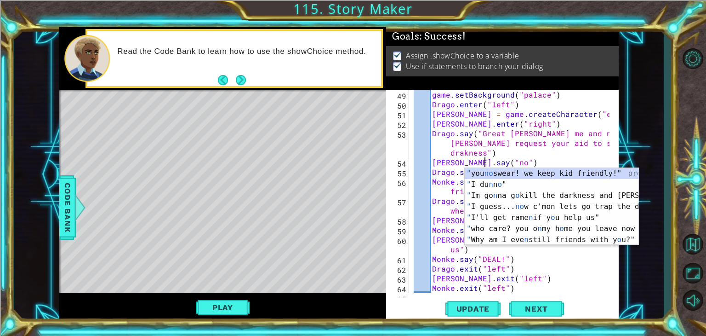
click at [459, 260] on div "game . setBackground ( "palace" ) [PERSON_NAME] . enter ( "left" ) [PERSON_NAME…" at bounding box center [513, 201] width 202 height 222
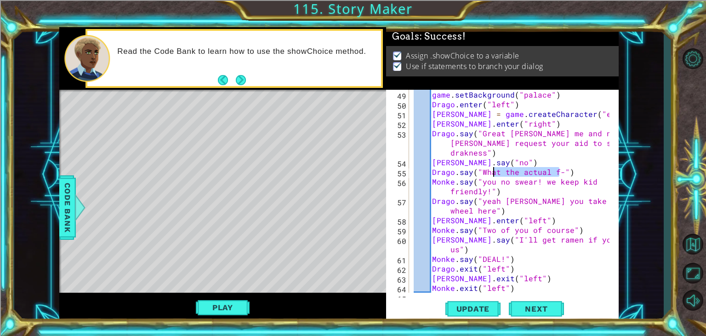
drag, startPoint x: 561, startPoint y: 172, endPoint x: 493, endPoint y: 175, distance: 67.6
click at [493, 175] on div "game . setBackground ( "palace" ) [PERSON_NAME] . enter ( "left" ) [PERSON_NAME…" at bounding box center [513, 201] width 202 height 222
click at [479, 182] on div "game . setBackground ( "palace" ) [PERSON_NAME] . enter ( "left" ) [PERSON_NAME…" at bounding box center [513, 201] width 202 height 222
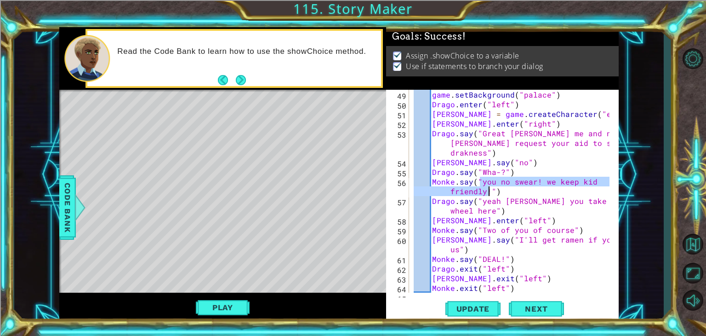
drag, startPoint x: 481, startPoint y: 182, endPoint x: 489, endPoint y: 192, distance: 12.4
click at [489, 192] on div "game . setBackground ( "palace" ) [PERSON_NAME] . enter ( "left" ) [PERSON_NAME…" at bounding box center [513, 201] width 202 height 222
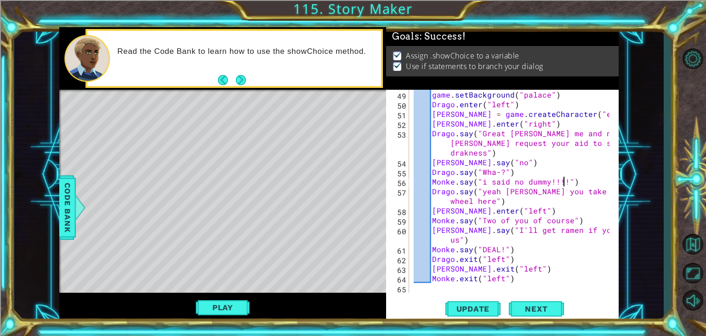
scroll to position [0, 9]
click at [453, 182] on div "game . setBackground ( "palace" ) [PERSON_NAME] . enter ( "left" ) [PERSON_NAME…" at bounding box center [513, 201] width 202 height 222
click at [452, 220] on div "game . setBackground ( "palace" ) [PERSON_NAME] . enter ( "left" ) [PERSON_NAME…" at bounding box center [513, 201] width 202 height 222
drag, startPoint x: 564, startPoint y: 220, endPoint x: 478, endPoint y: 221, distance: 86.4
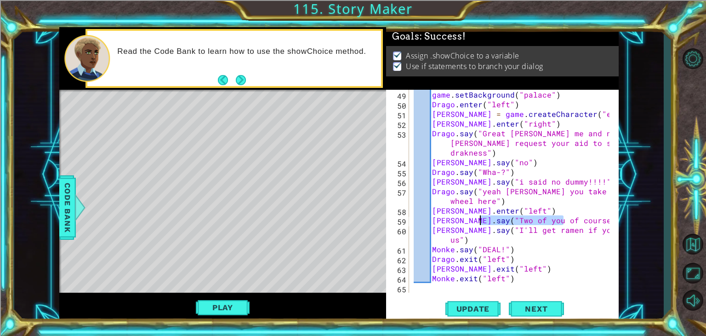
click at [478, 221] on div "game . setBackground ( "palace" ) [PERSON_NAME] . enter ( "left" ) [PERSON_NAME…" at bounding box center [513, 201] width 202 height 222
click at [477, 221] on div "game . setBackground ( "palace" ) [PERSON_NAME] . enter ( "left" ) [PERSON_NAME…" at bounding box center [513, 201] width 202 height 222
drag, startPoint x: 476, startPoint y: 220, endPoint x: 564, endPoint y: 221, distance: 87.8
click at [564, 221] on div "game . setBackground ( "palace" ) [PERSON_NAME] . enter ( "left" ) [PERSON_NAME…" at bounding box center [513, 201] width 202 height 222
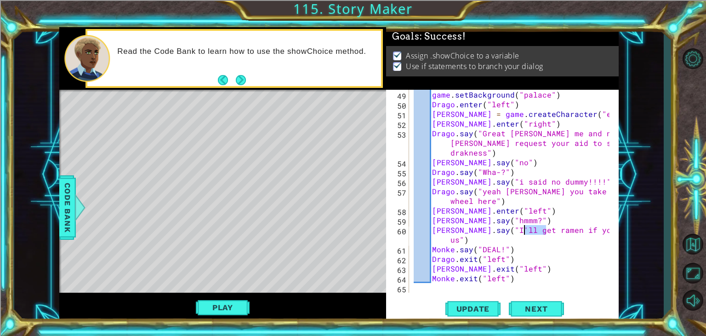
drag, startPoint x: 546, startPoint y: 229, endPoint x: 524, endPoint y: 231, distance: 21.6
click at [524, 231] on div "game . setBackground ( "palace" ) [PERSON_NAME] . enter ( "left" ) [PERSON_NAME…" at bounding box center [513, 201] width 202 height 222
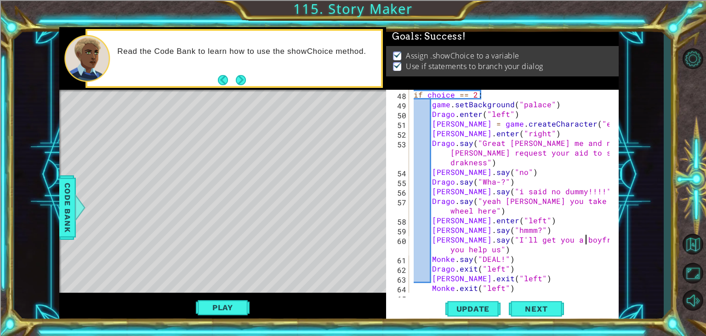
scroll to position [0, 11]
click at [454, 259] on div "if choice == 2 : game . setBackground ( "palace" ) [PERSON_NAME] . enter ( "lef…" at bounding box center [513, 201] width 202 height 222
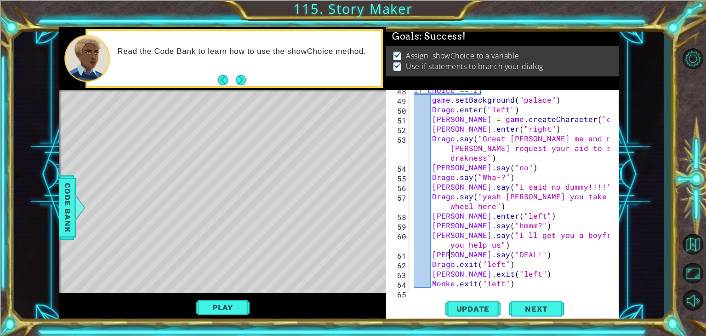
scroll to position [637, 0]
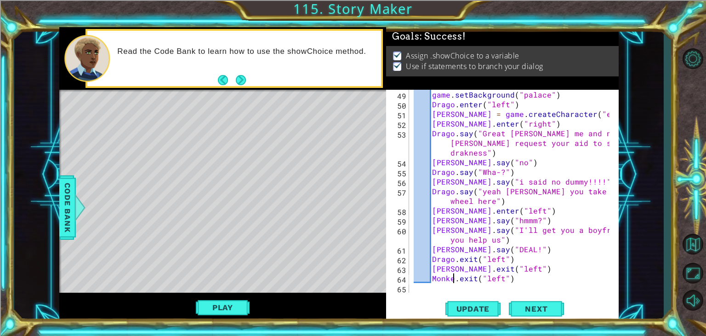
click at [452, 280] on div "game . setBackground ( "palace" ) [PERSON_NAME] . enter ( "left" ) [PERSON_NAME…" at bounding box center [513, 201] width 202 height 222
type textarea "[PERSON_NAME].exit("left")"
click at [484, 309] on span "Update" at bounding box center [473, 308] width 52 height 9
click at [204, 304] on button "Play" at bounding box center [223, 306] width 54 height 17
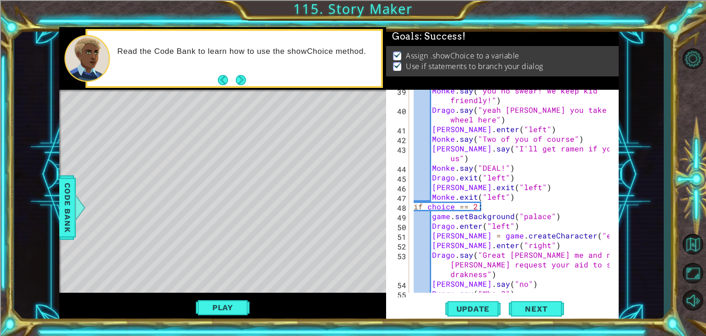
scroll to position [520, 0]
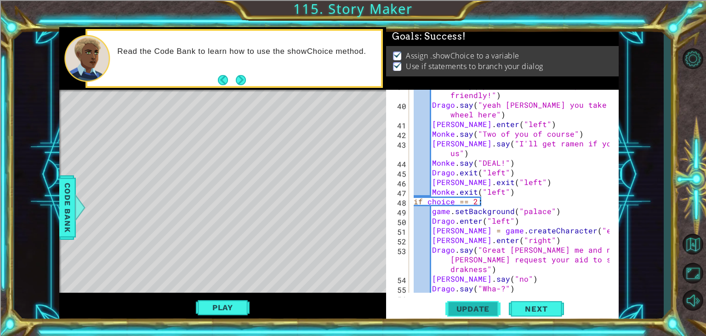
click at [485, 308] on span "Update" at bounding box center [473, 308] width 52 height 9
